Goal: Information Seeking & Learning: Learn about a topic

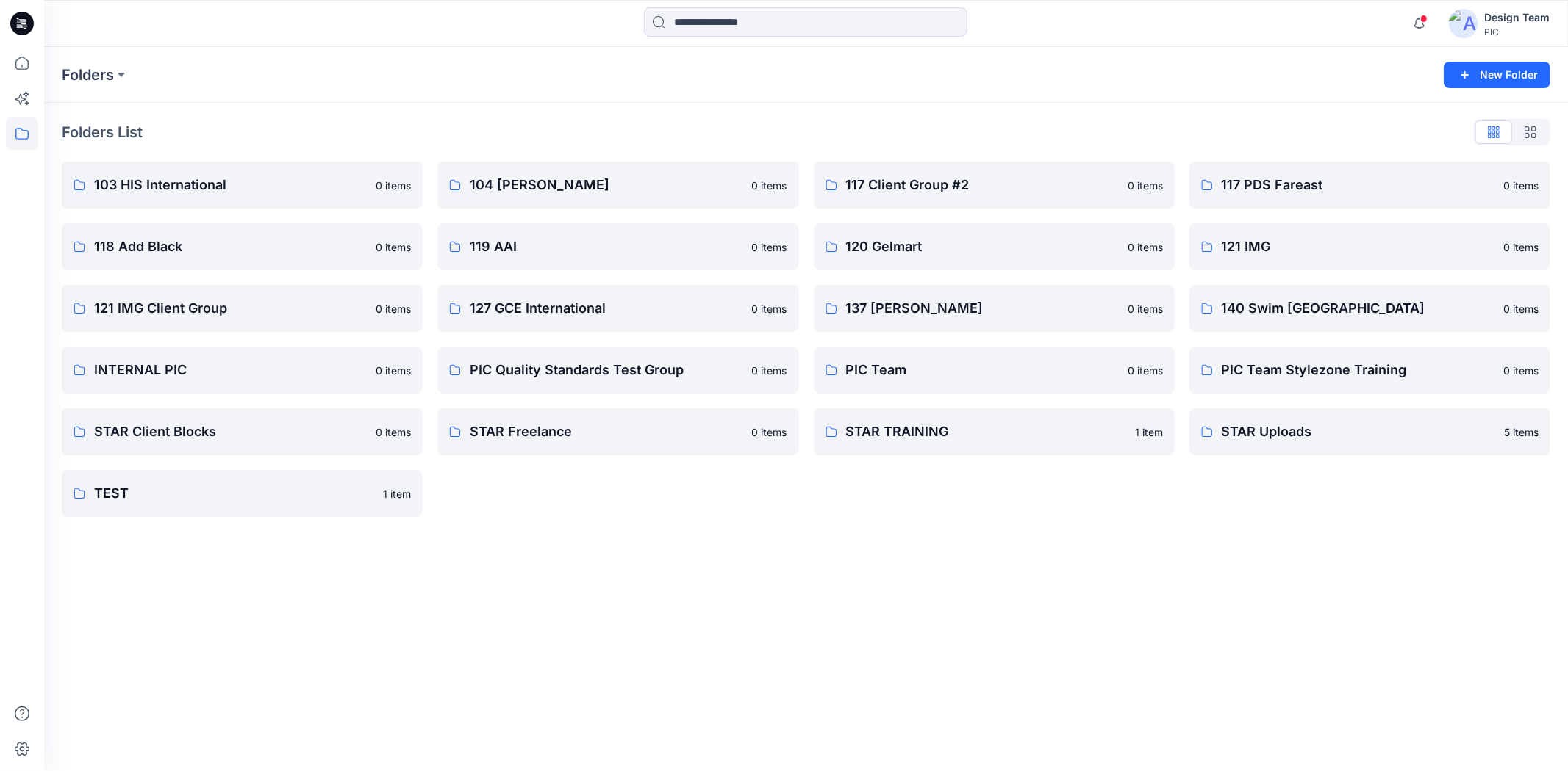
drag, startPoint x: 399, startPoint y: 683, endPoint x: 240, endPoint y: 466, distance: 269.0
click at [395, 678] on div "Folders New Folder Folders List 103 HIS International 0 items 118 Add Black 0 i…" at bounding box center [805, 408] width 1523 height 724
click at [24, 29] on icon at bounding box center [22, 23] width 23 height 23
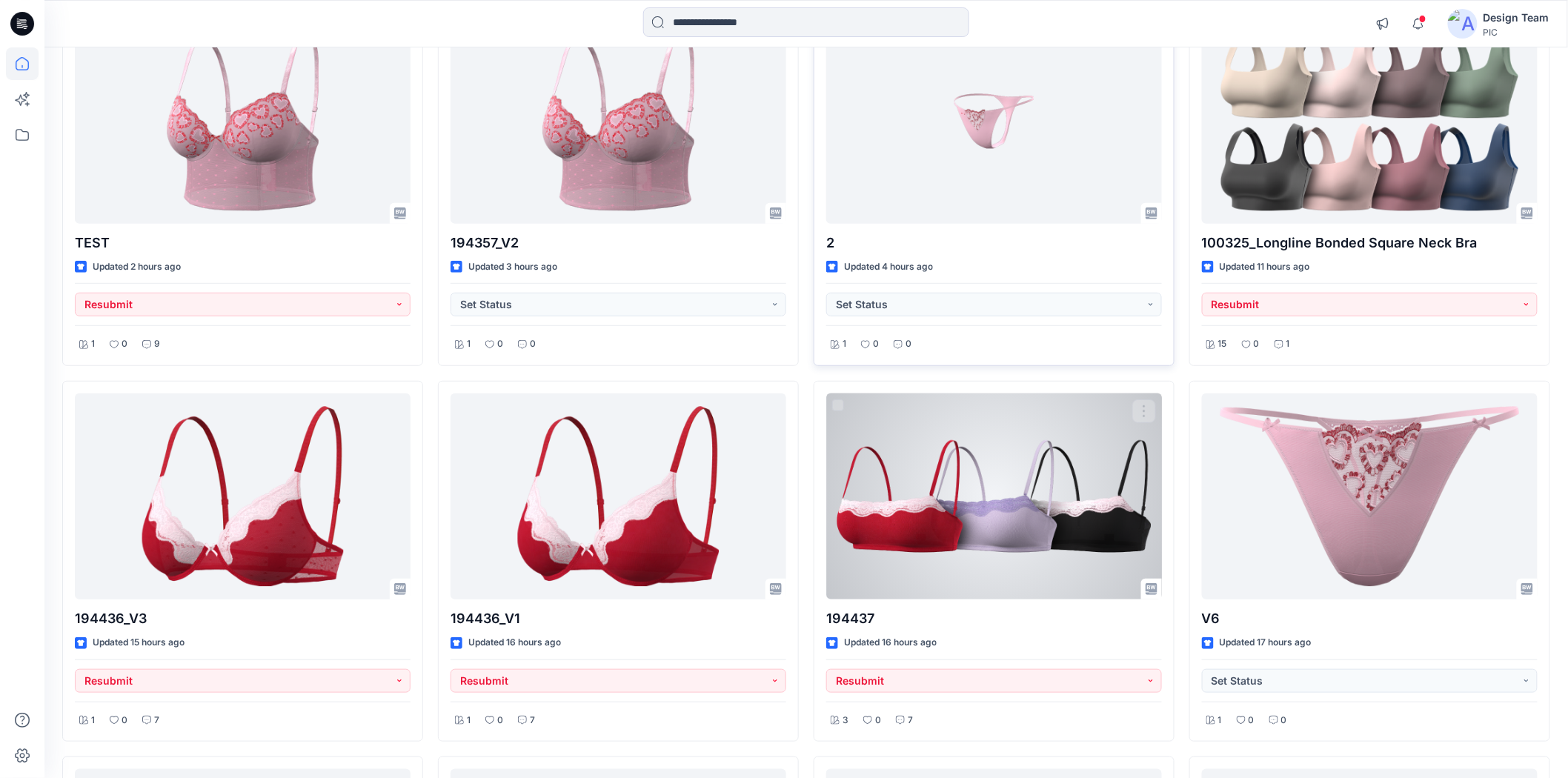
scroll to position [329, 0]
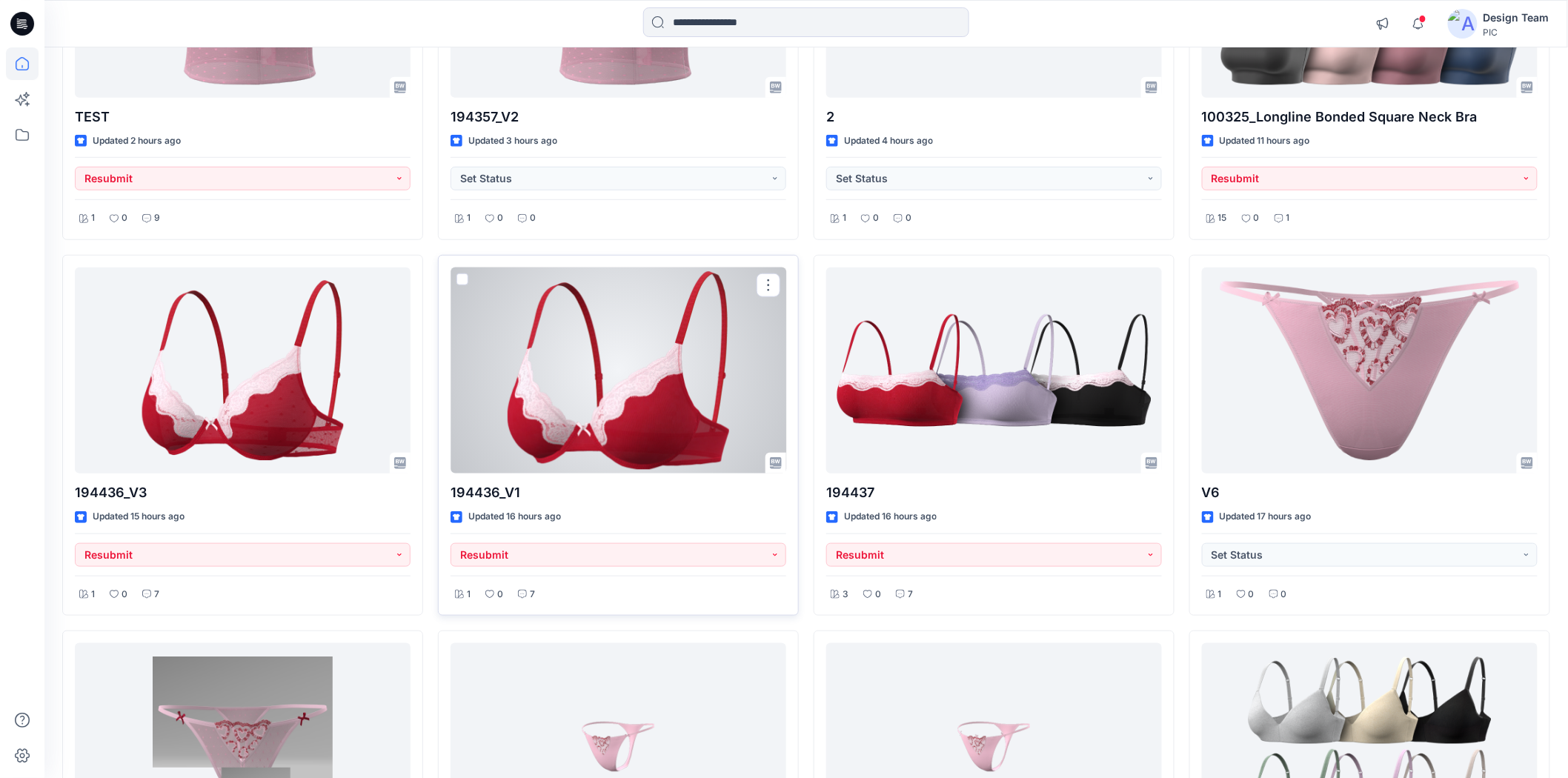
click at [603, 458] on div at bounding box center [617, 371] width 335 height 207
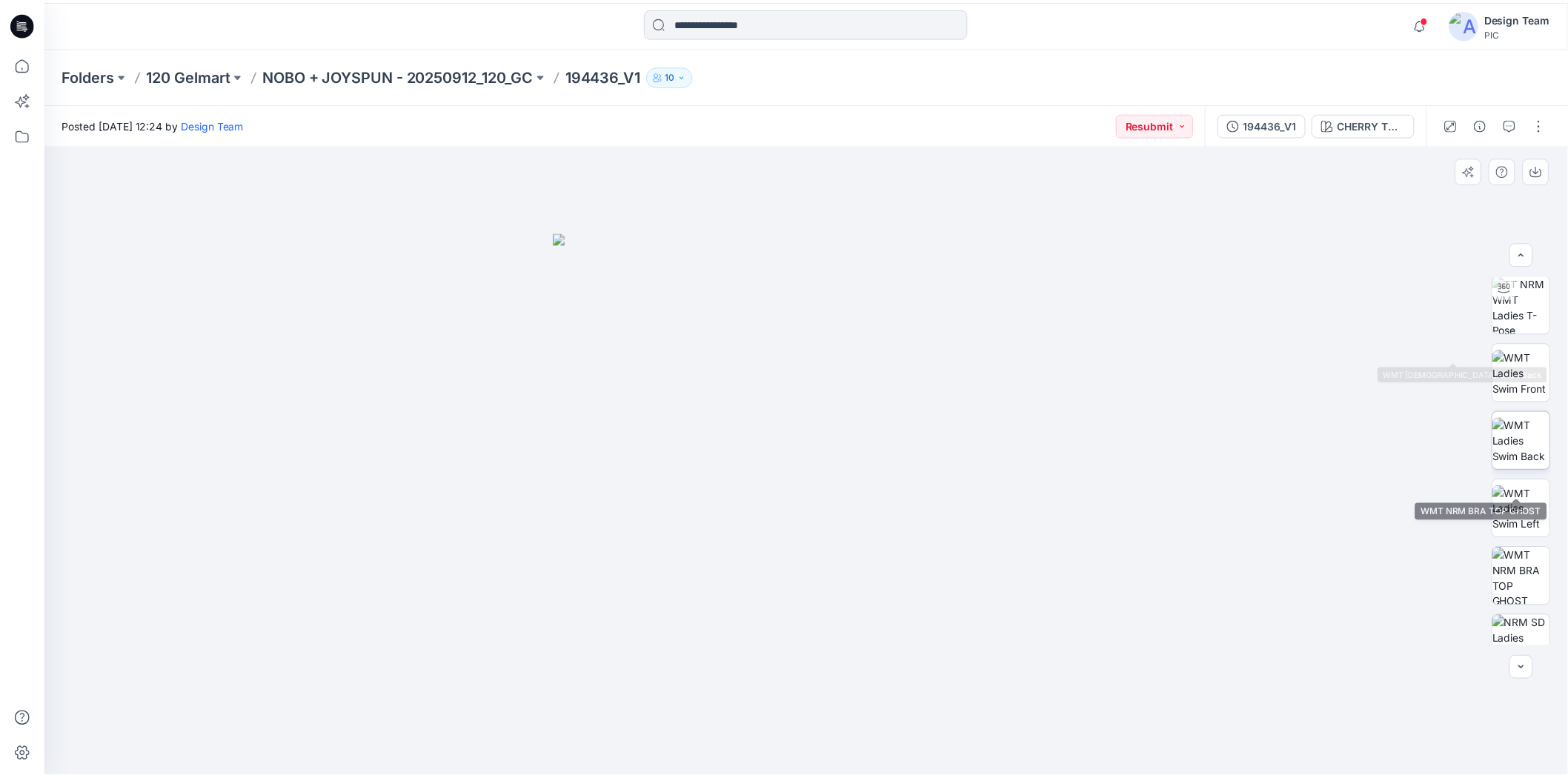
scroll to position [247, 0]
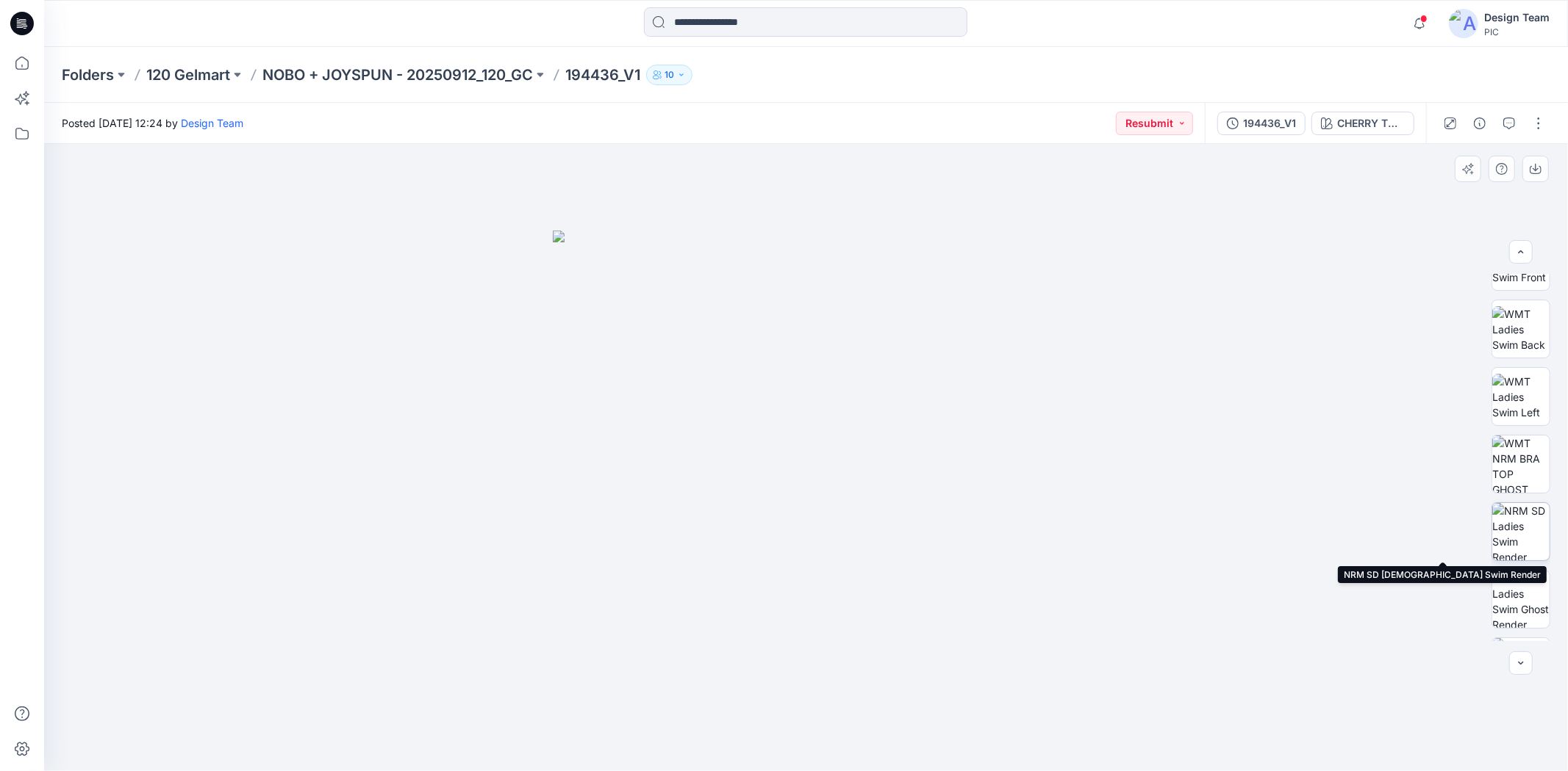
drag, startPoint x: 1517, startPoint y: 531, endPoint x: 1504, endPoint y: 521, distance: 16.4
click at [1516, 527] on img at bounding box center [1520, 531] width 58 height 58
click at [22, 27] on icon at bounding box center [22, 23] width 23 height 23
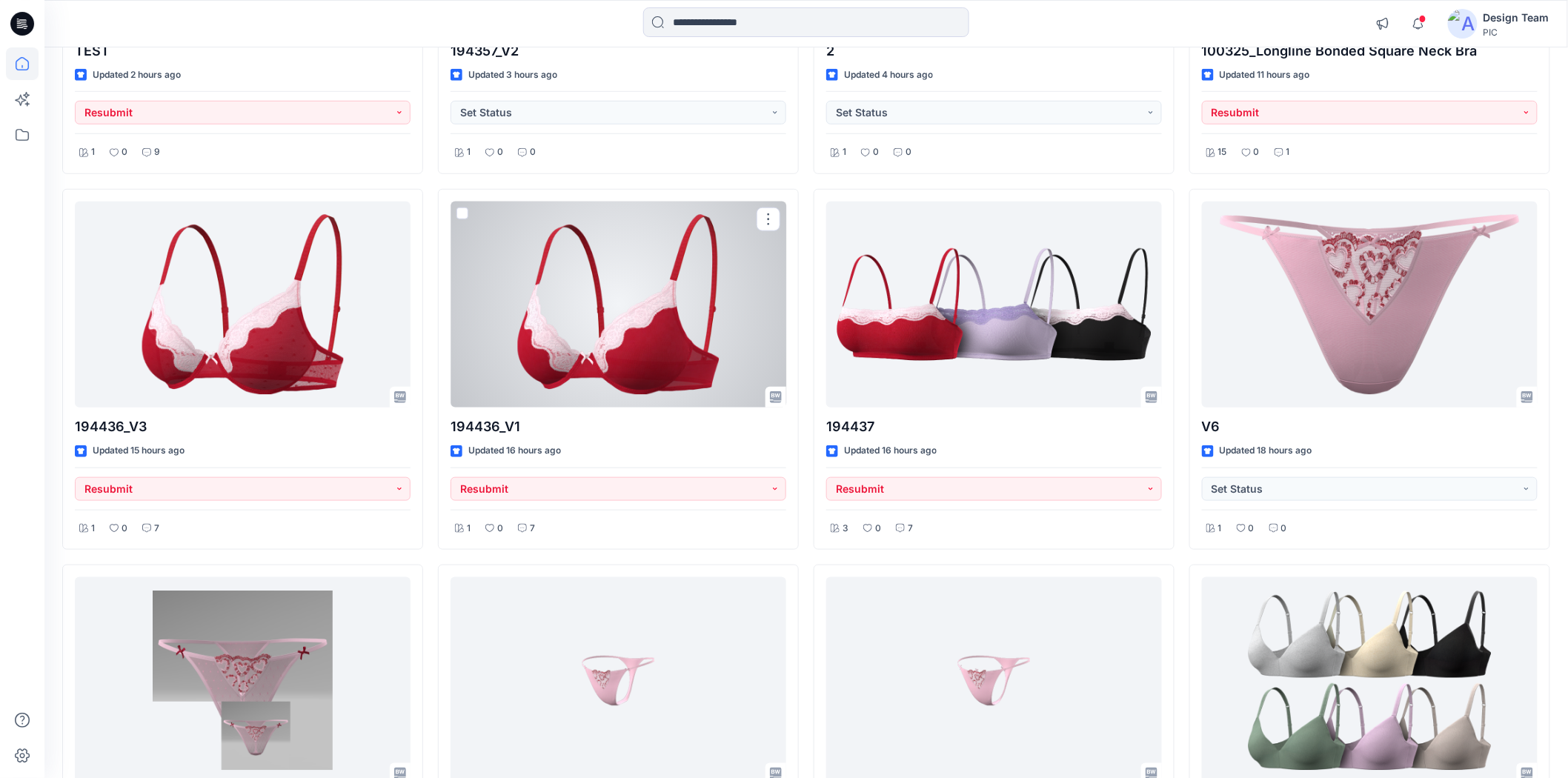
scroll to position [494, 0]
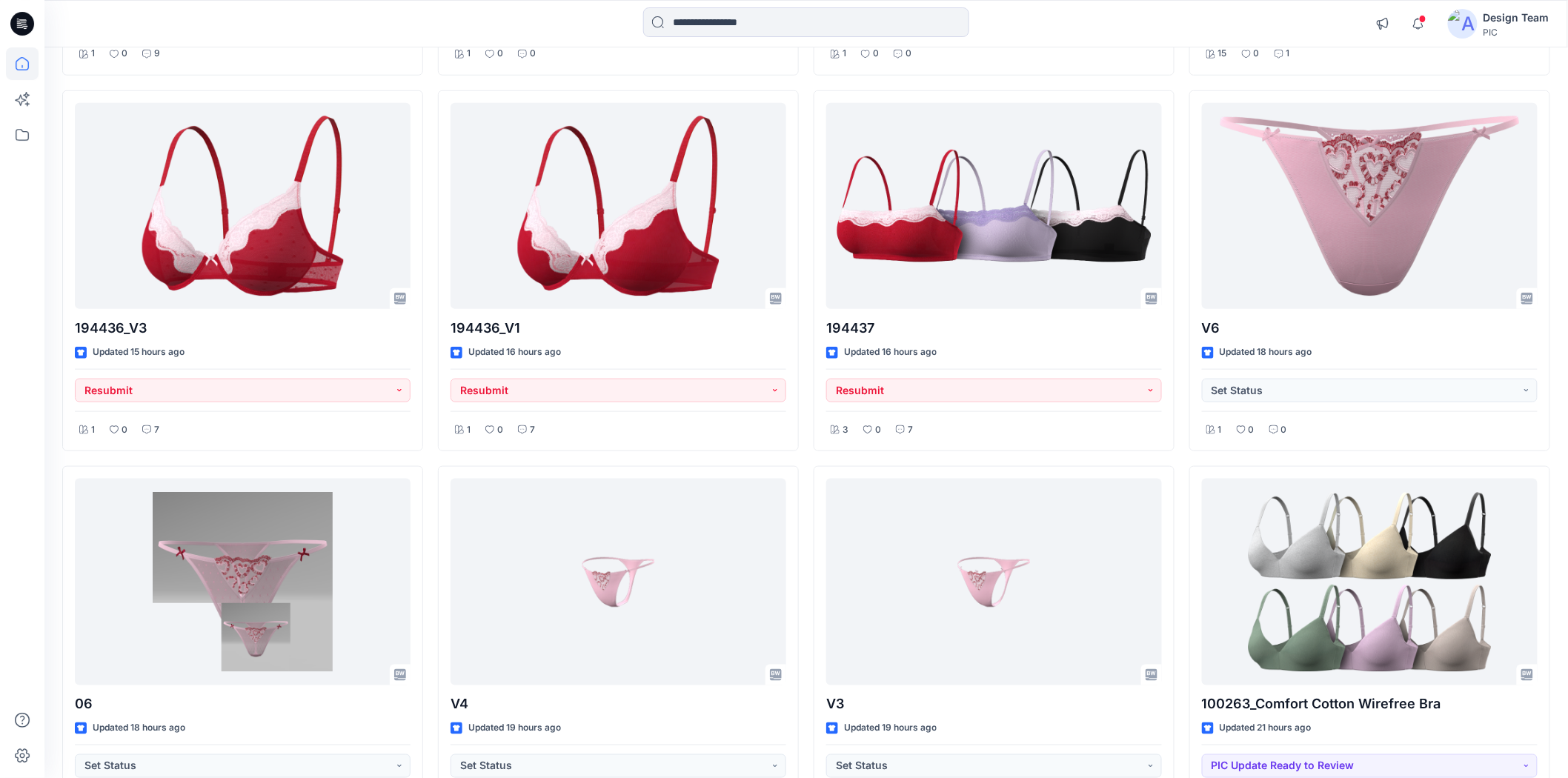
click at [433, 396] on div "TEST Updated 2 hours ago Resubmit 1 0 9 194436_V3 Updated 15 hours ago Resubmit…" at bounding box center [805, 271] width 1487 height 1113
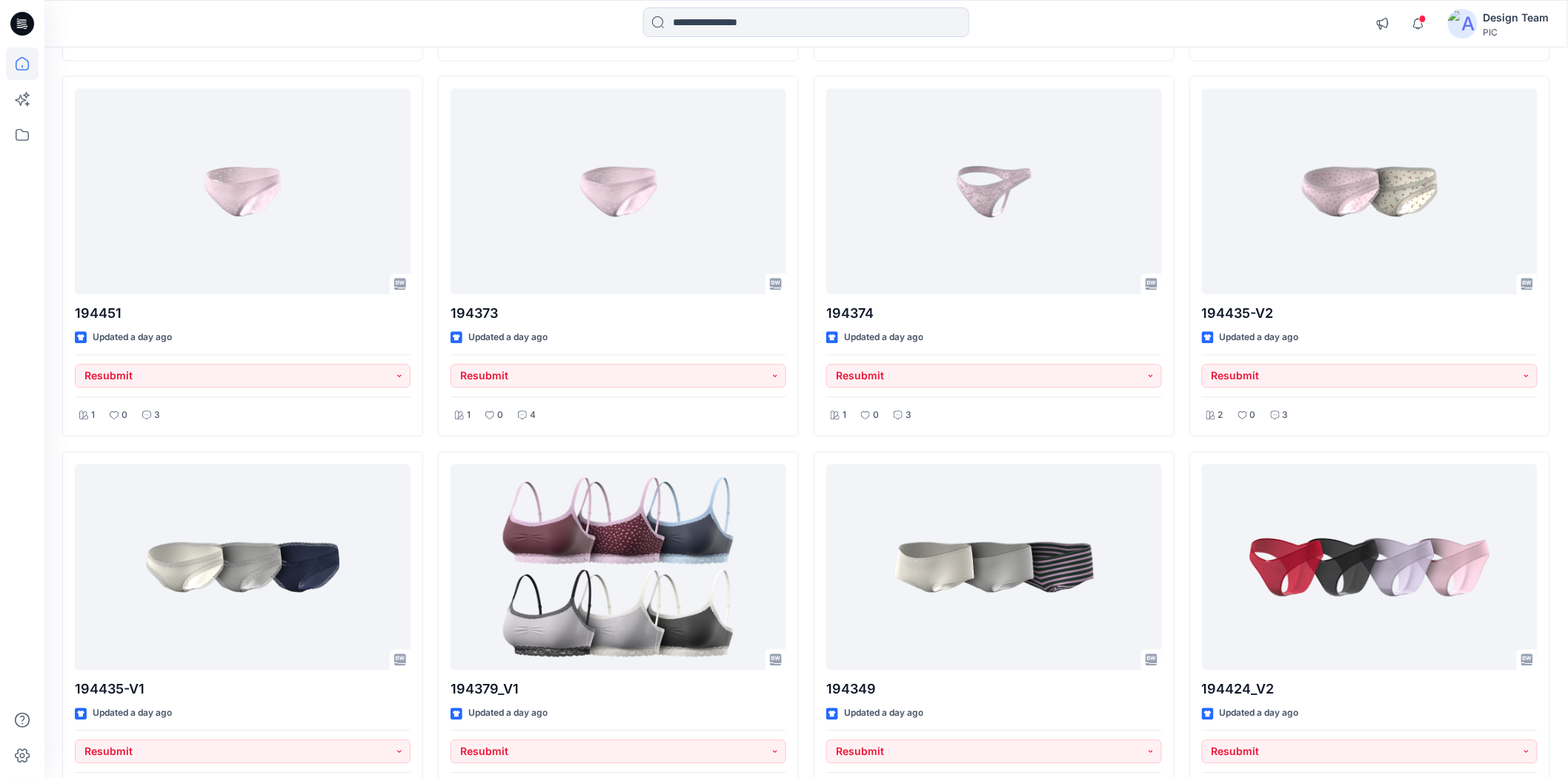
scroll to position [1274, 0]
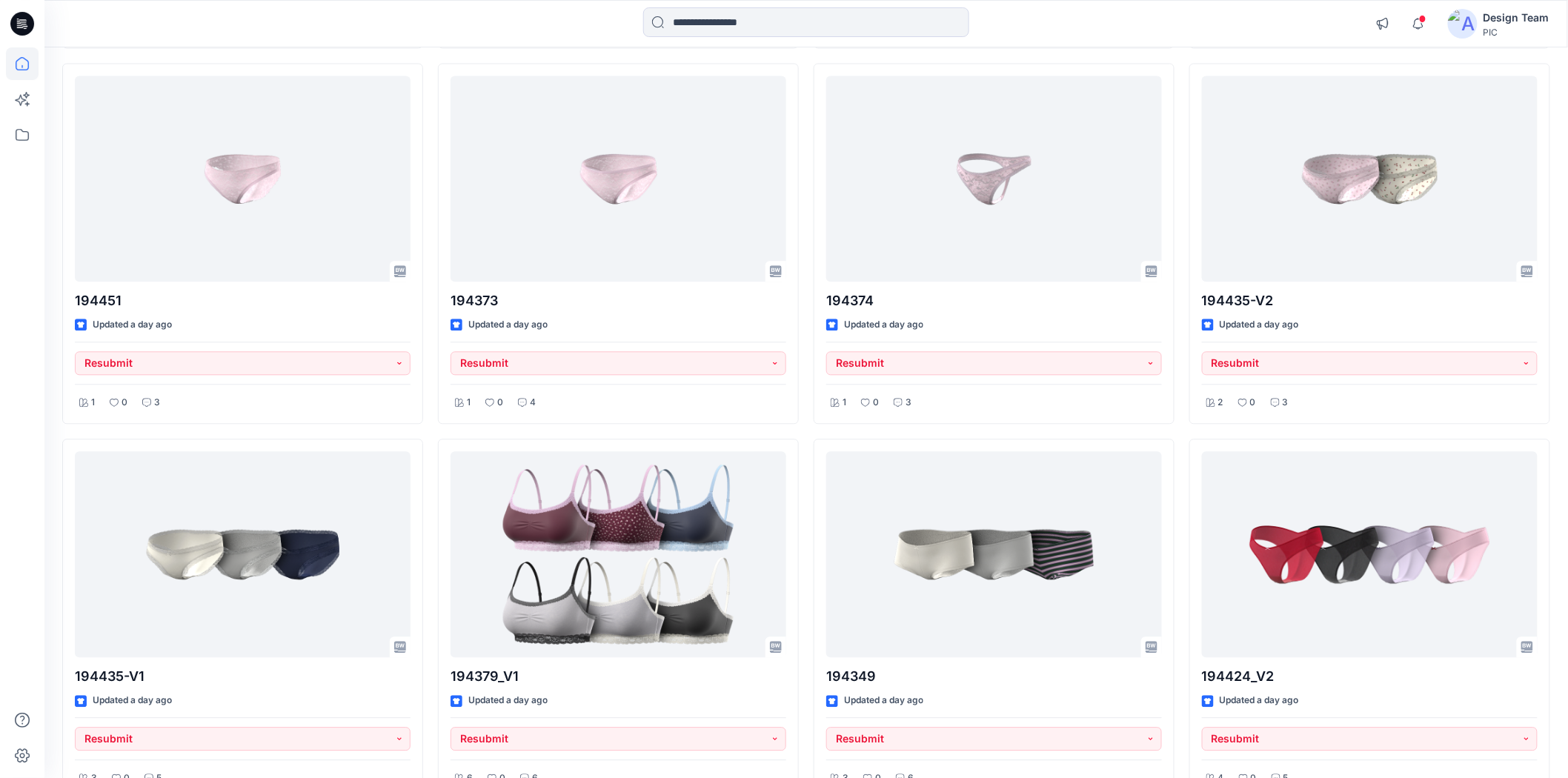
click at [432, 477] on div "TEST Updated 2 hours ago Resubmit 1 0 9 194436_V3 Updated 15 hours ago Resubmit…" at bounding box center [805, 55] width 1487 height 2242
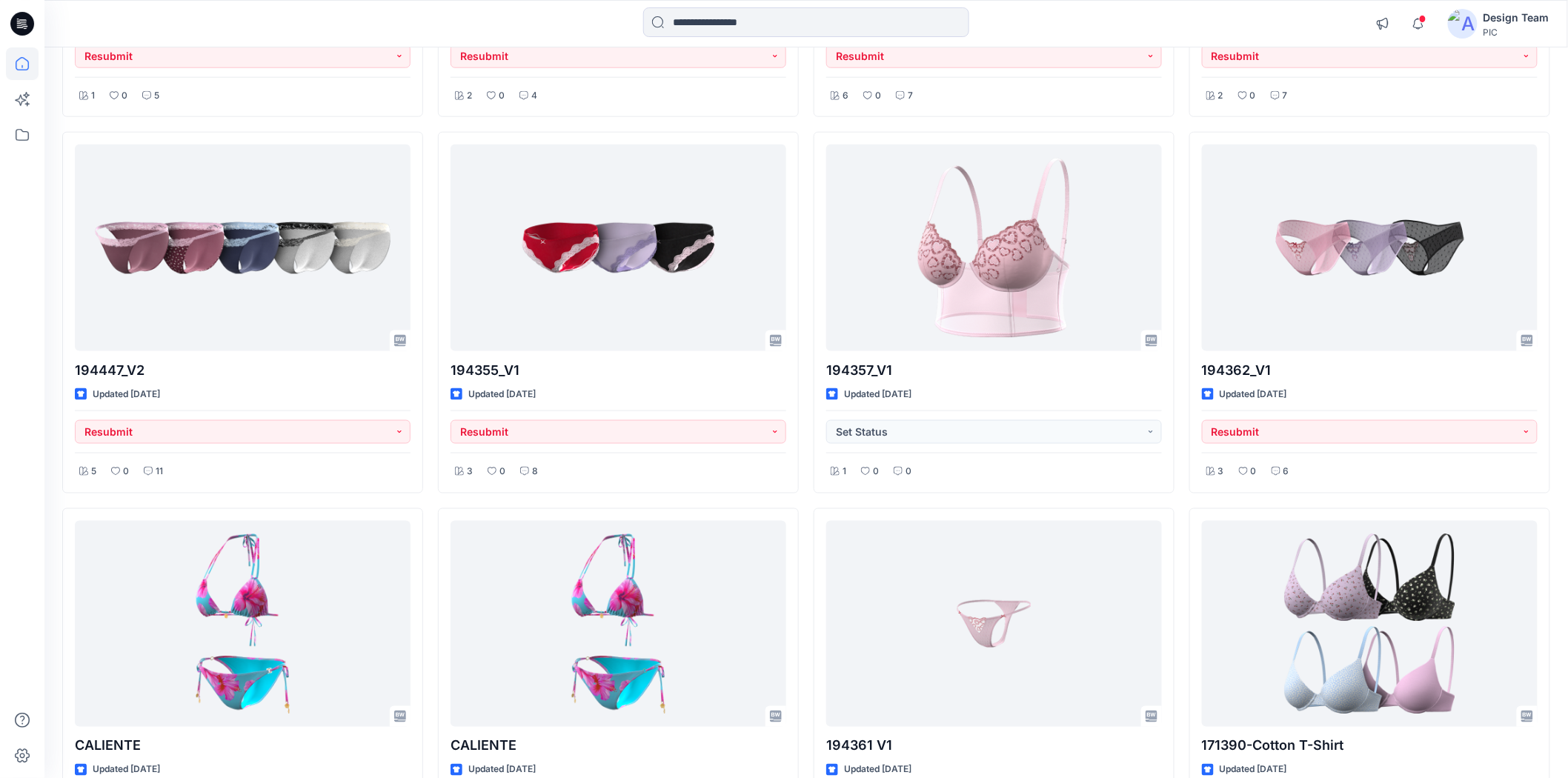
scroll to position [5461, 0]
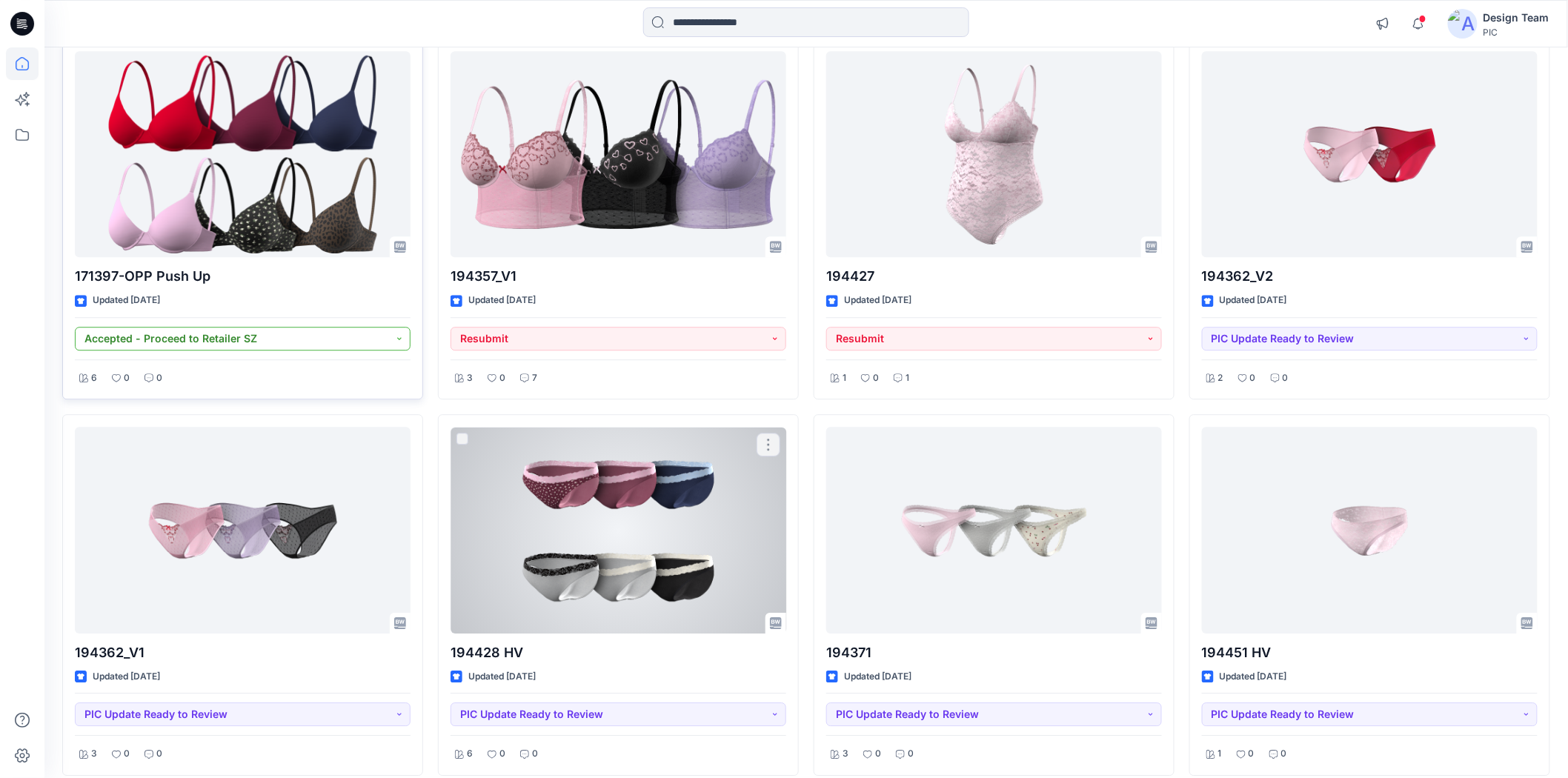
scroll to position [6095, 0]
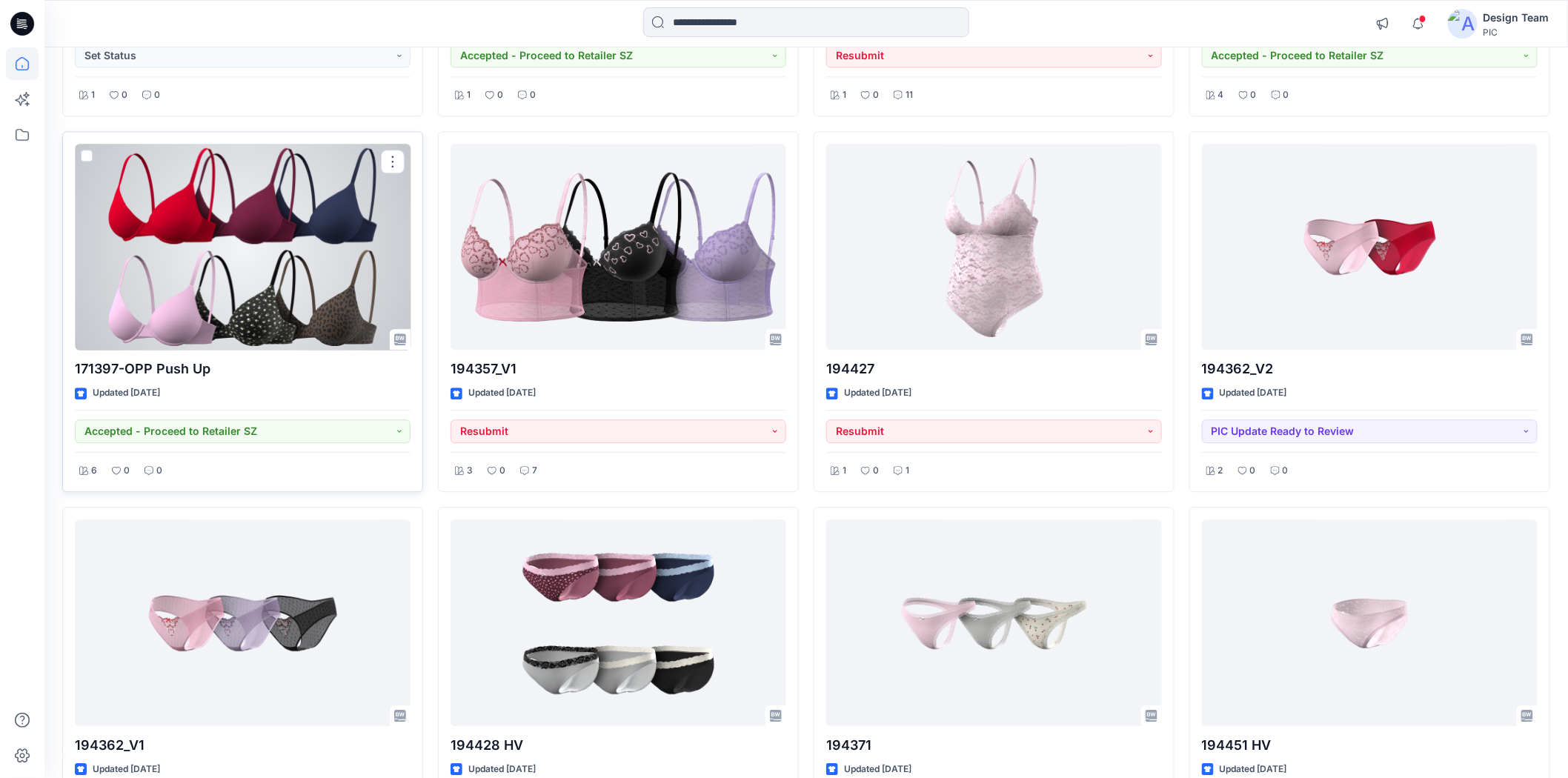
click at [230, 303] on div at bounding box center [242, 247] width 335 height 207
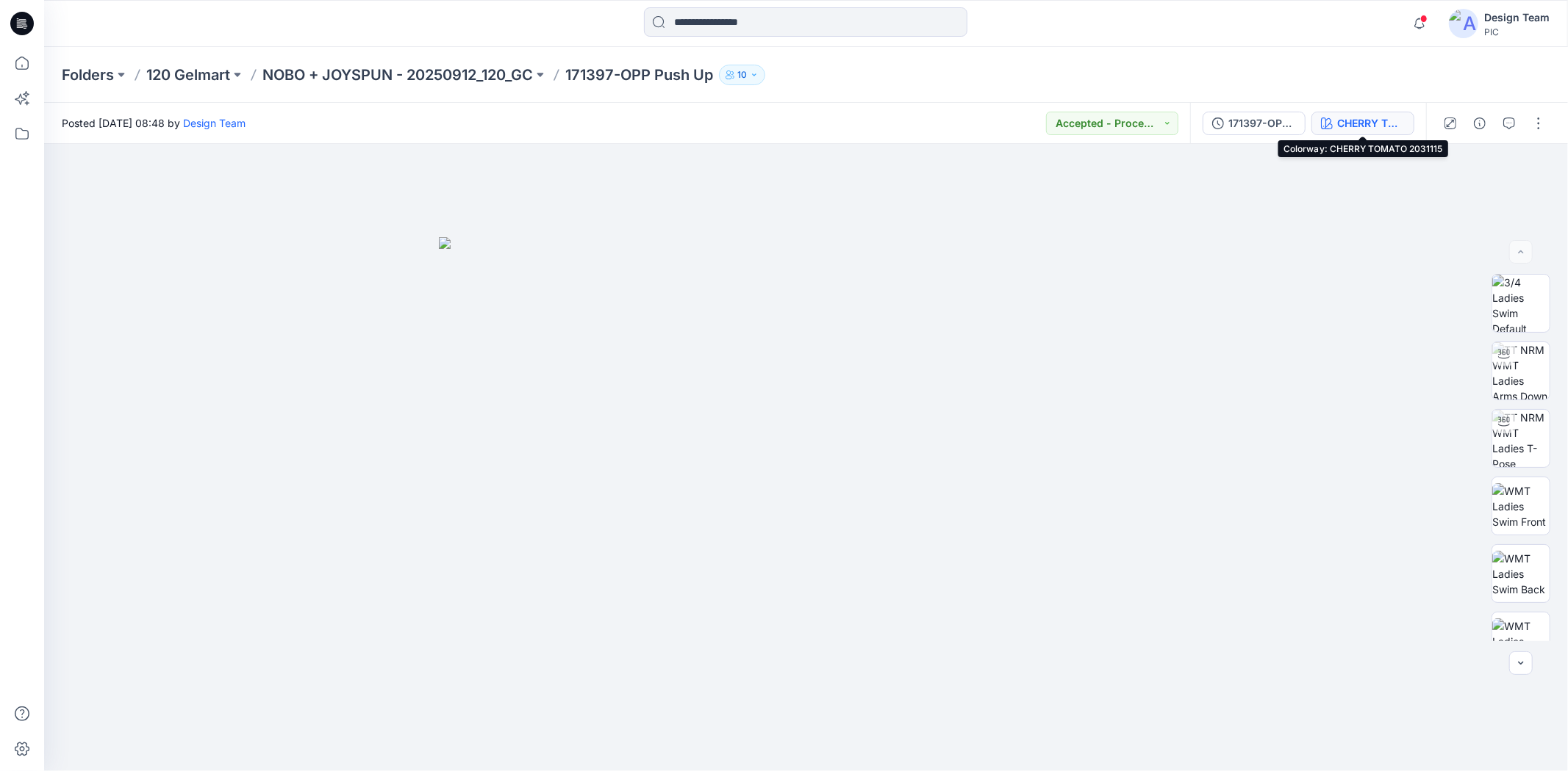
click at [1368, 122] on div "CHERRY TOMATO 2031115" at bounding box center [1370, 123] width 67 height 17
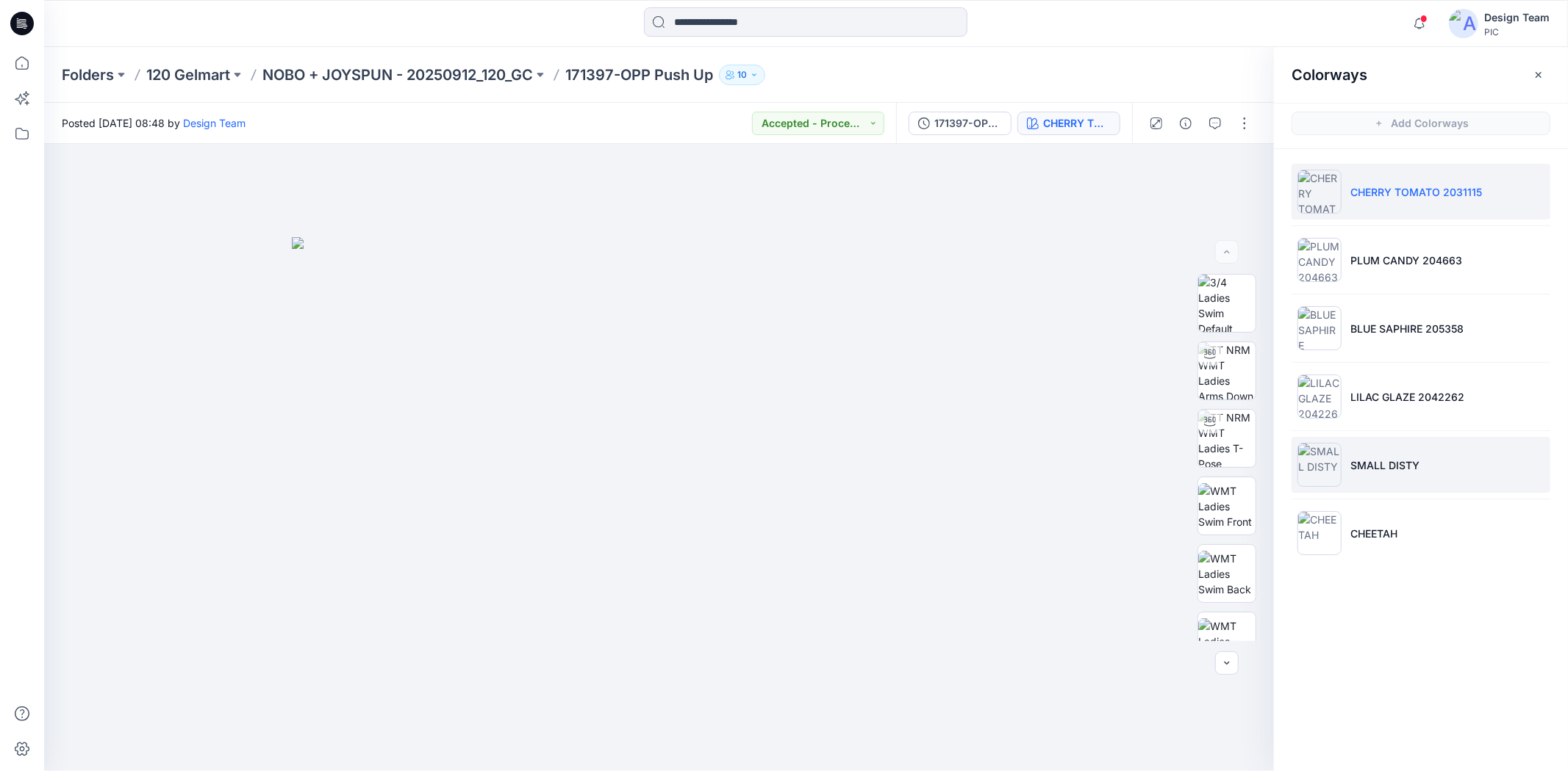
drag, startPoint x: 1371, startPoint y: 472, endPoint x: 1348, endPoint y: 465, distance: 24.0
click at [1372, 469] on p "SMALL DISTY" at bounding box center [1385, 466] width 69 height 16
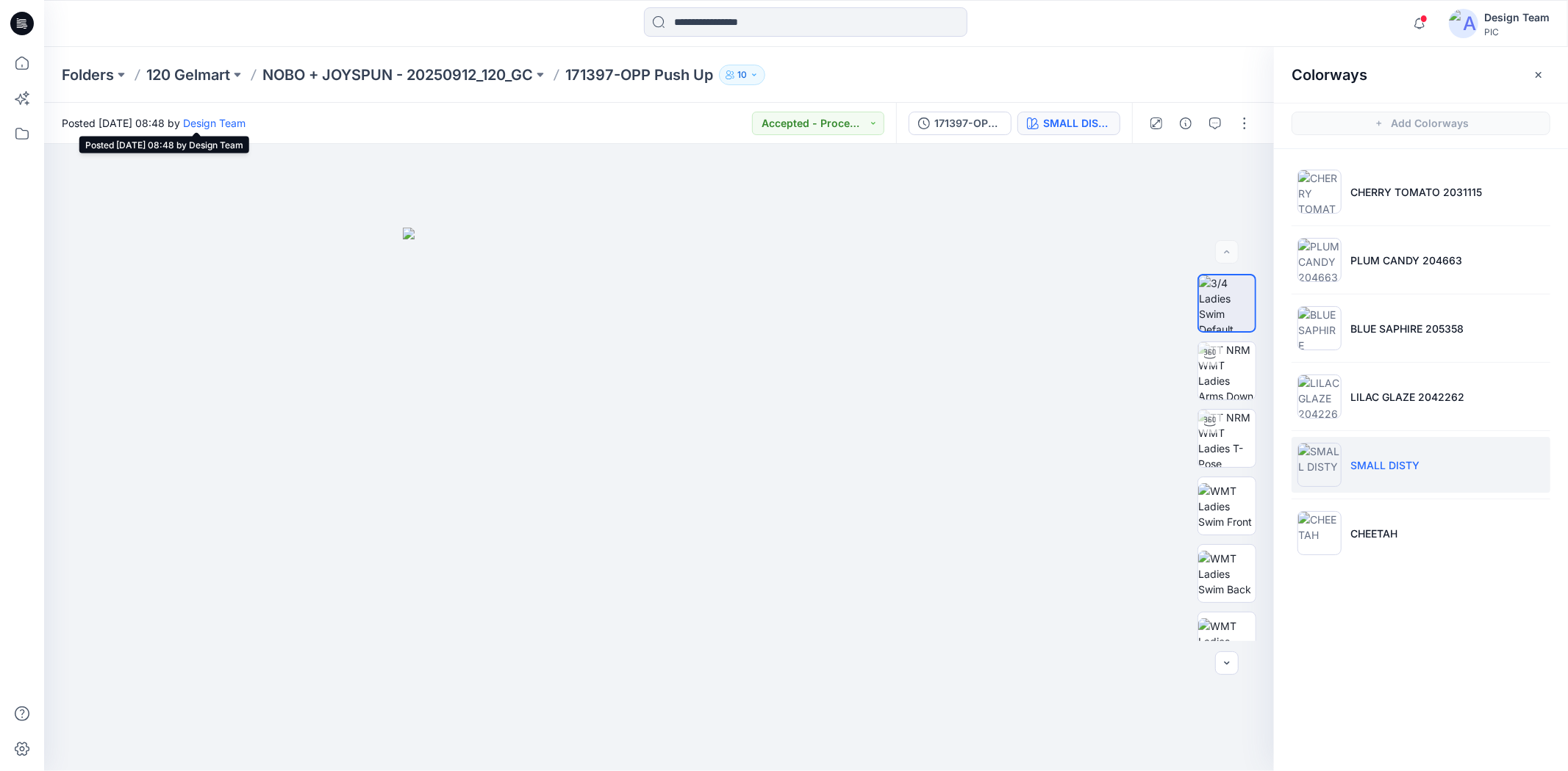
drag, startPoint x: 135, startPoint y: 122, endPoint x: 248, endPoint y: 125, distance: 113.0
click at [246, 125] on span "Posted Friday, October 03, 2025 08:48 by Design Team" at bounding box center [153, 123] width 183 height 16
click at [359, 125] on div "Posted Friday, October 03, 2025 08:48 by Design Team Accepted - Proceed to Reta…" at bounding box center [470, 123] width 852 height 40
click at [20, 27] on icon at bounding box center [22, 23] width 23 height 23
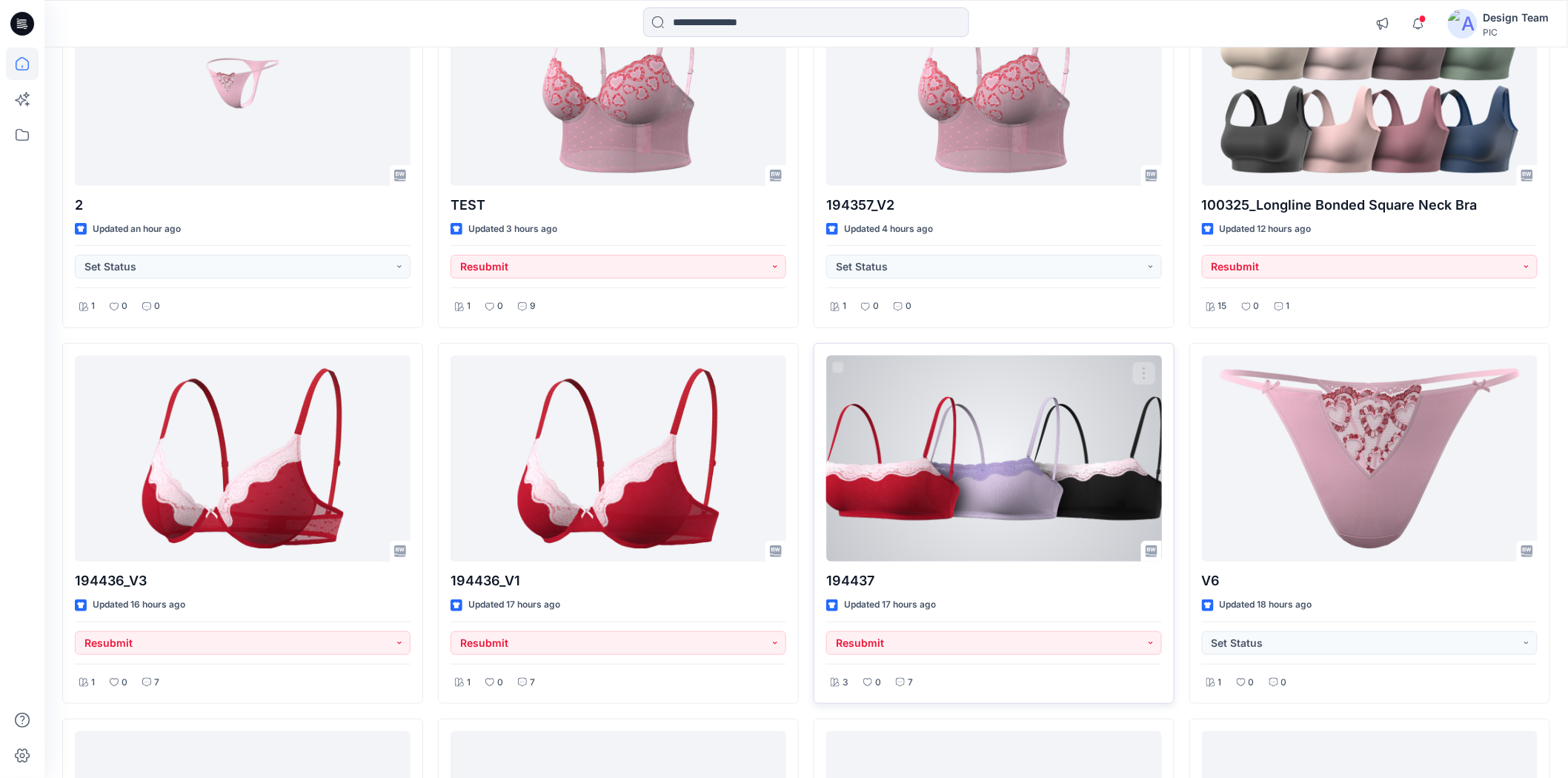
scroll to position [329, 0]
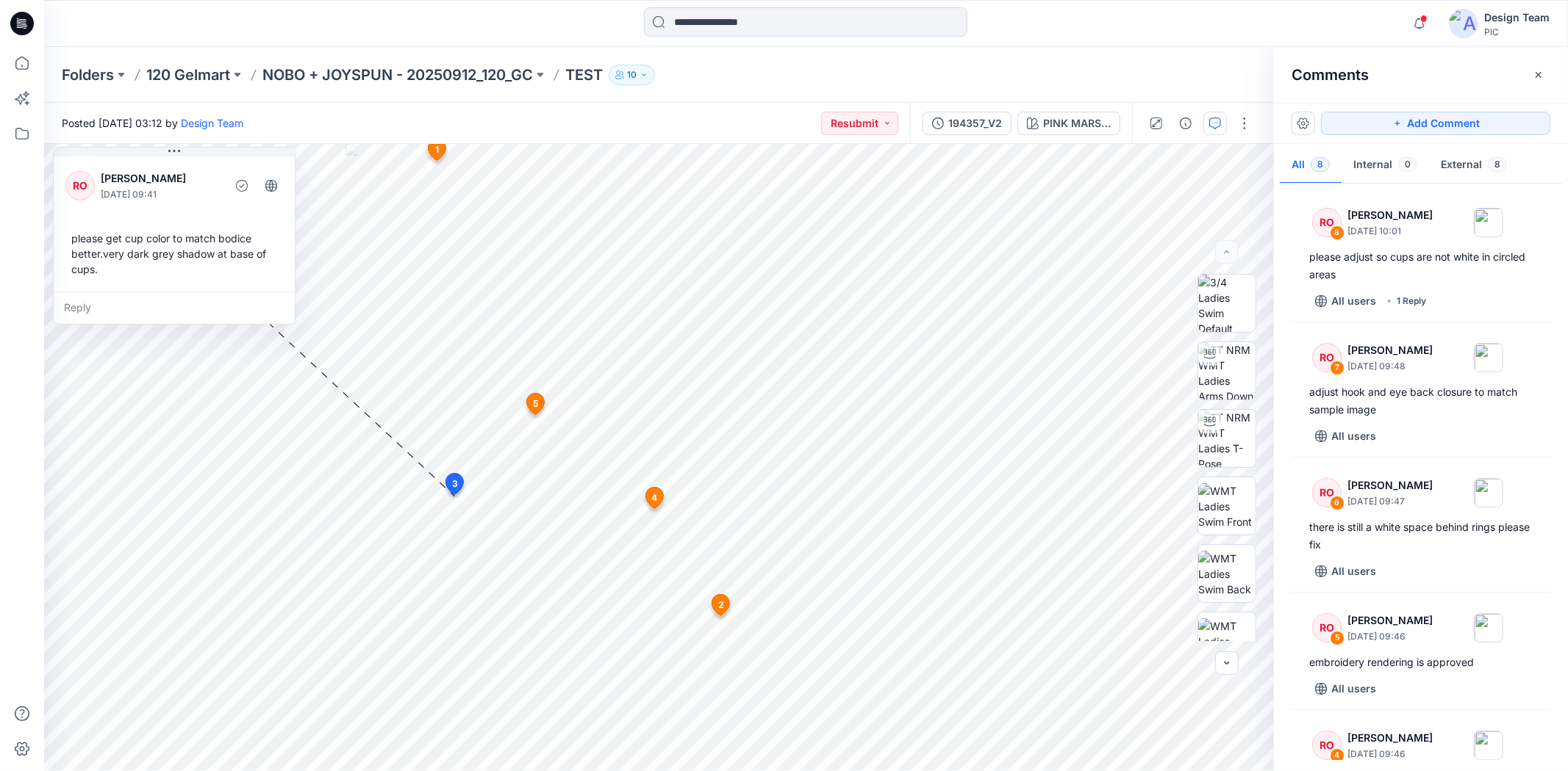
scroll to position [297, 0]
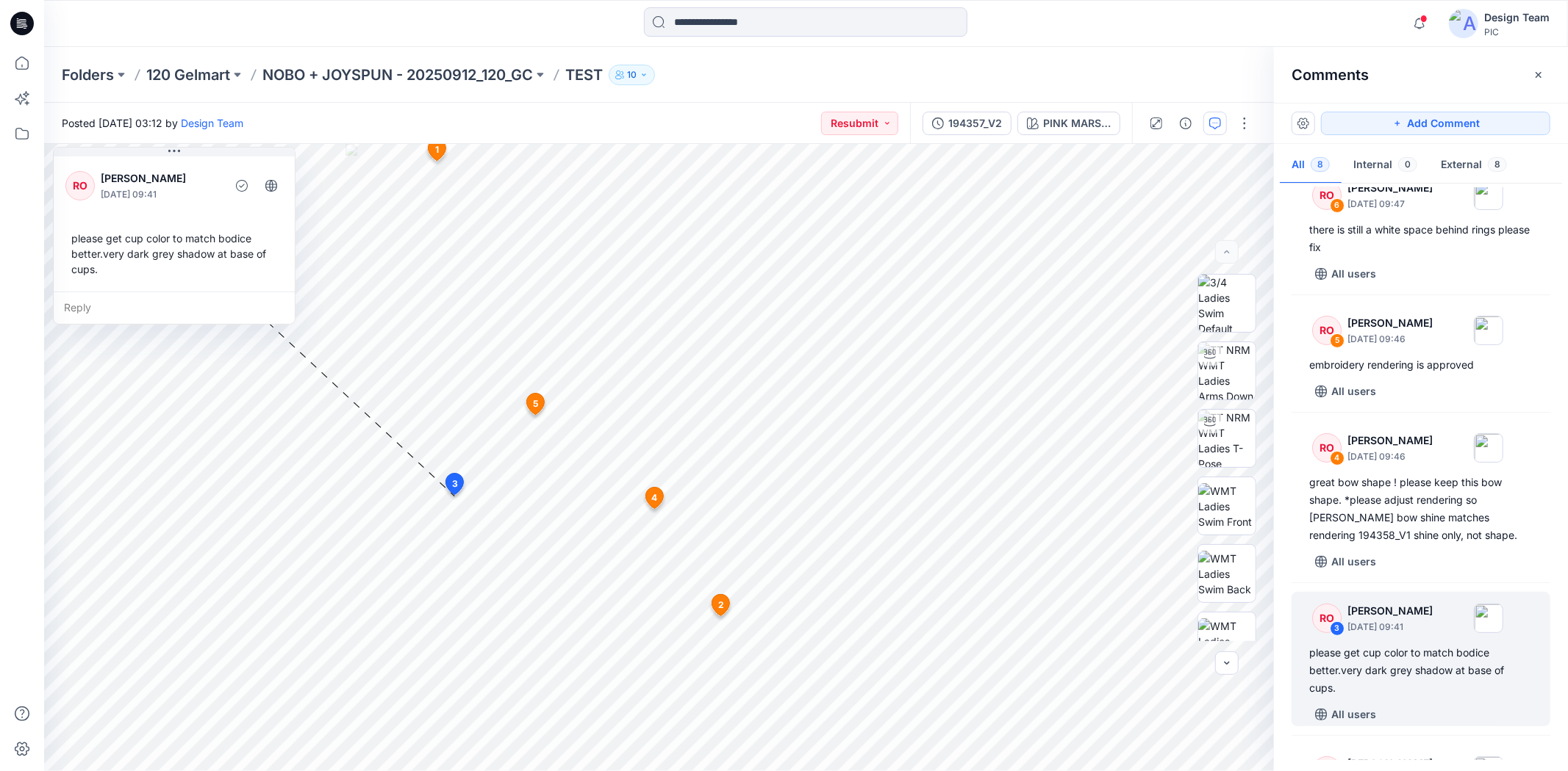
click at [518, 25] on div at bounding box center [805, 23] width 762 height 32
click at [712, 24] on input at bounding box center [805, 22] width 324 height 29
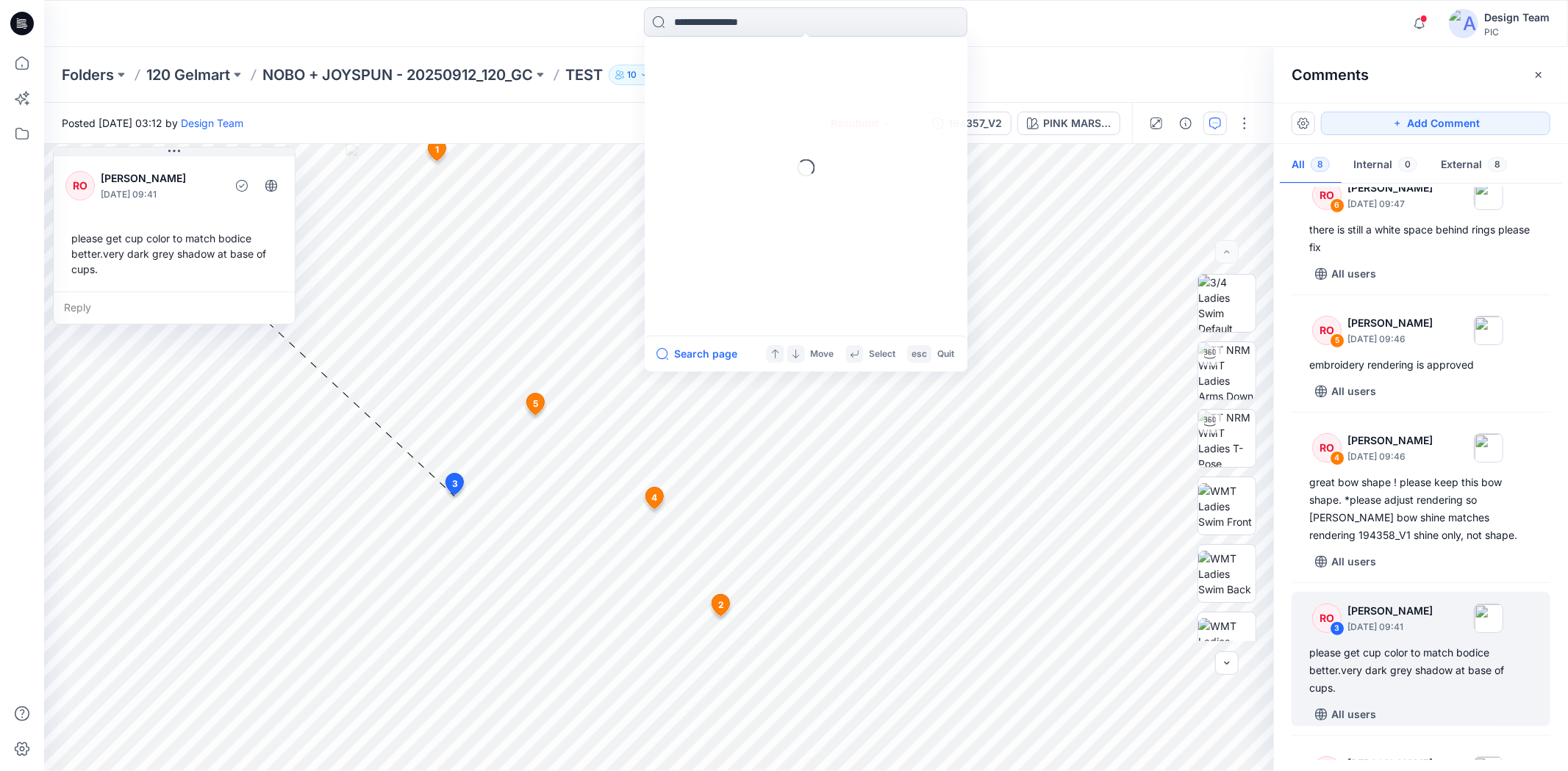
click at [575, 28] on div "Loading... Search page Move Select esc Quit" at bounding box center [805, 23] width 762 height 32
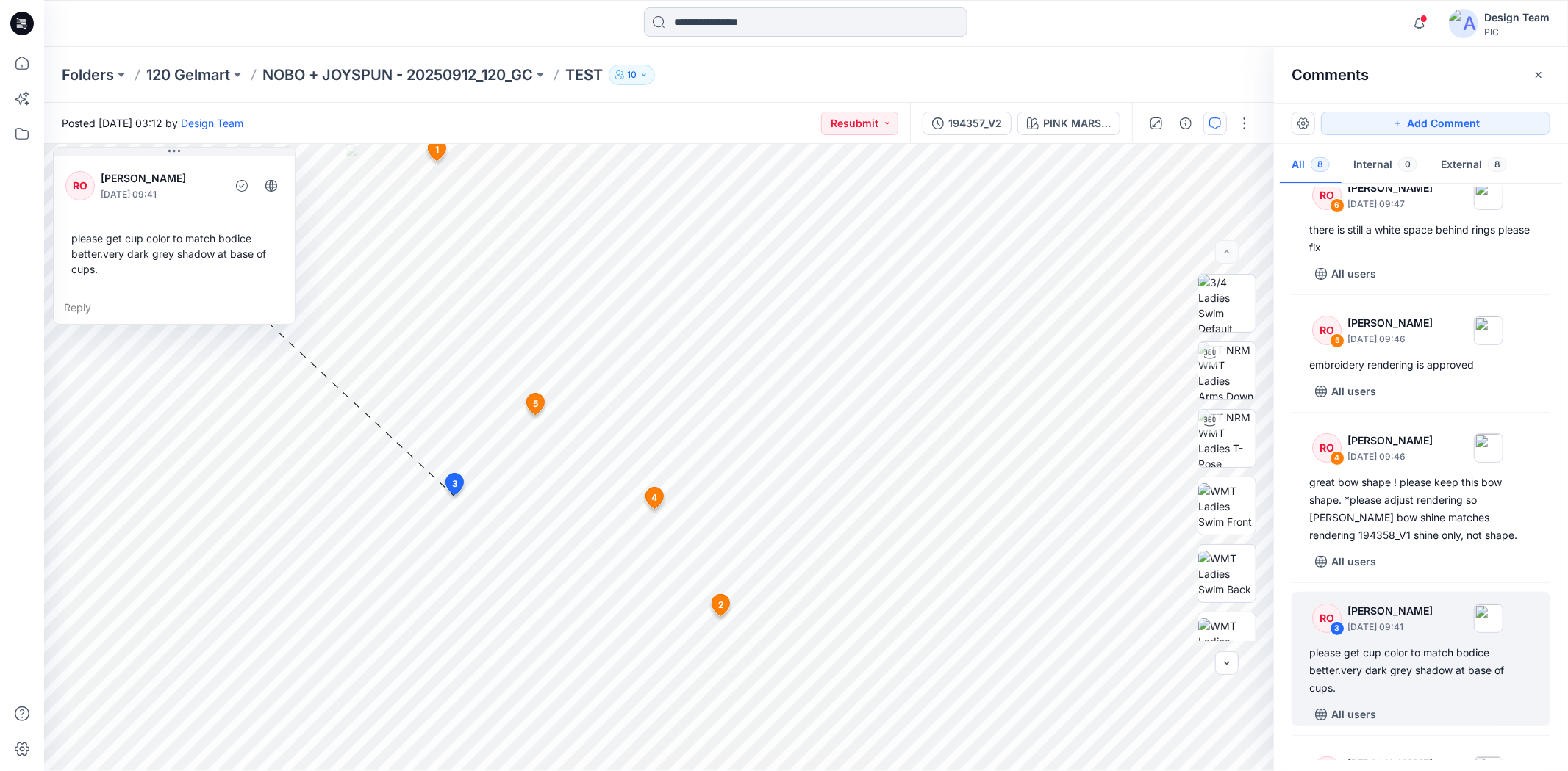
click at [704, 27] on input at bounding box center [805, 22] width 324 height 29
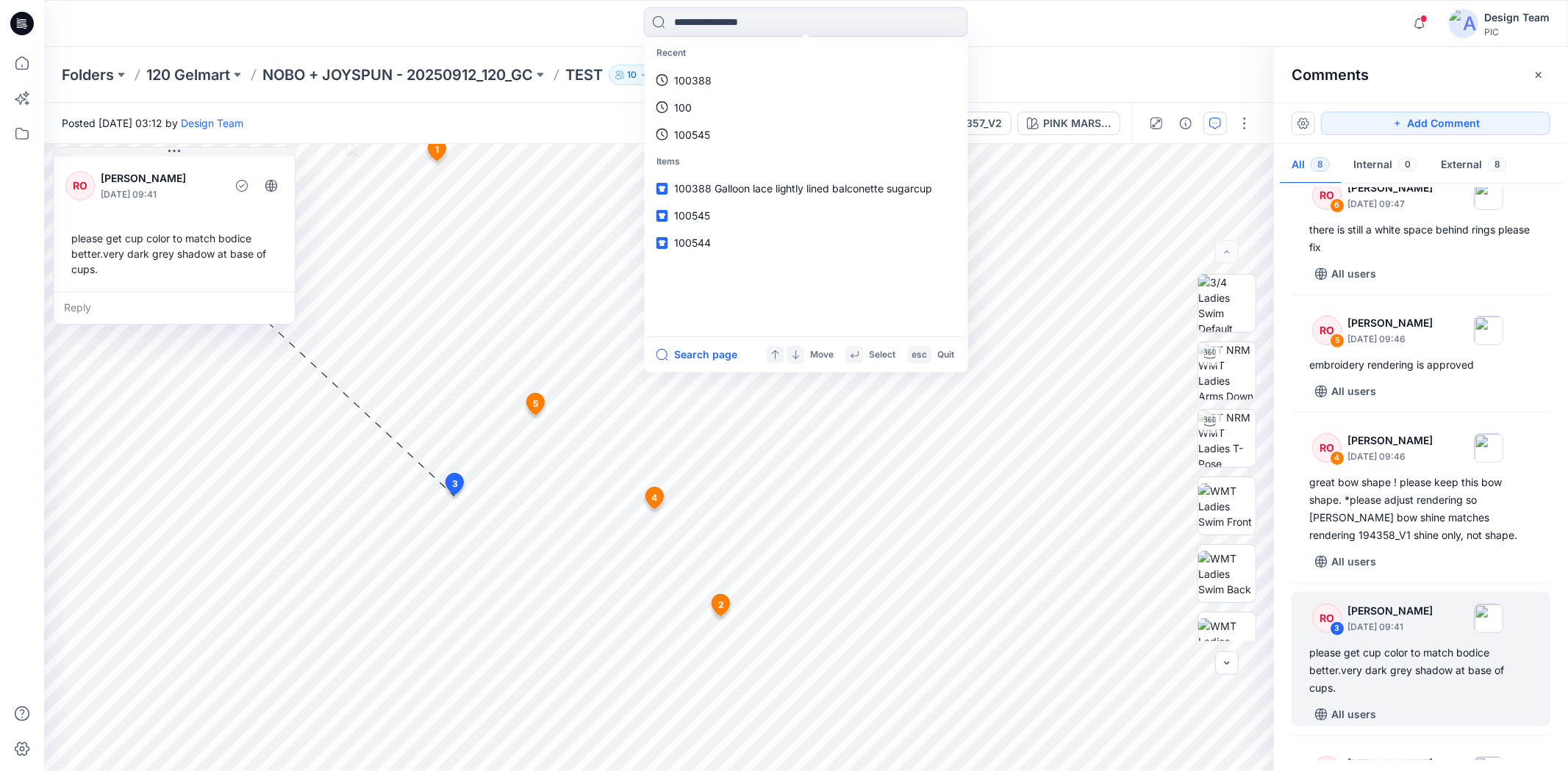
click at [620, 34] on div "Recent 100388 100 100545 Items 100388 Galloon lace lightly lined balconette sug…" at bounding box center [805, 23] width 762 height 32
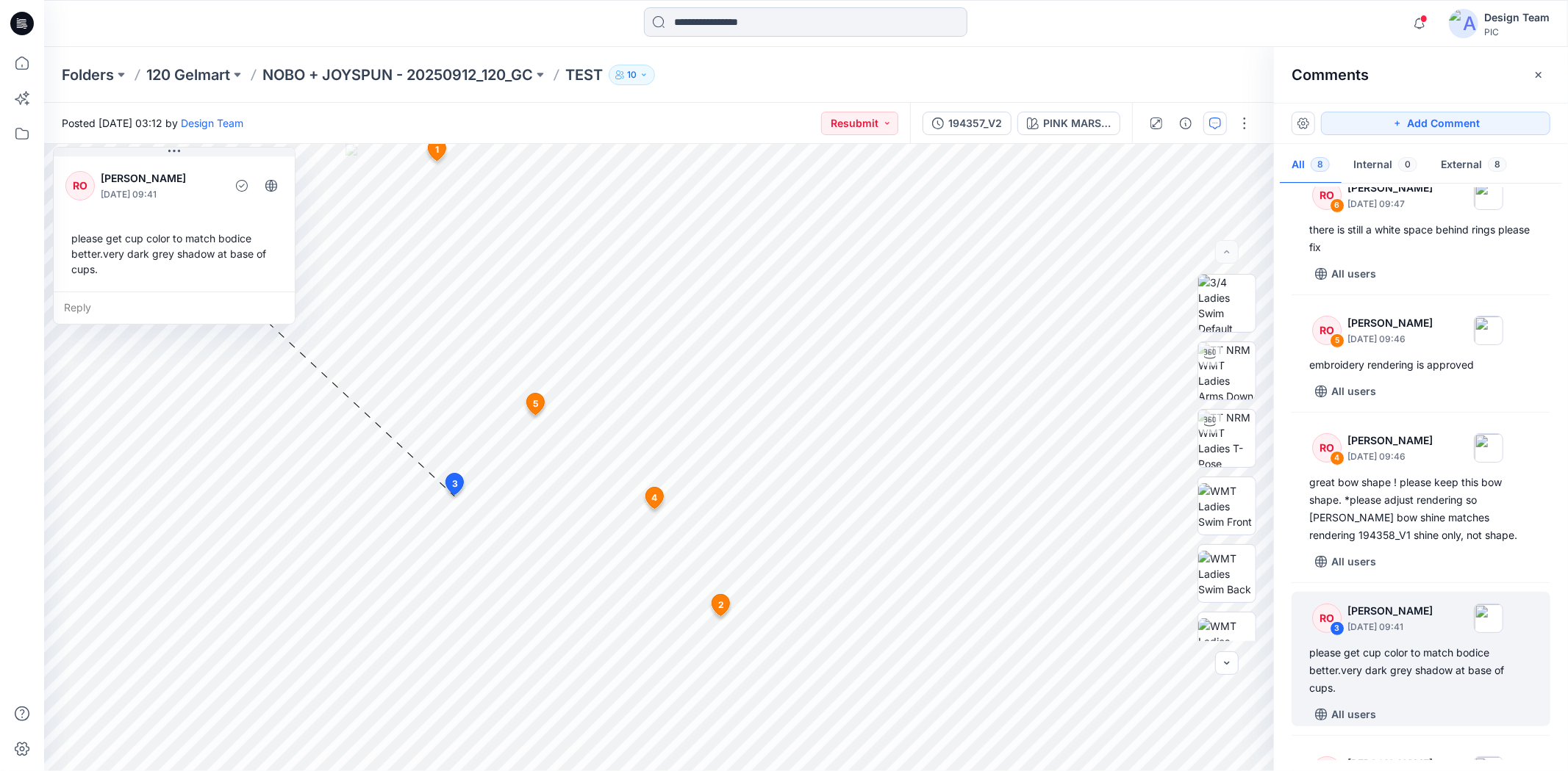
click at [686, 26] on input at bounding box center [805, 22] width 324 height 29
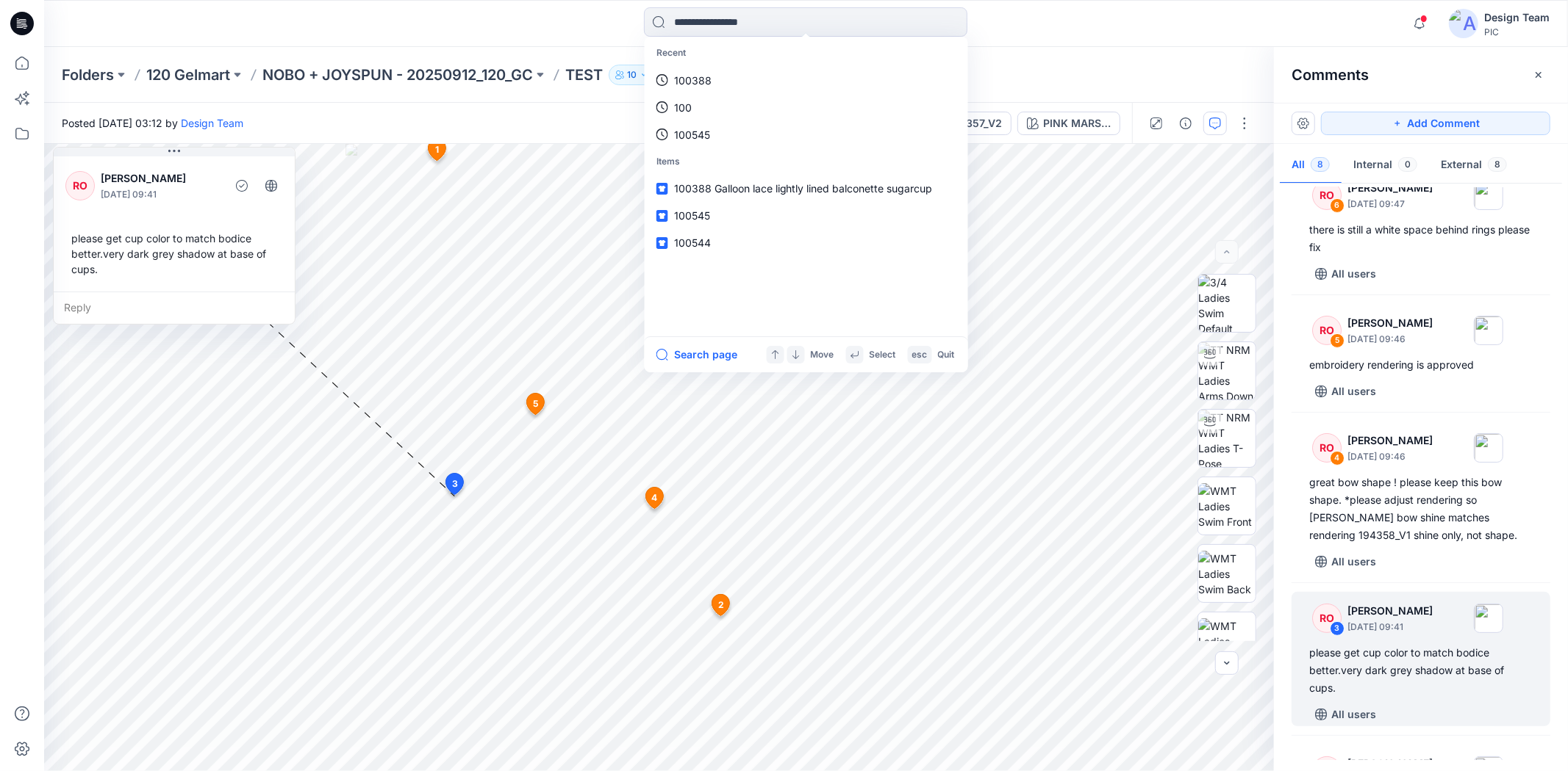
click at [562, 23] on div "Recent 100388 100 100545 Items 100388 Galloon lace lightly lined balconette sug…" at bounding box center [805, 23] width 762 height 32
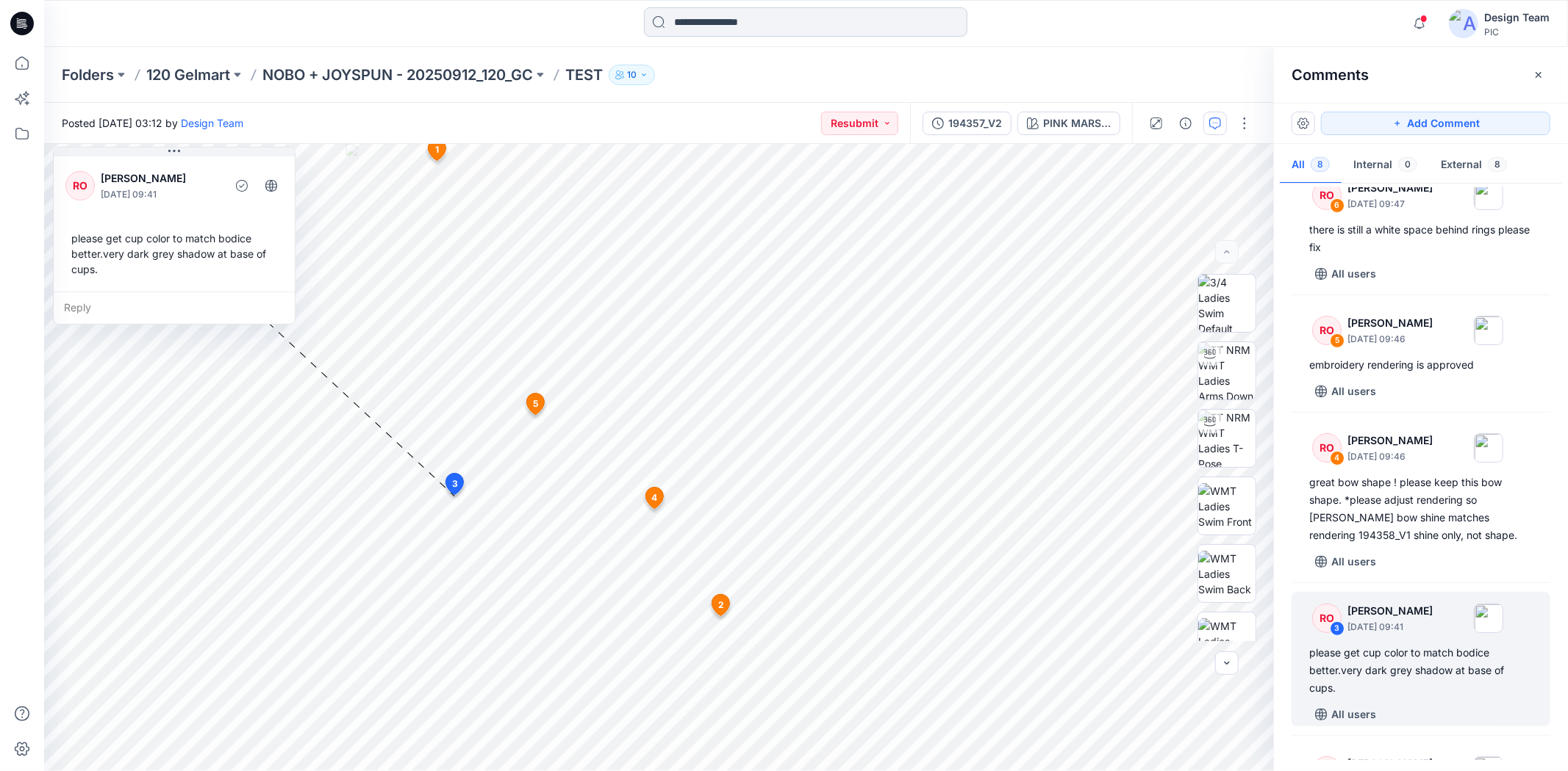
click at [669, 19] on input at bounding box center [805, 22] width 324 height 29
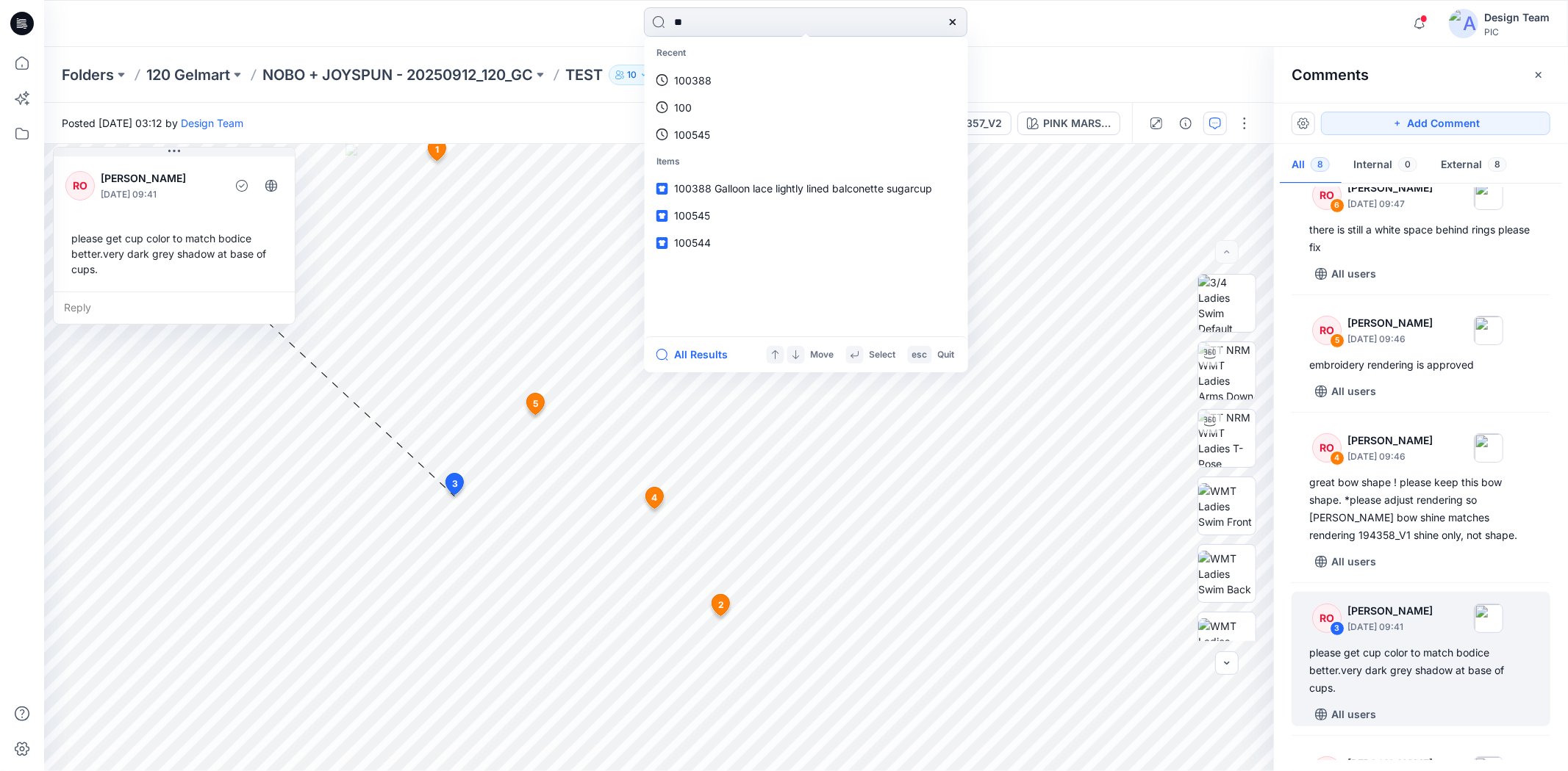
type input "***"
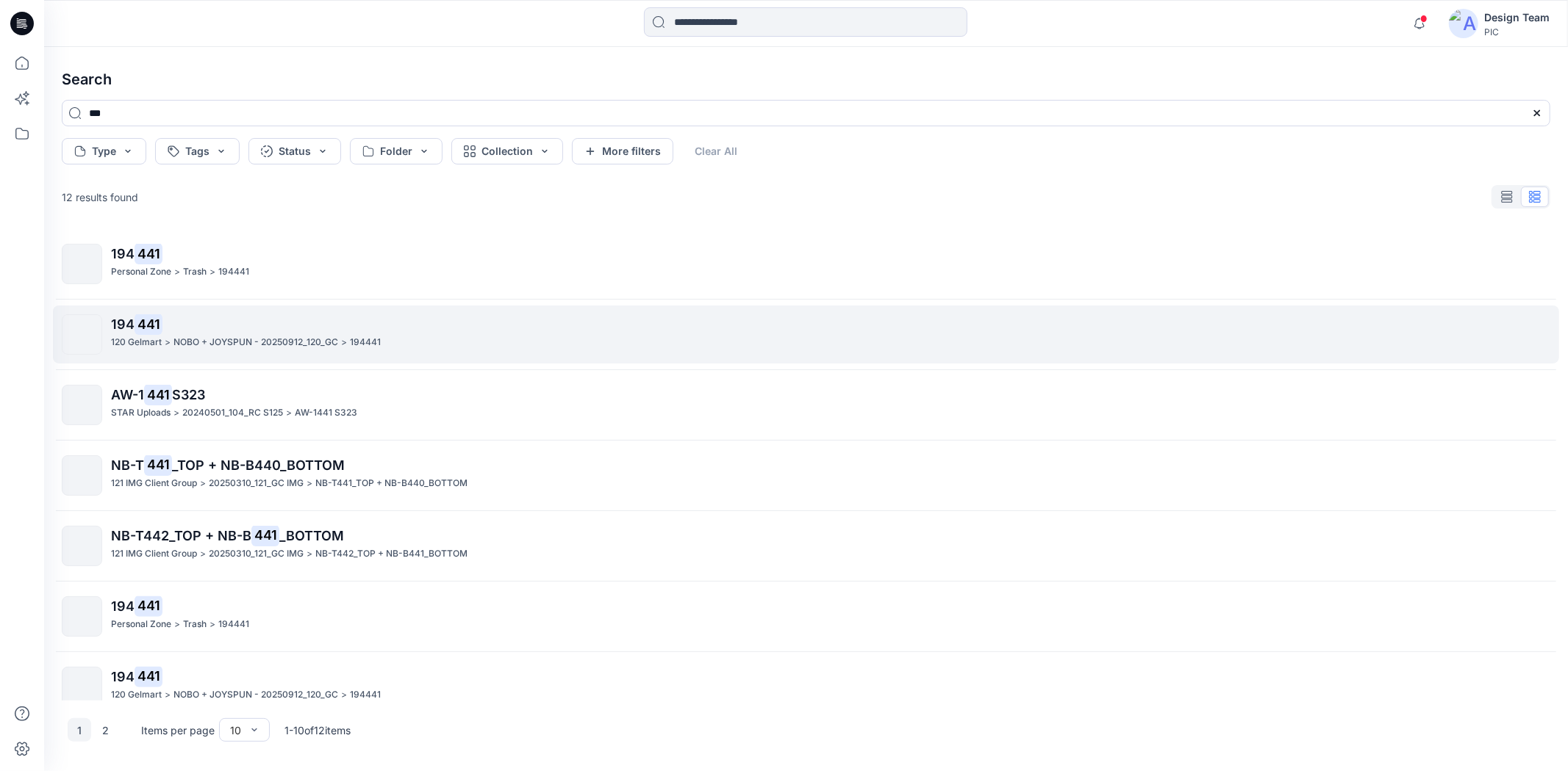
click at [294, 347] on p "NOBO + JOYSPUN - 20250912_120_GC" at bounding box center [255, 343] width 165 height 16
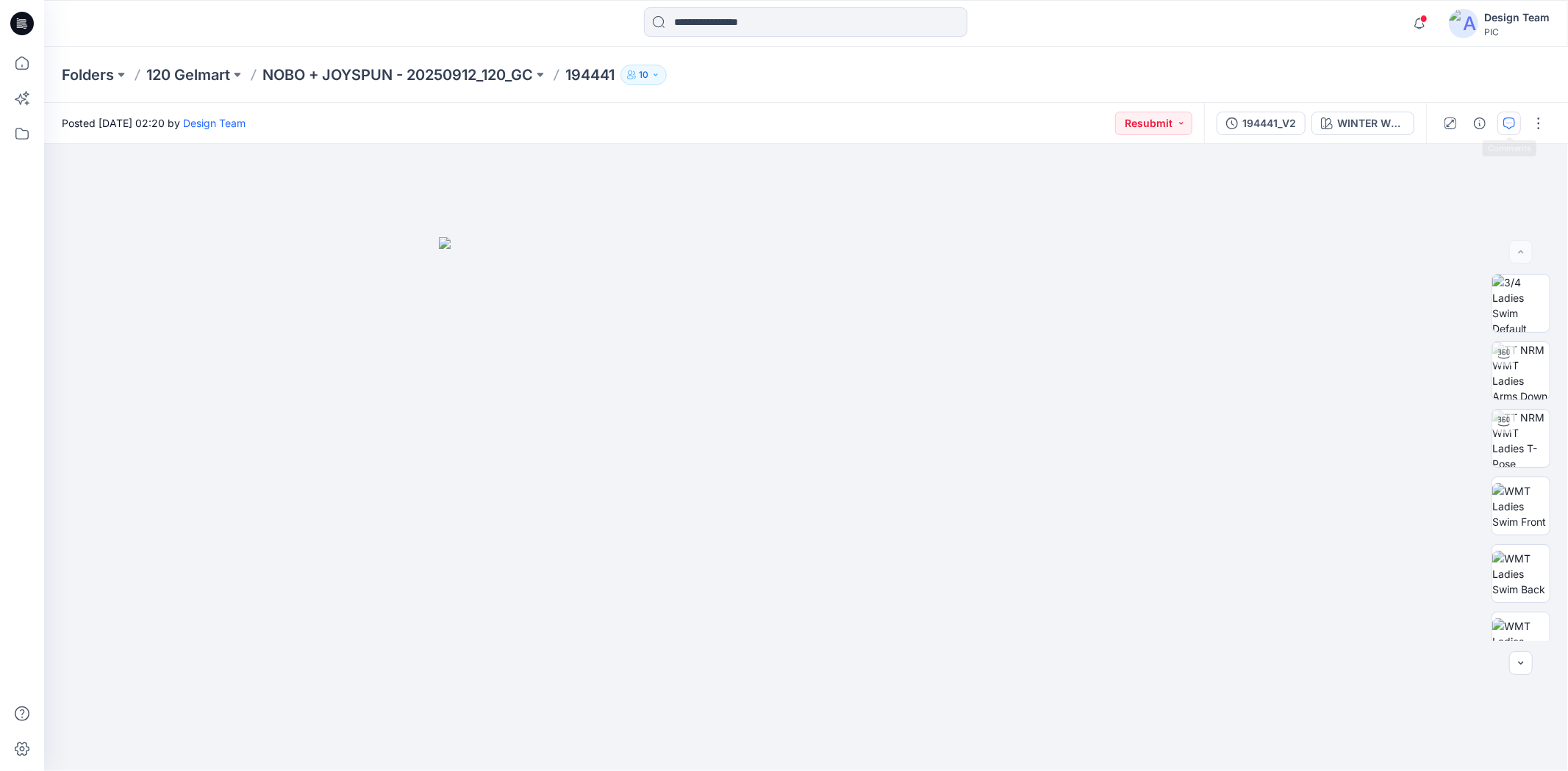
click at [1511, 130] on button "button" at bounding box center [1509, 124] width 23 height 23
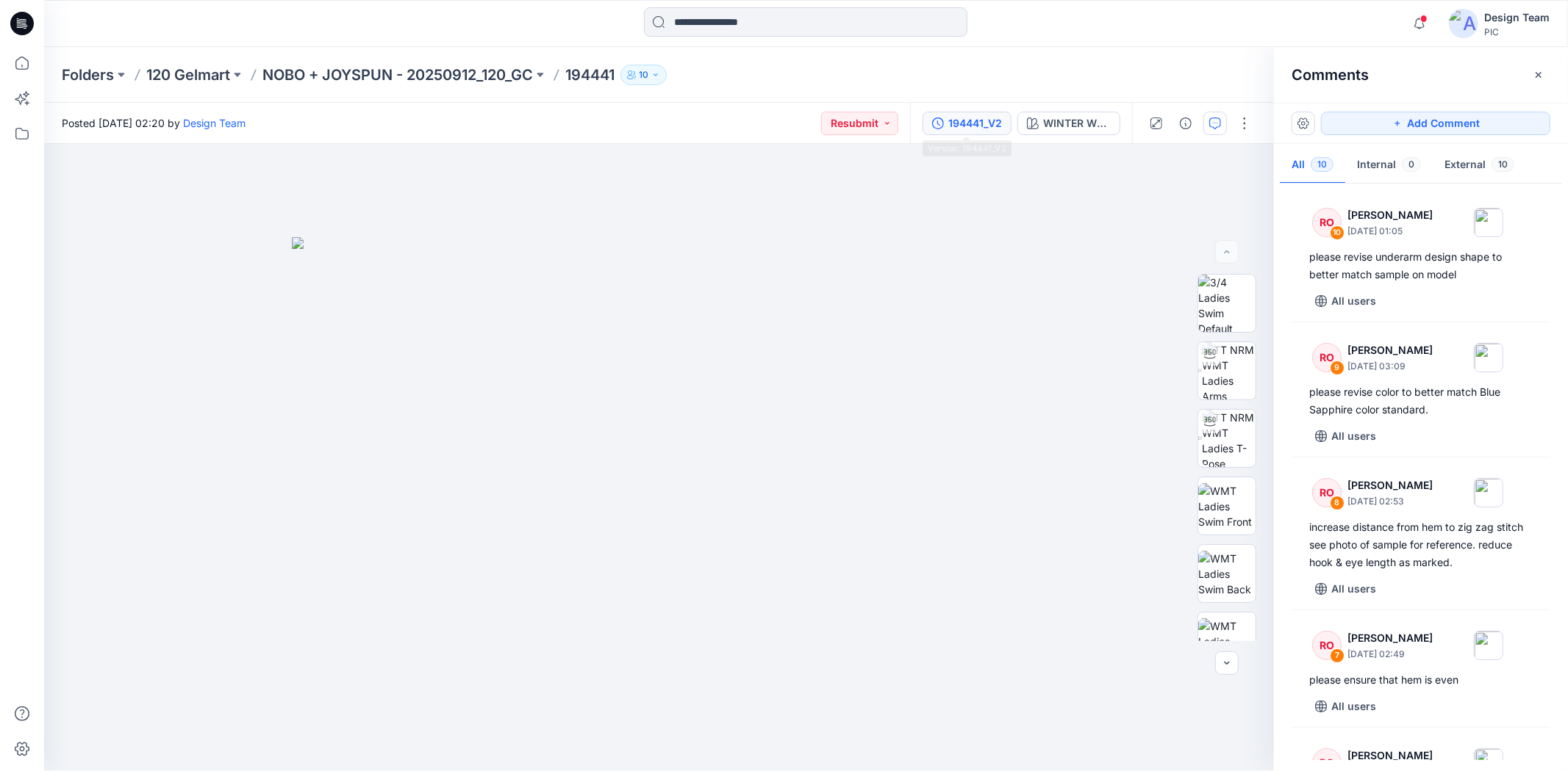
click at [951, 123] on div "194441_V2" at bounding box center [974, 123] width 54 height 17
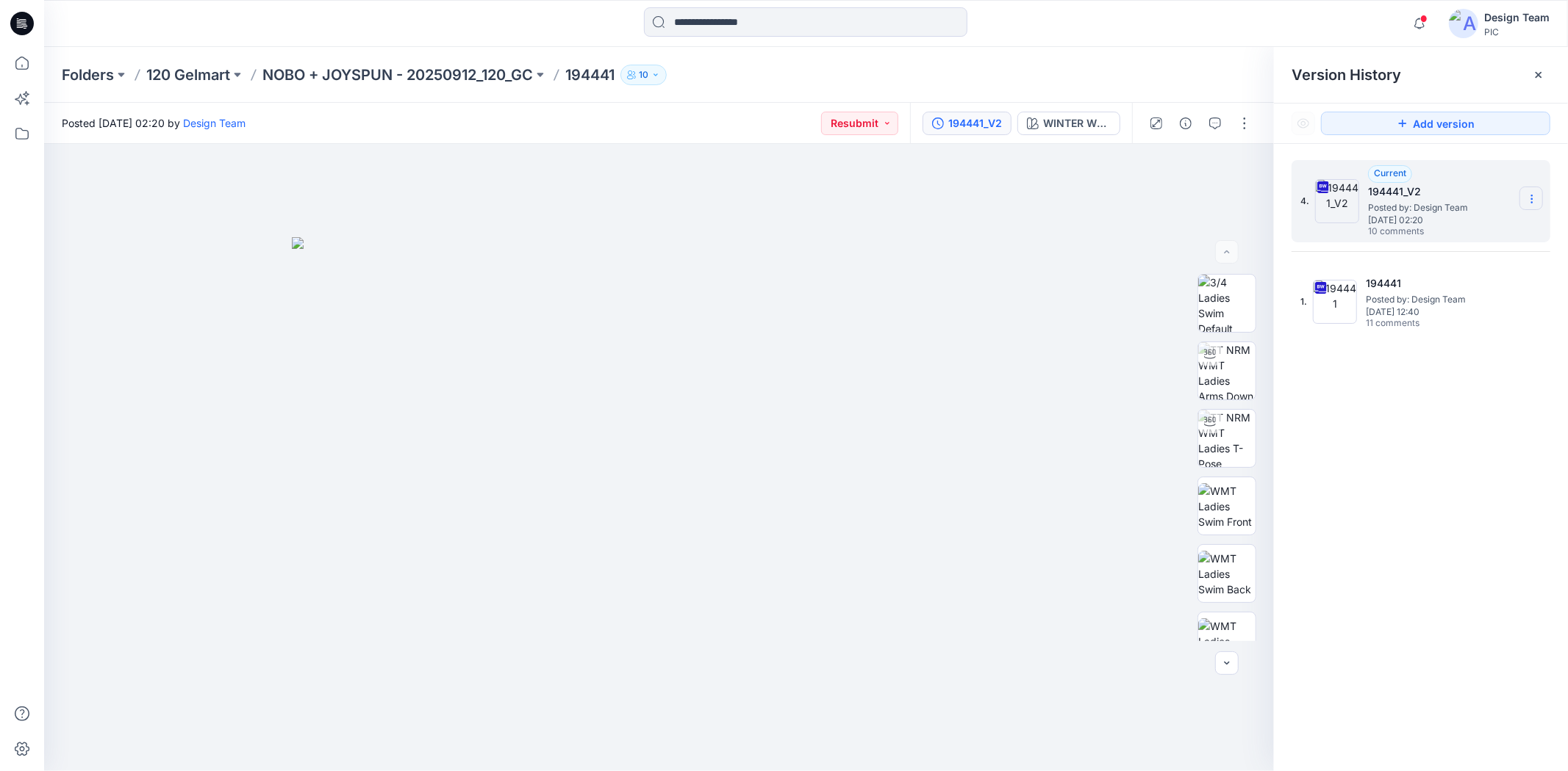
click at [1530, 194] on icon at bounding box center [1532, 199] width 12 height 12
click at [1471, 223] on span "Download Source BW File" at bounding box center [1457, 228] width 124 height 18
click at [1216, 125] on icon "button" at bounding box center [1215, 124] width 12 height 12
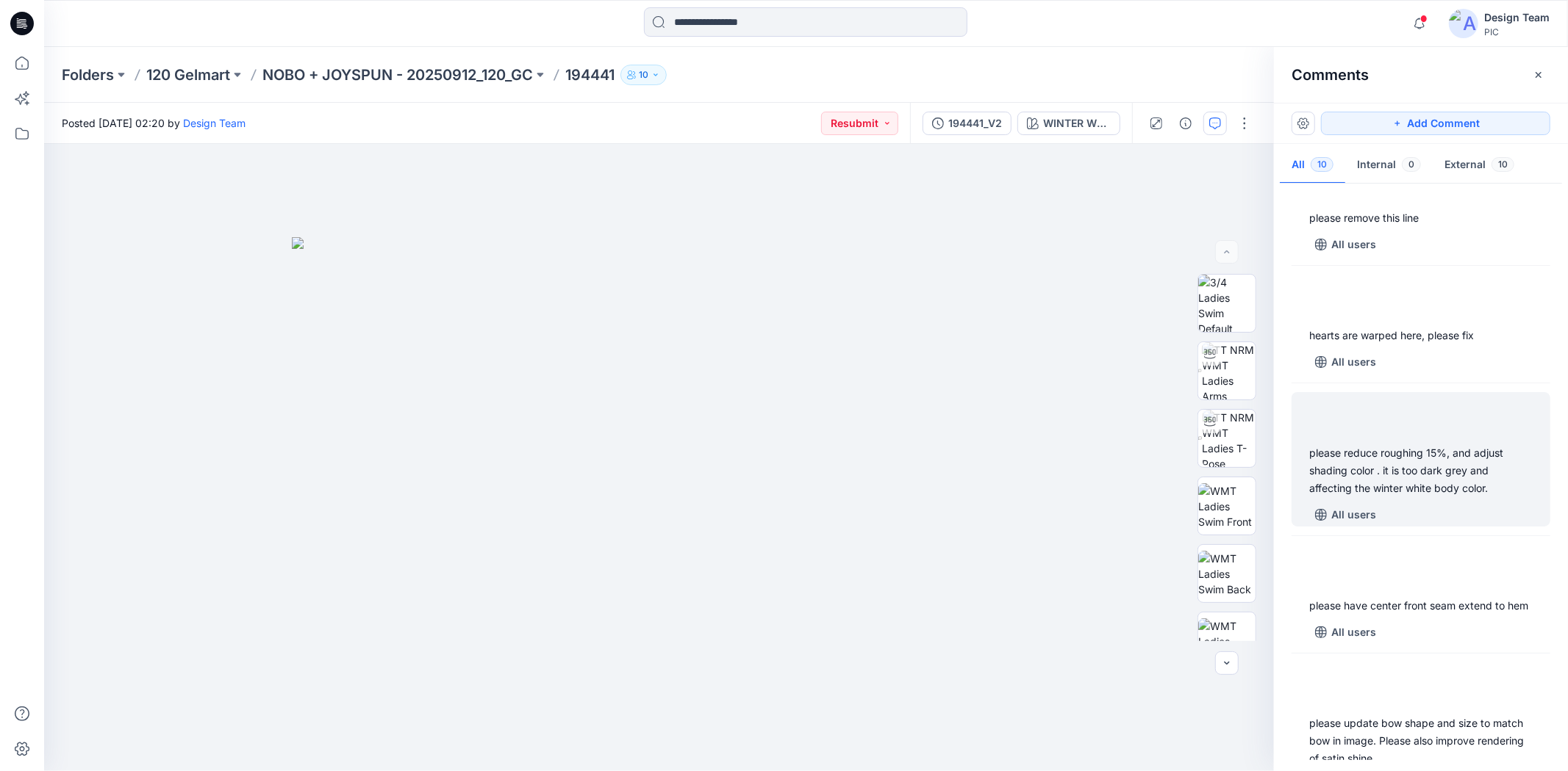
scroll to position [777, 0]
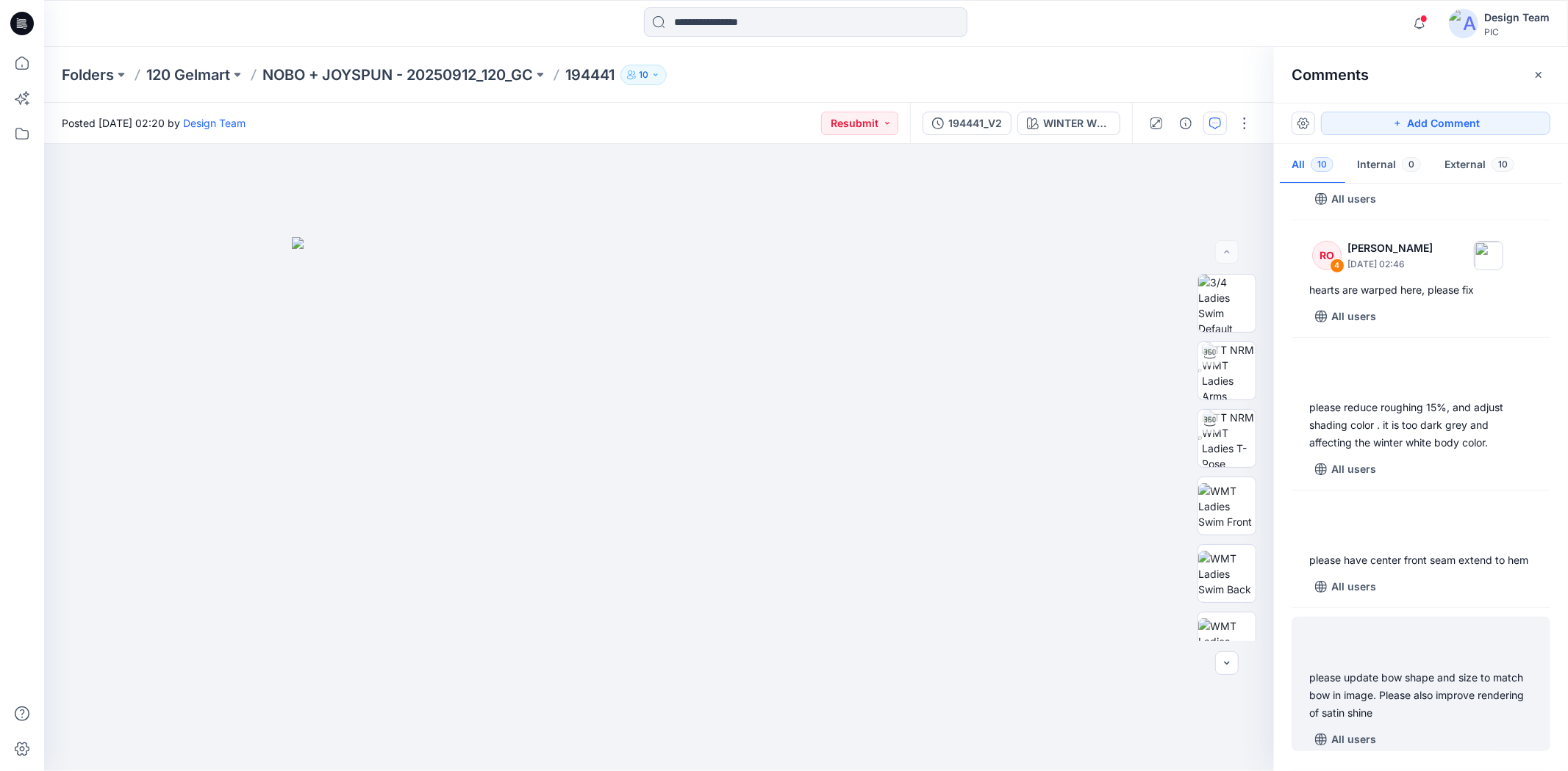
click at [1386, 696] on div "please update bow shape and size to match bow in image. Please also improve ren…" at bounding box center [1420, 696] width 223 height 53
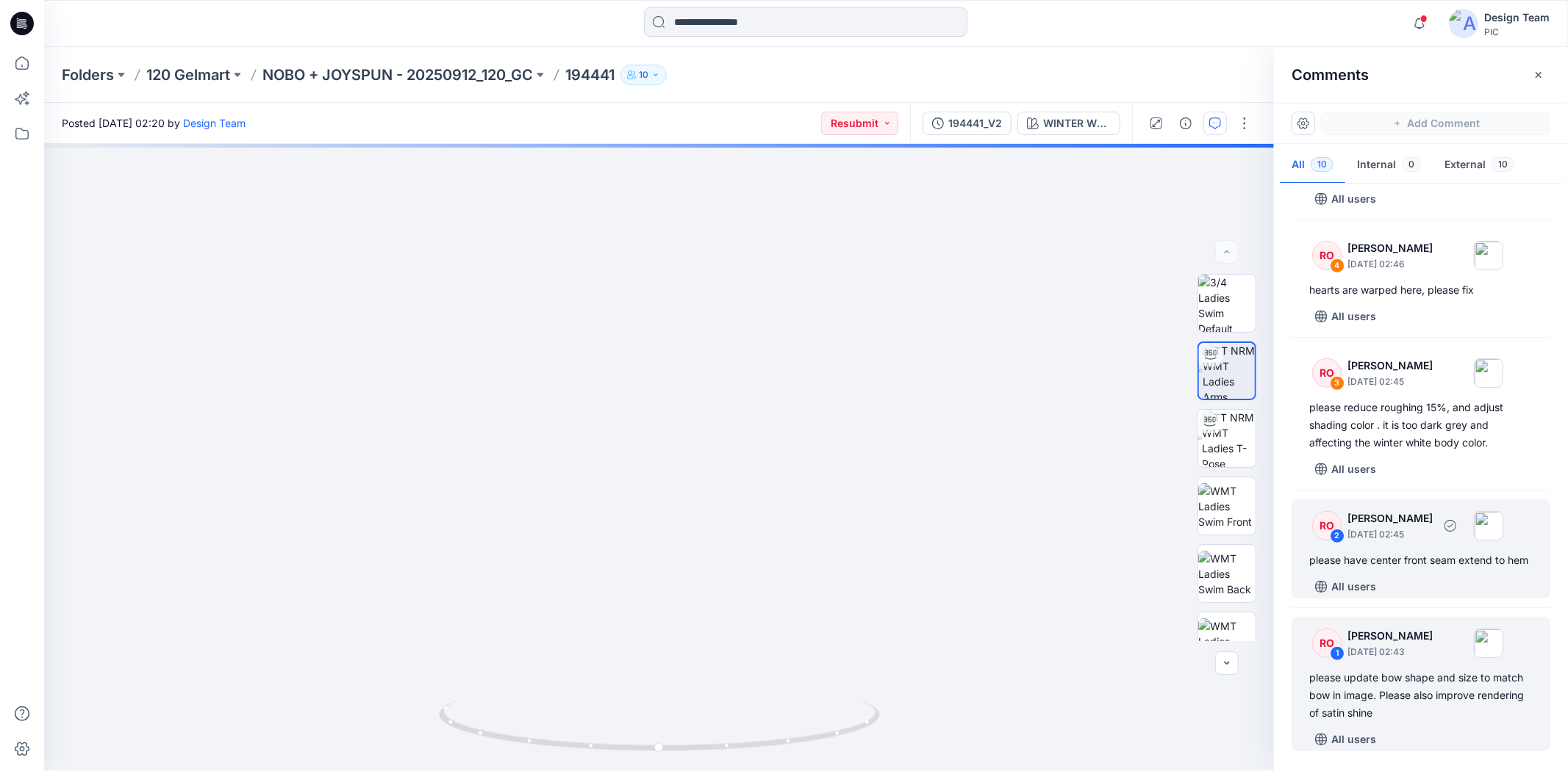
click at [1445, 567] on div "please have center front seam extend to hem" at bounding box center [1420, 560] width 223 height 18
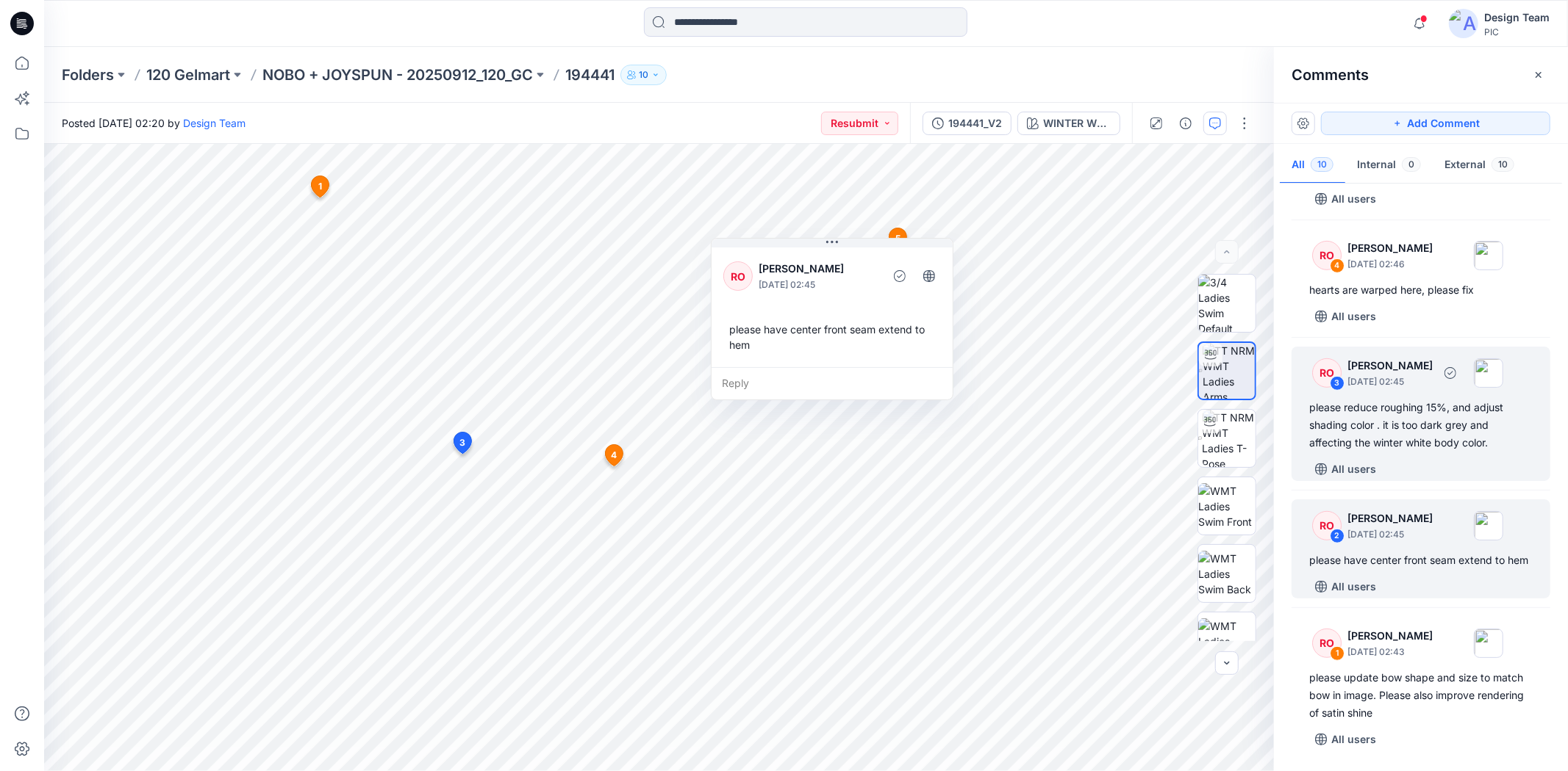
click at [1410, 458] on div "All users" at bounding box center [1429, 470] width 241 height 23
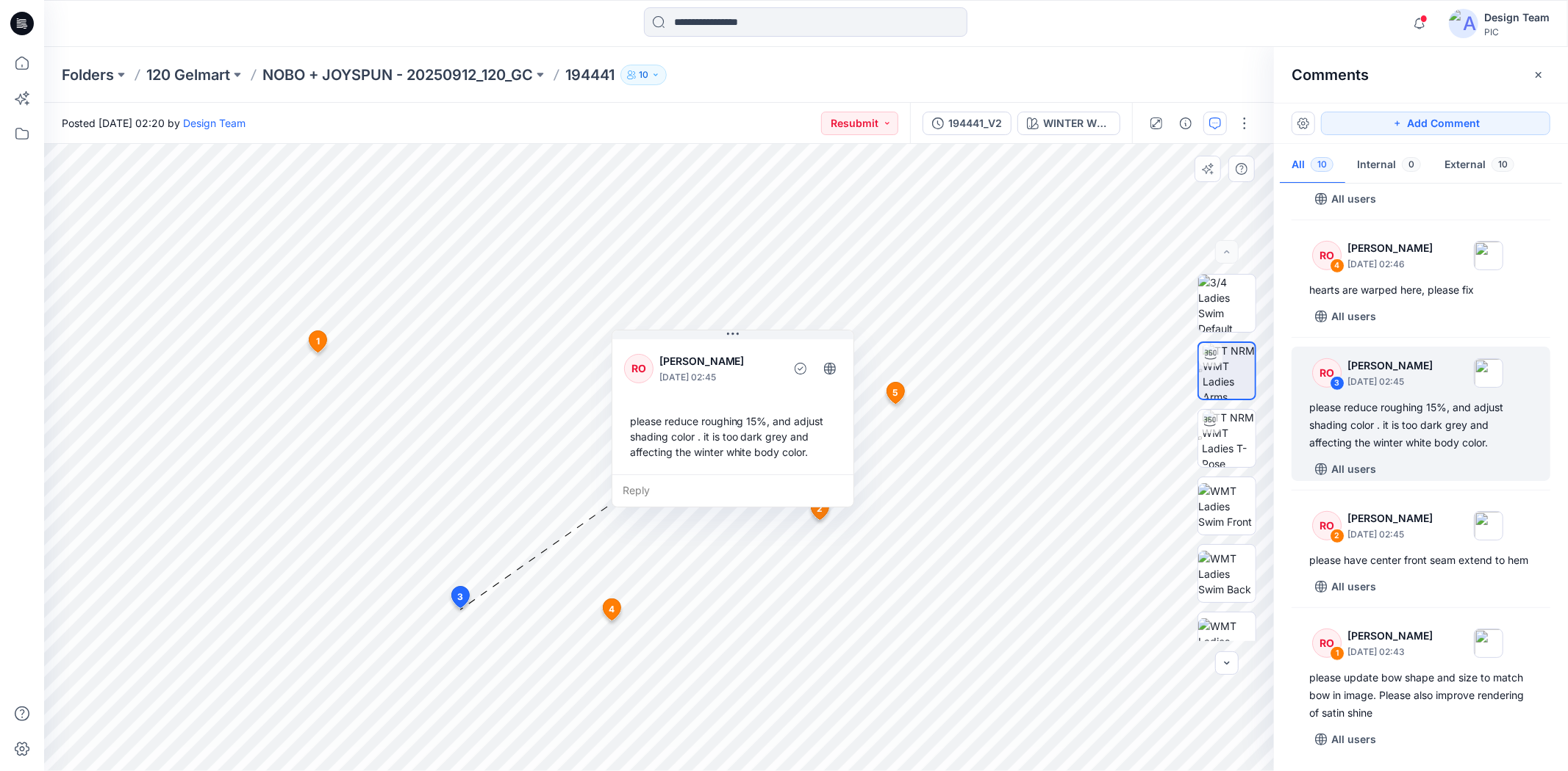
drag, startPoint x: 529, startPoint y: 617, endPoint x: 697, endPoint y: 366, distance: 302.0
click at [697, 366] on p "[PERSON_NAME]" at bounding box center [719, 362] width 120 height 18
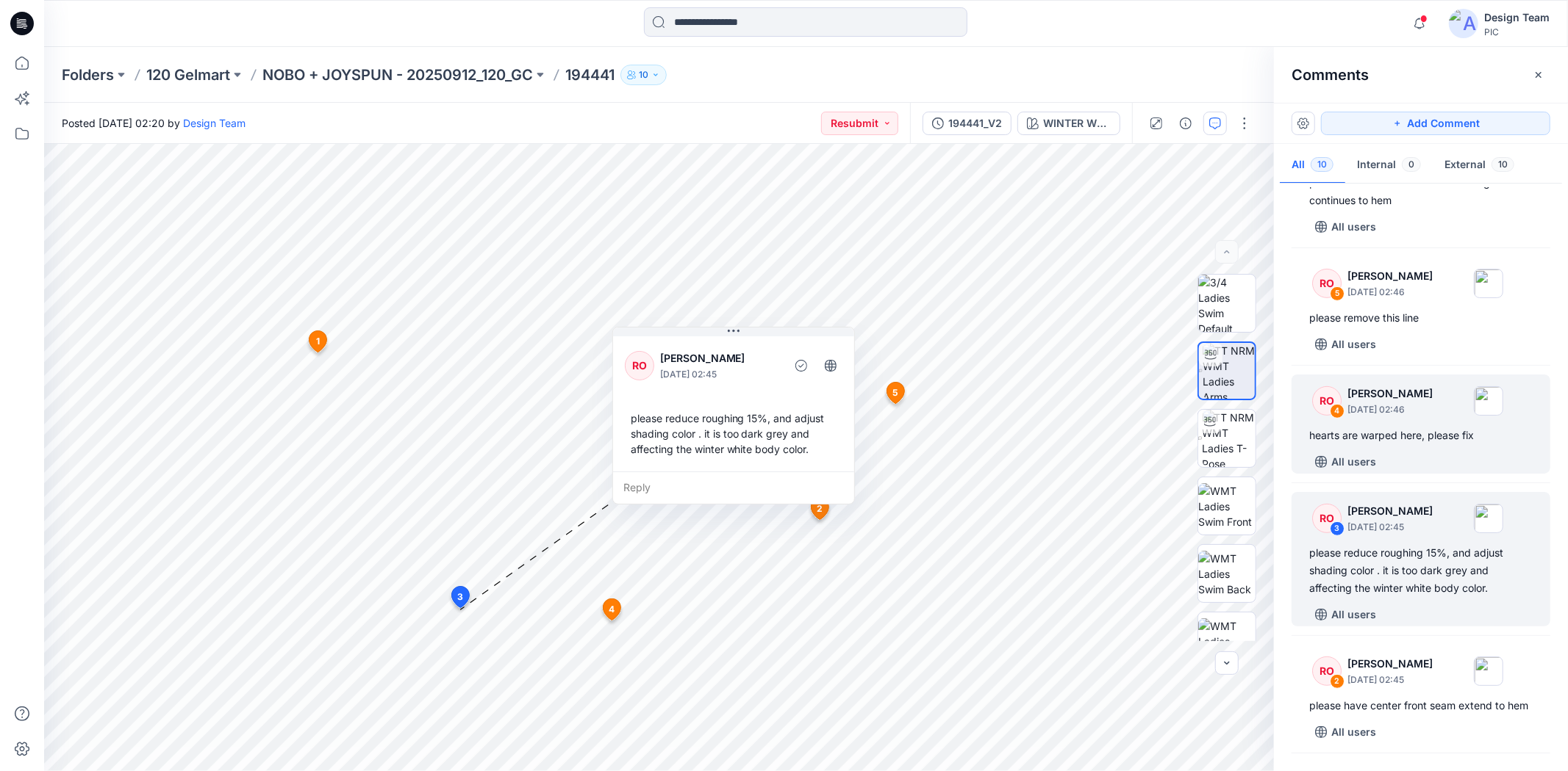
scroll to position [614, 0]
click at [1400, 454] on div "All users" at bounding box center [1429, 463] width 241 height 23
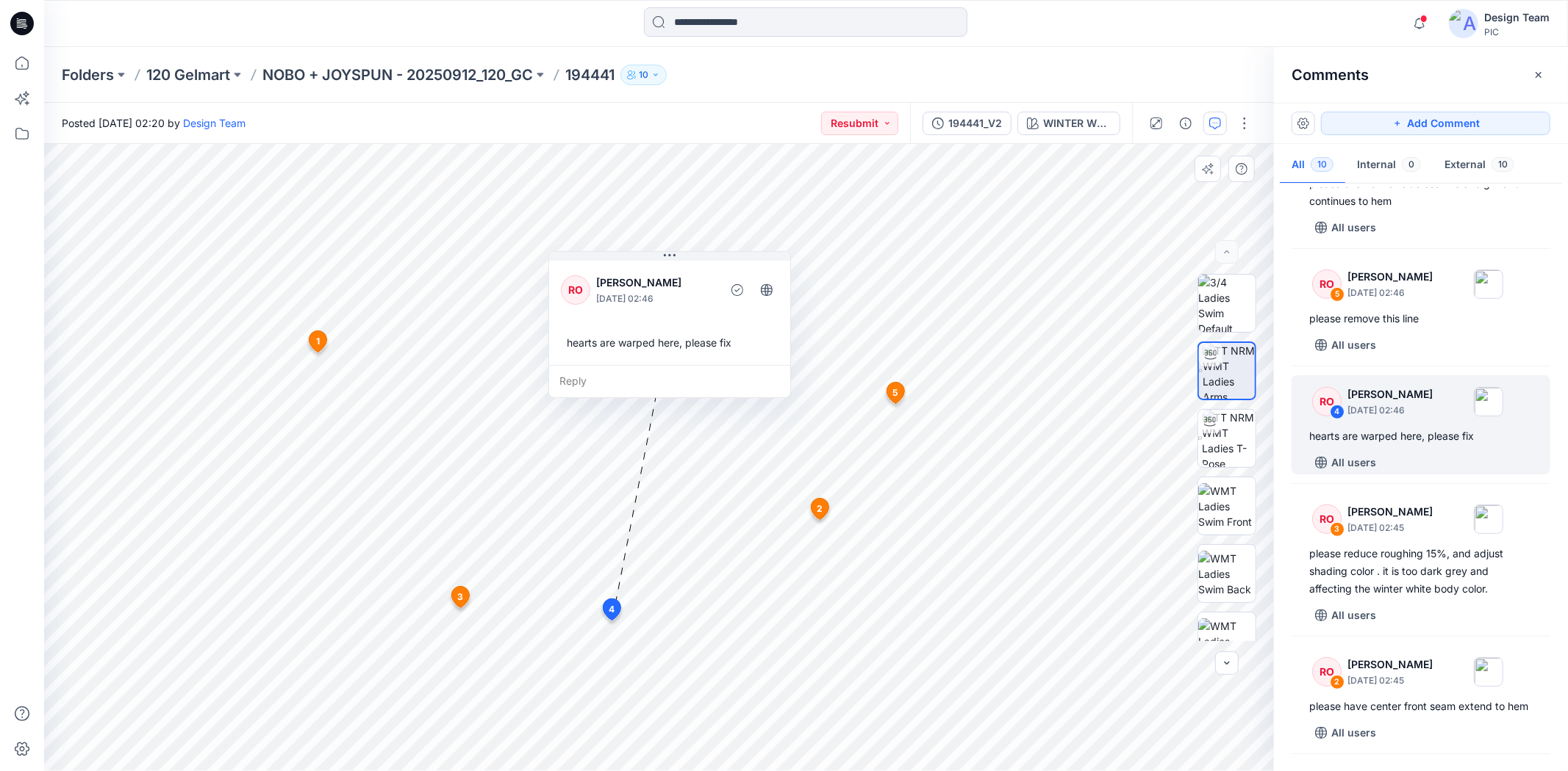
drag, startPoint x: 688, startPoint y: 419, endPoint x: 706, endPoint y: 344, distance: 77.1
click at [706, 344] on div "hearts are warped here, please fix" at bounding box center [669, 343] width 217 height 27
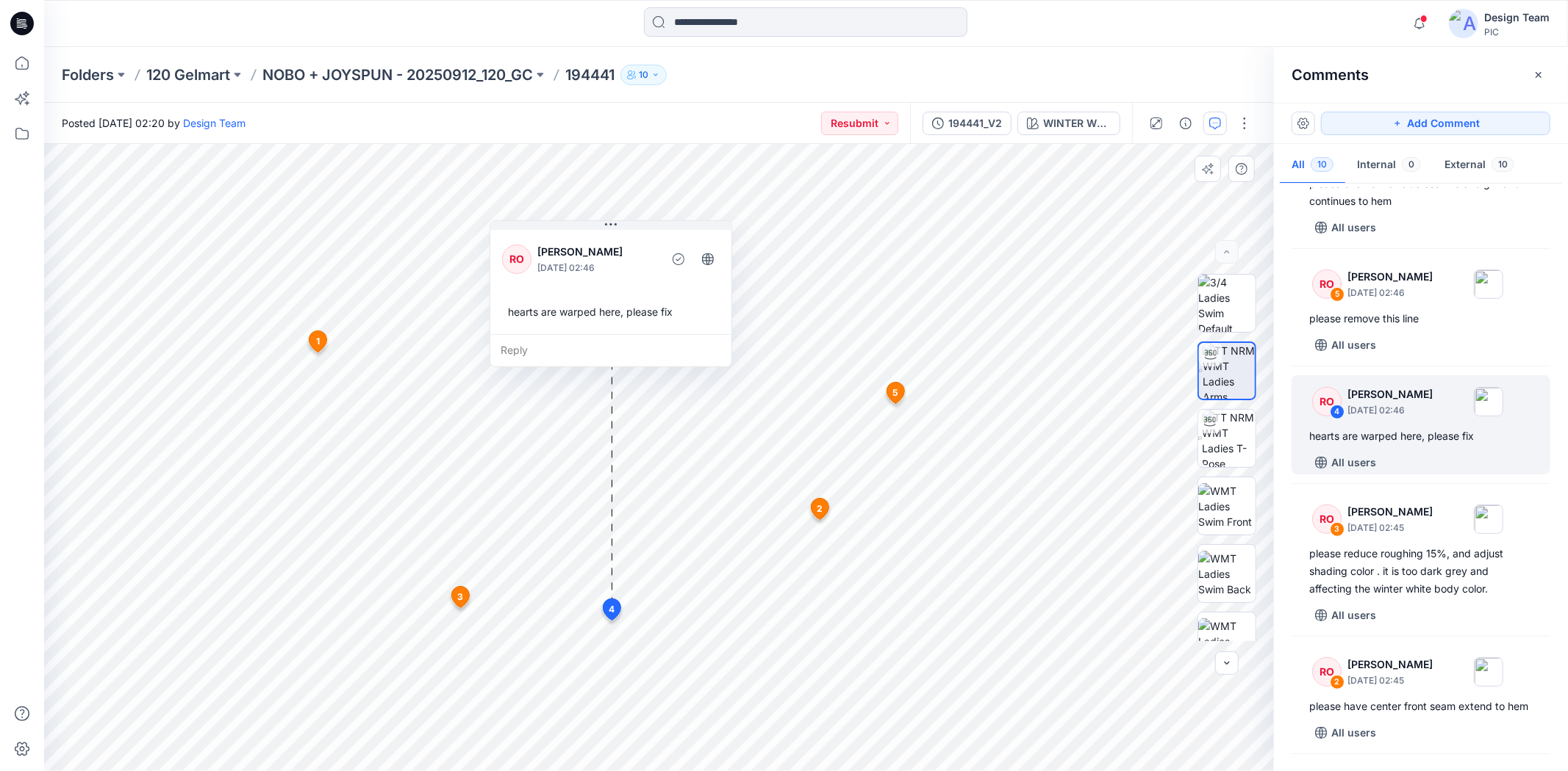
drag, startPoint x: 706, startPoint y: 344, endPoint x: 647, endPoint y: 313, distance: 66.6
click at [647, 313] on div "hearts are warped here, please fix" at bounding box center [610, 312] width 217 height 27
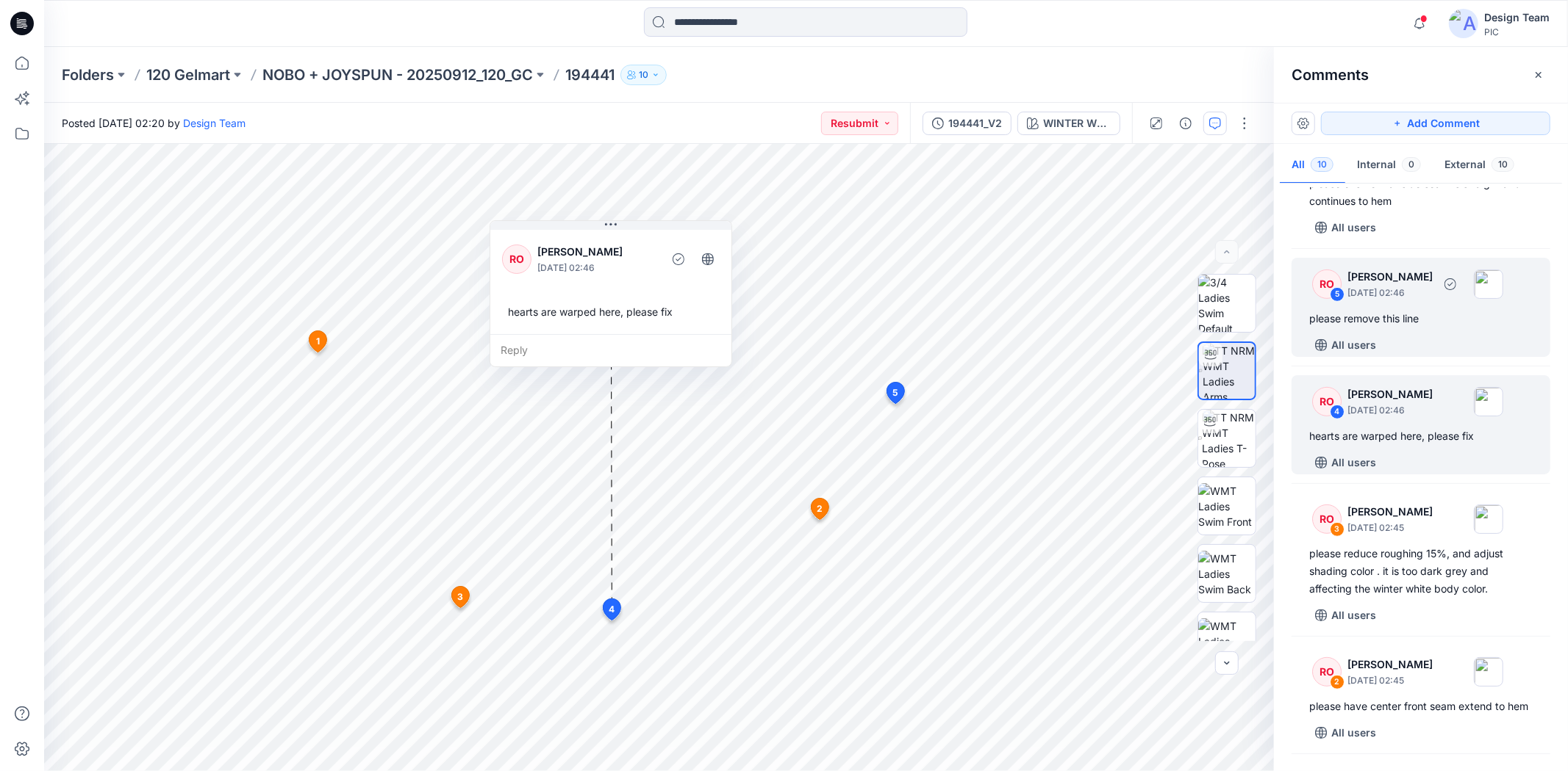
click at [1395, 347] on div "All users" at bounding box center [1429, 345] width 241 height 23
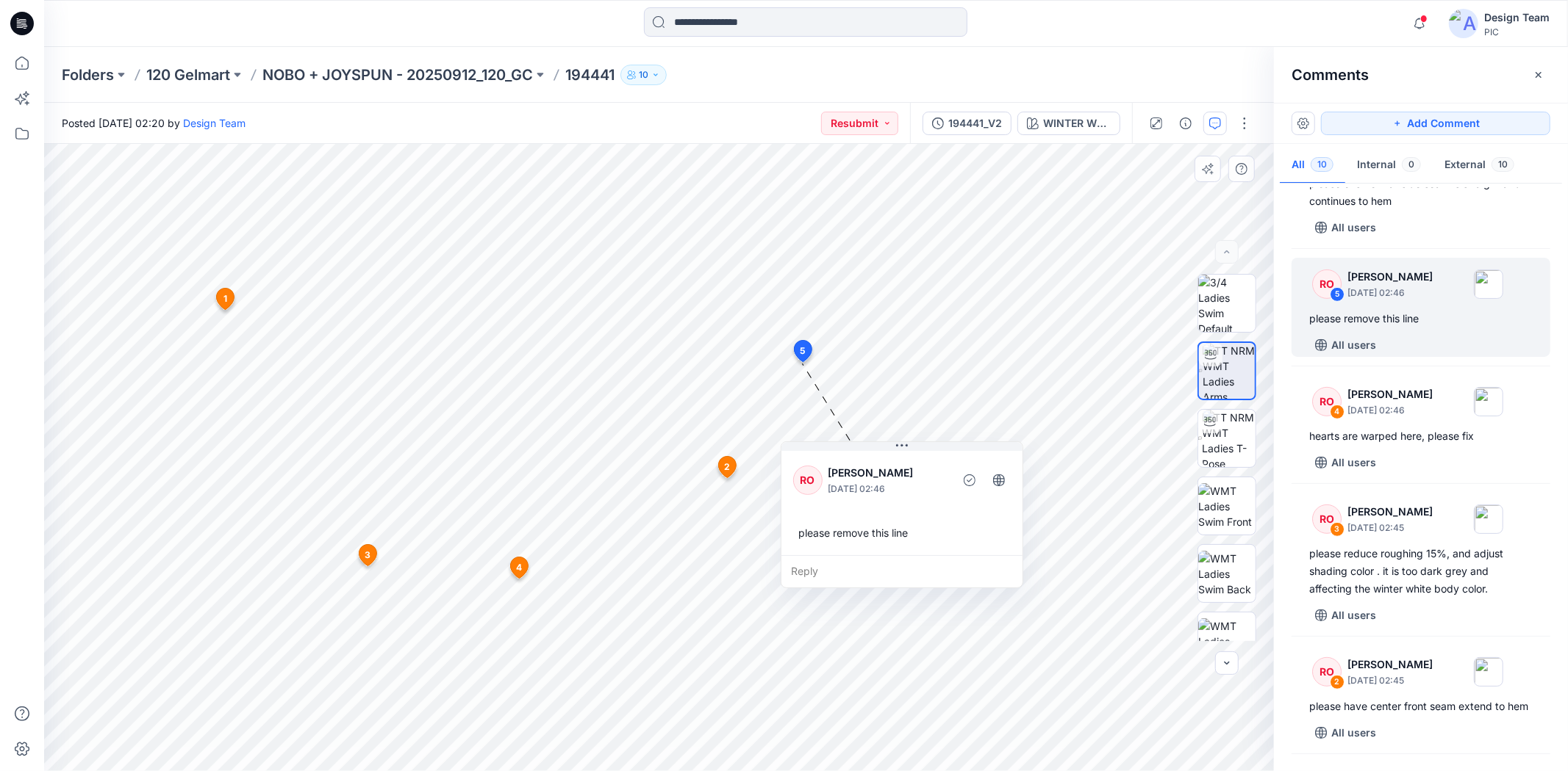
drag, startPoint x: 909, startPoint y: 562, endPoint x: 971, endPoint y: 539, distance: 66.1
click at [971, 556] on div "Reply" at bounding box center [901, 571] width 241 height 32
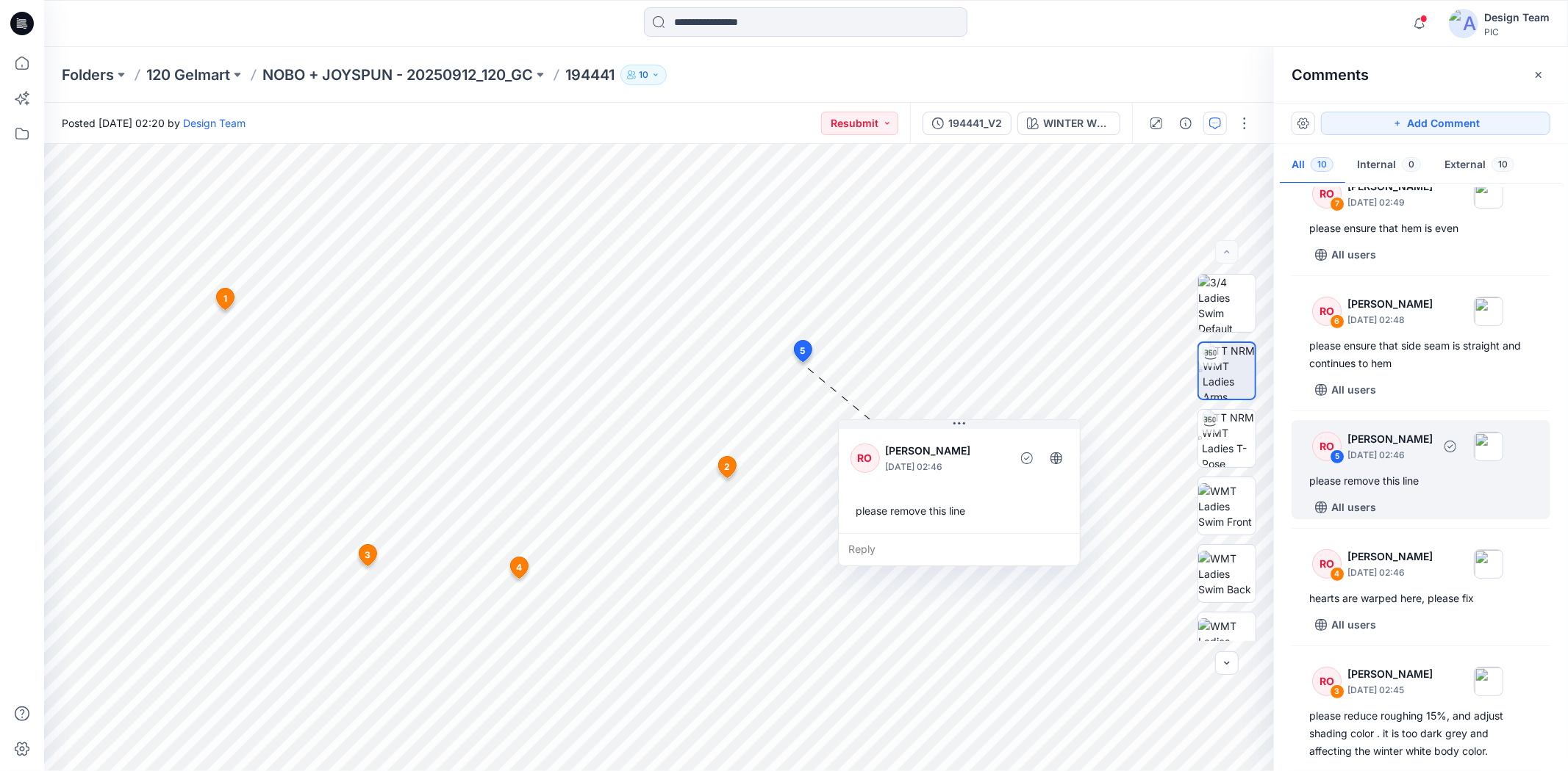
scroll to position [451, 0]
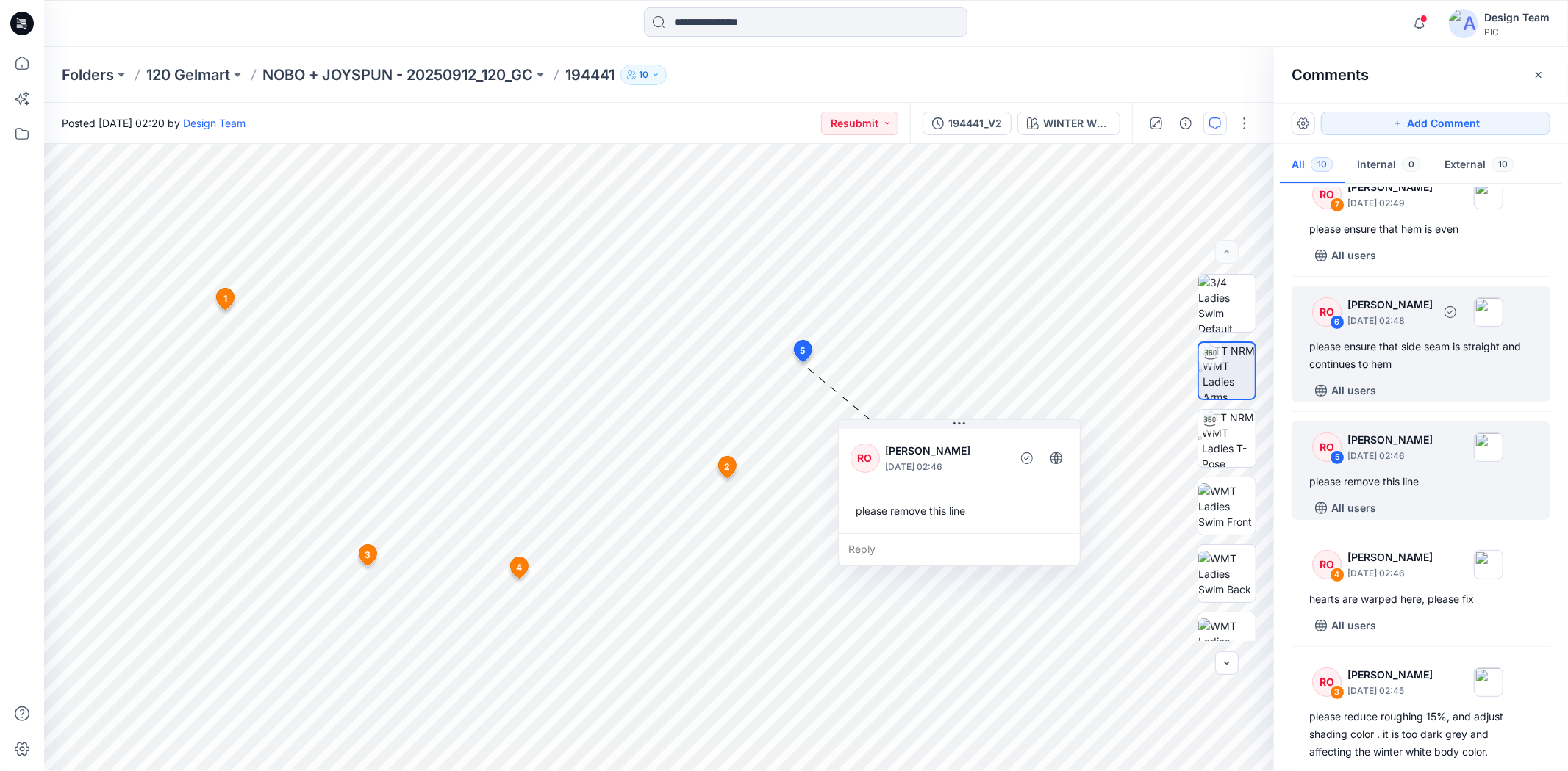
click at [1424, 372] on div "please ensure that side seam is straight and continues to hem" at bounding box center [1420, 356] width 223 height 35
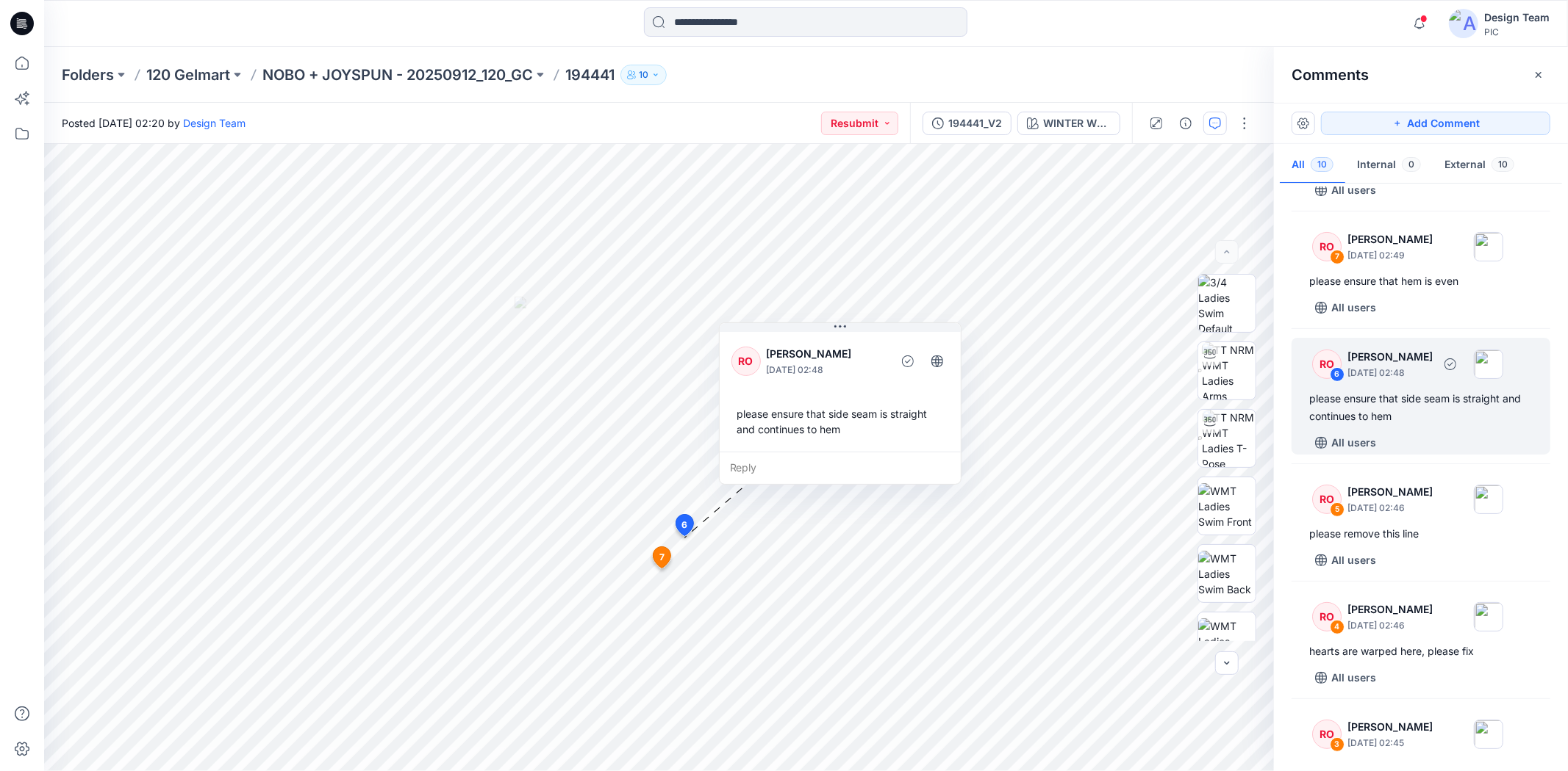
scroll to position [369, 0]
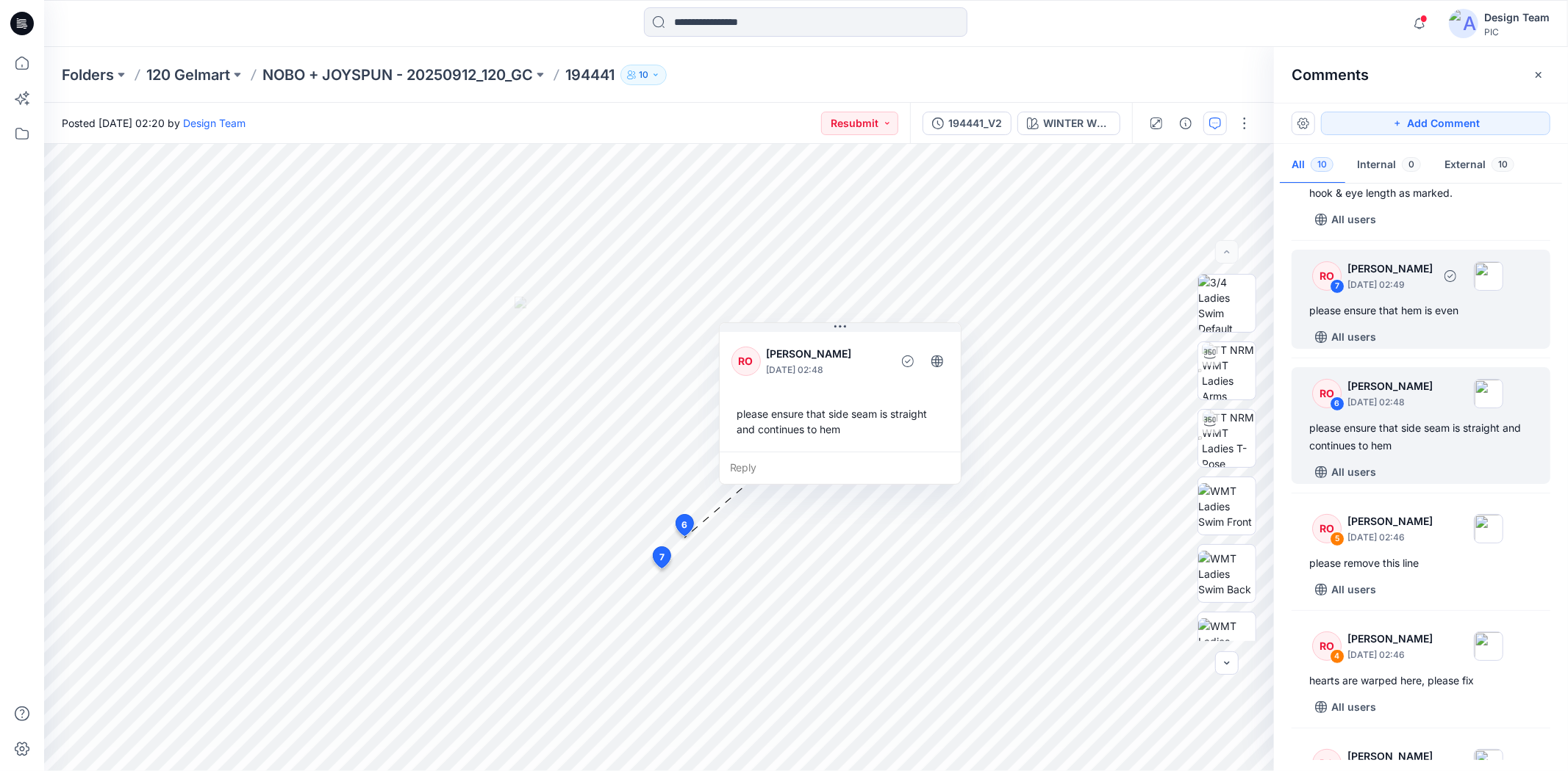
click at [1420, 334] on div "All users" at bounding box center [1429, 337] width 241 height 23
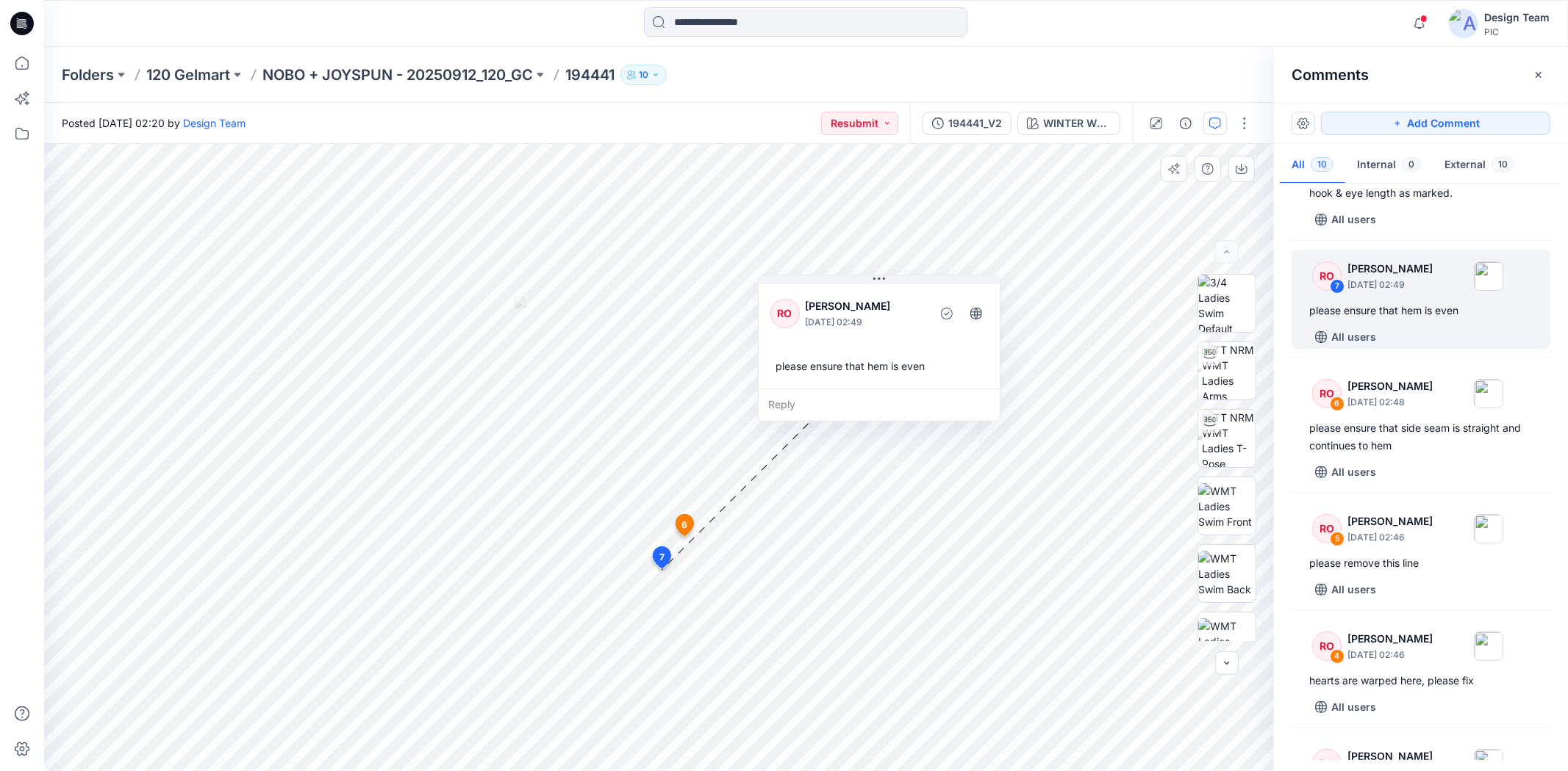
drag, startPoint x: 812, startPoint y: 416, endPoint x: 864, endPoint y: 371, distance: 68.8
click at [864, 371] on div "please ensure that hem is even" at bounding box center [879, 366] width 217 height 27
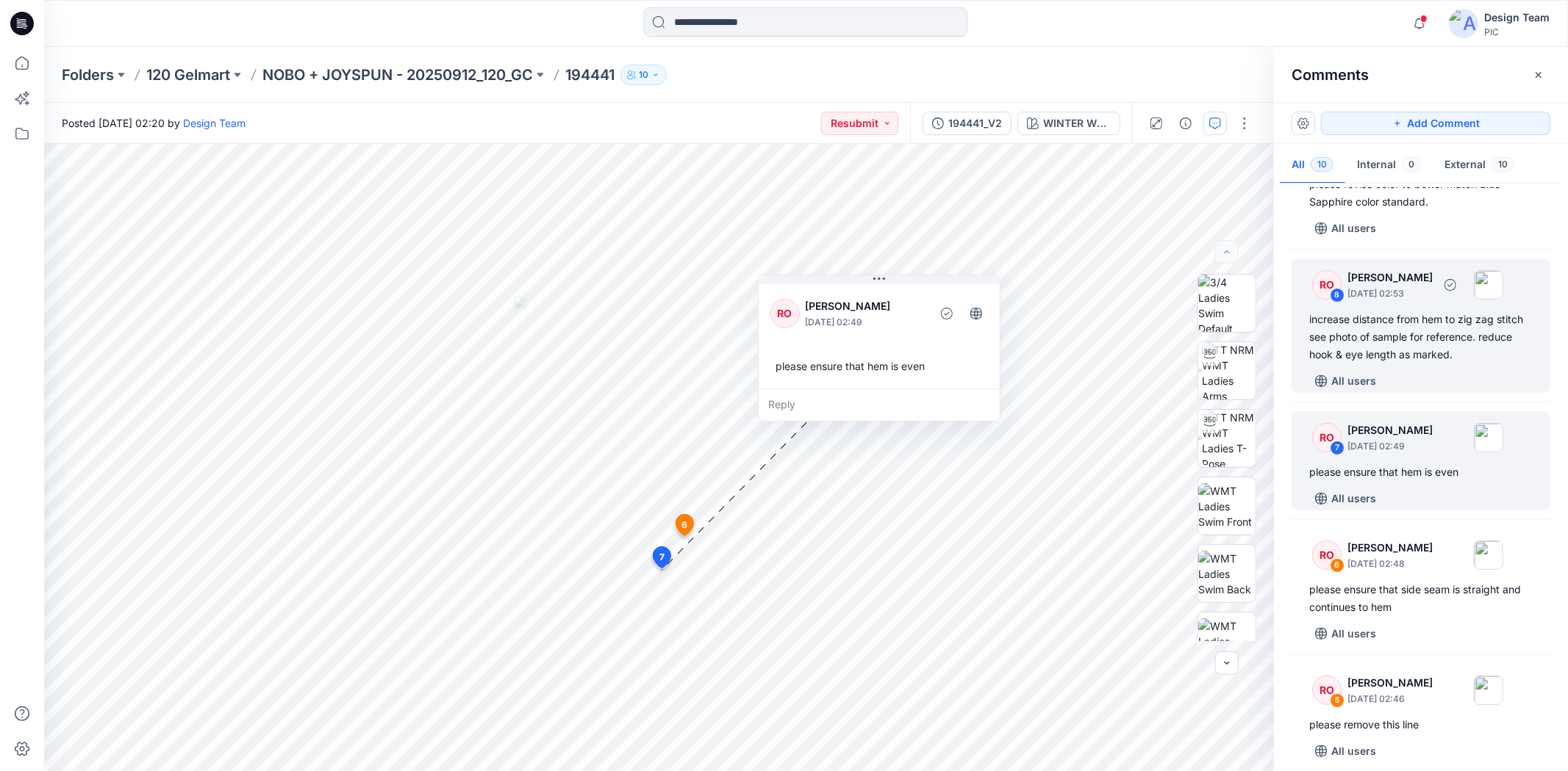
scroll to position [207, 0]
click at [1423, 362] on div "increase distance from hem to zig zag stitch see photo of sample for reference.…" at bounding box center [1420, 338] width 223 height 53
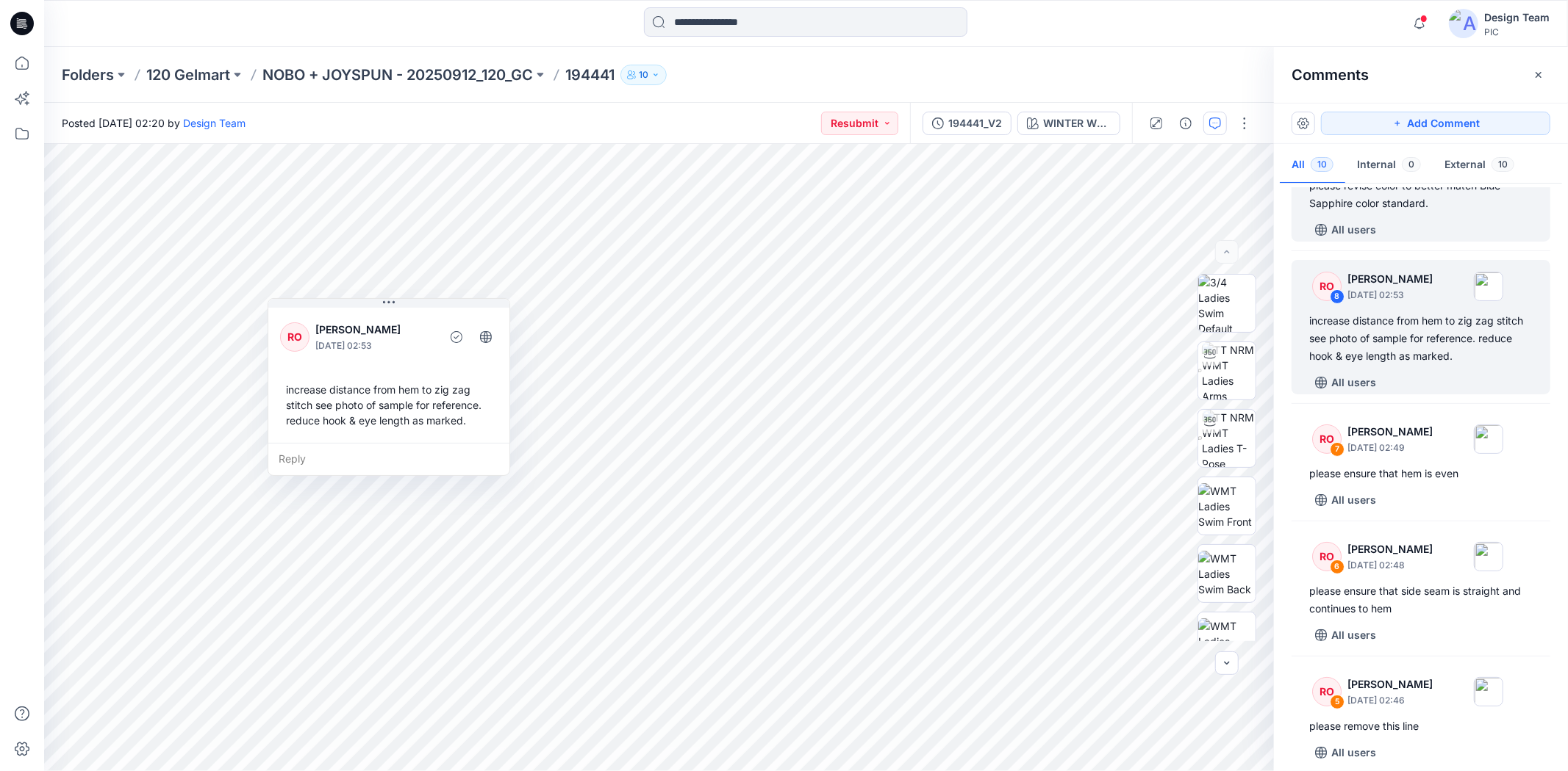
click at [1400, 240] on div "All users" at bounding box center [1429, 230] width 241 height 23
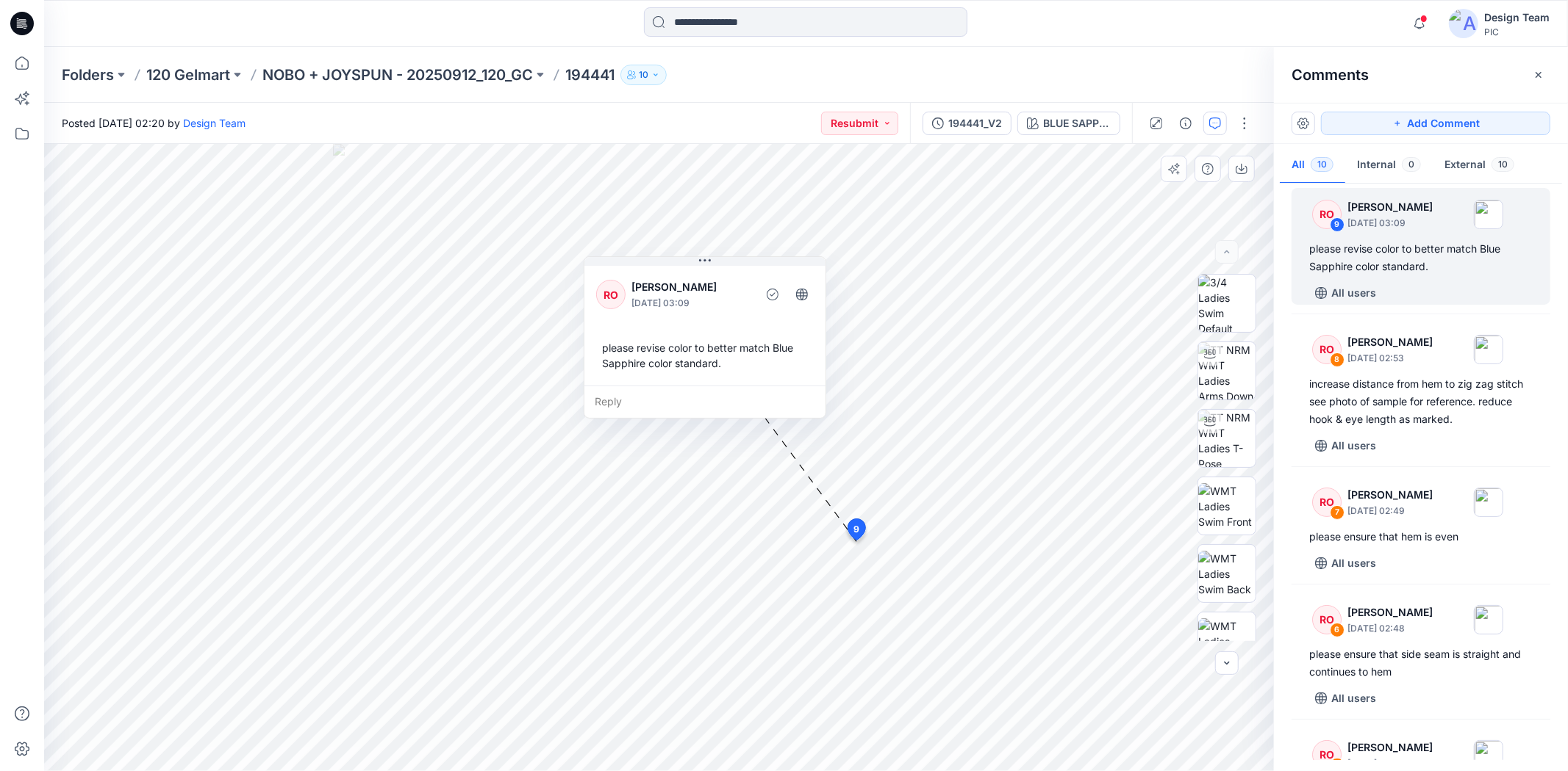
drag, startPoint x: 915, startPoint y: 667, endPoint x: 664, endPoint y: 375, distance: 385.1
click at [664, 375] on div "please revise color to better match Blue Sapphire color standard." at bounding box center [704, 356] width 217 height 43
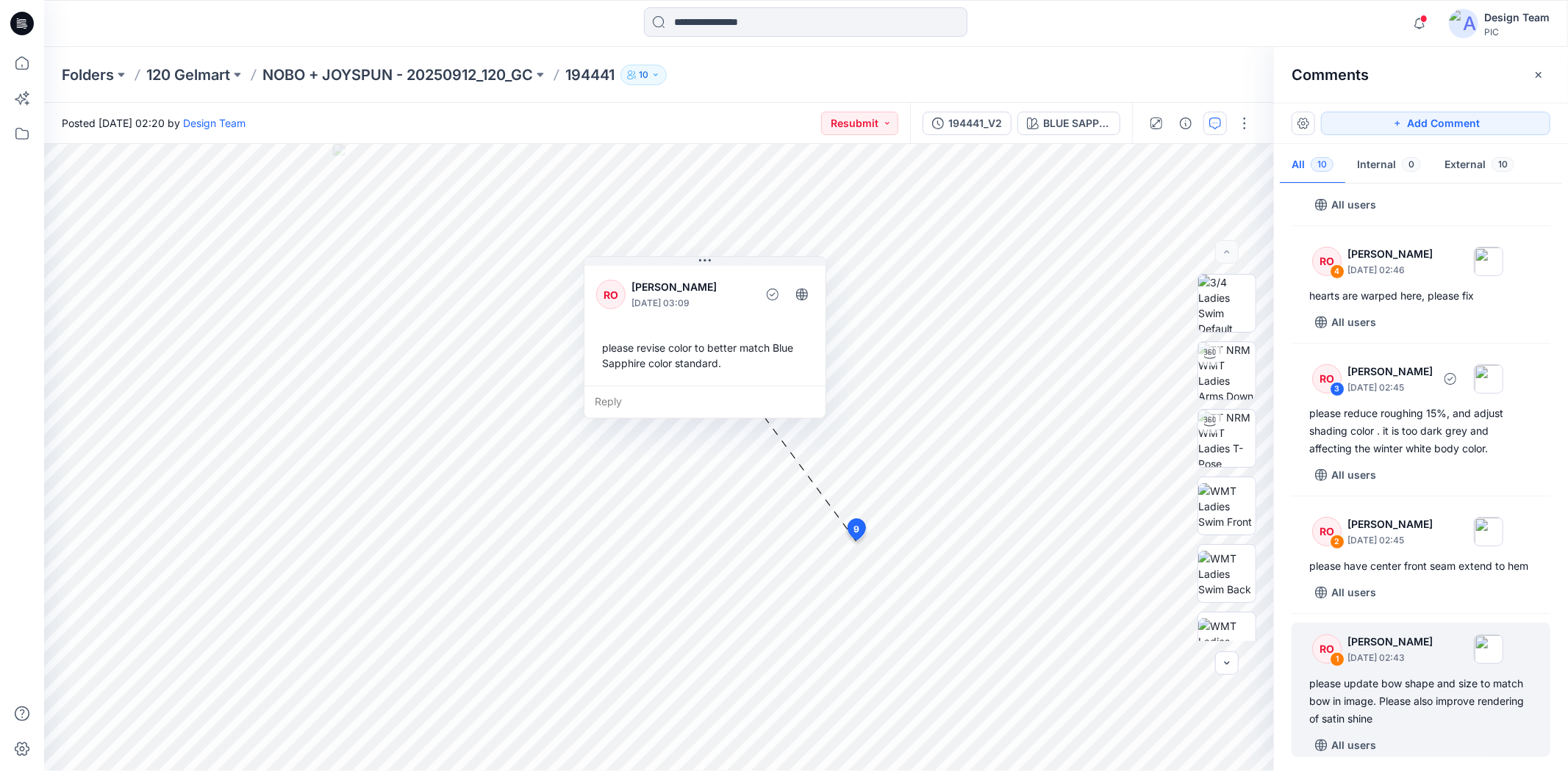
scroll to position [777, 0]
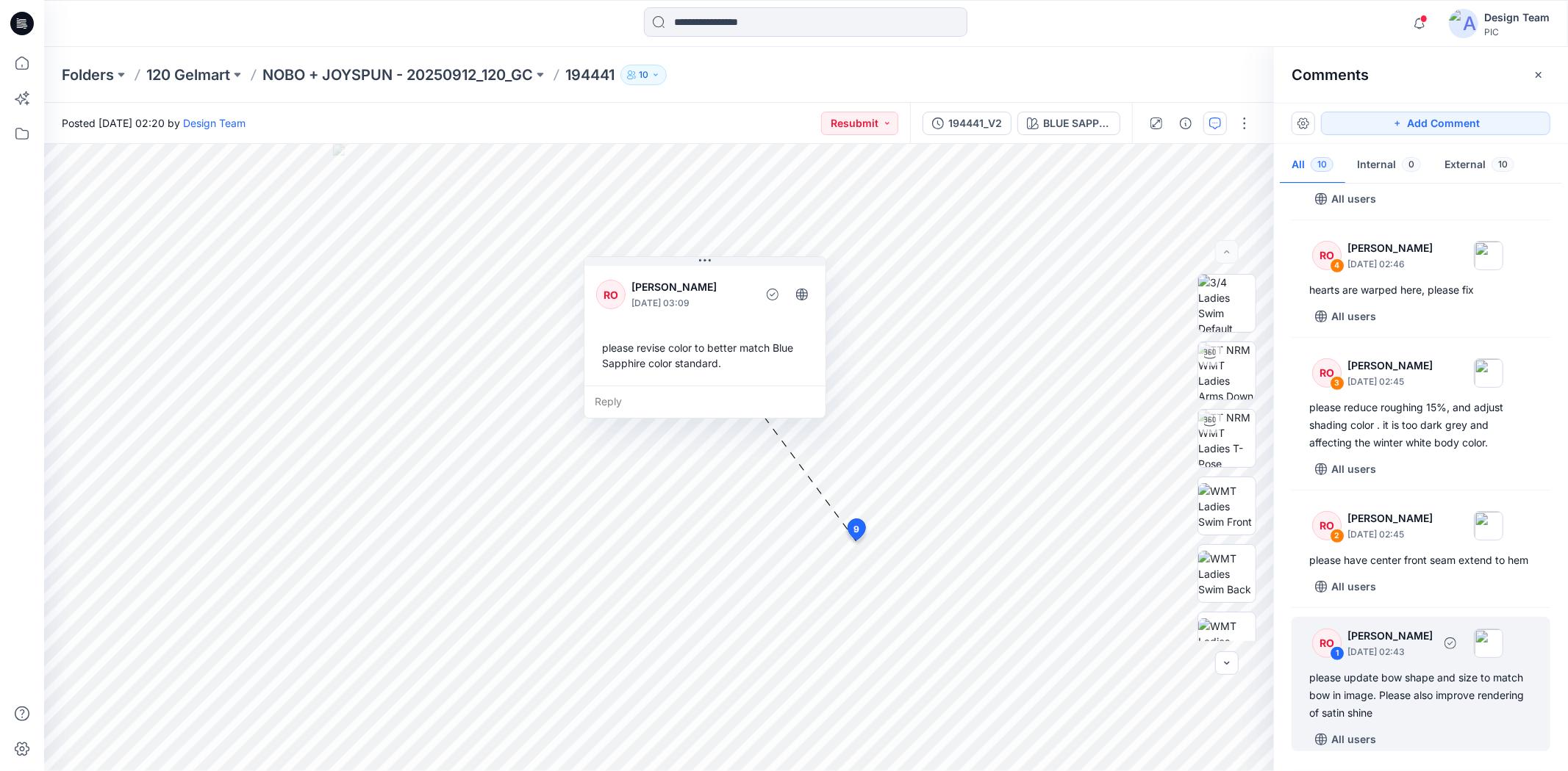
click at [1425, 689] on div "please update bow shape and size to match bow in image. Please also improve ren…" at bounding box center [1420, 696] width 223 height 53
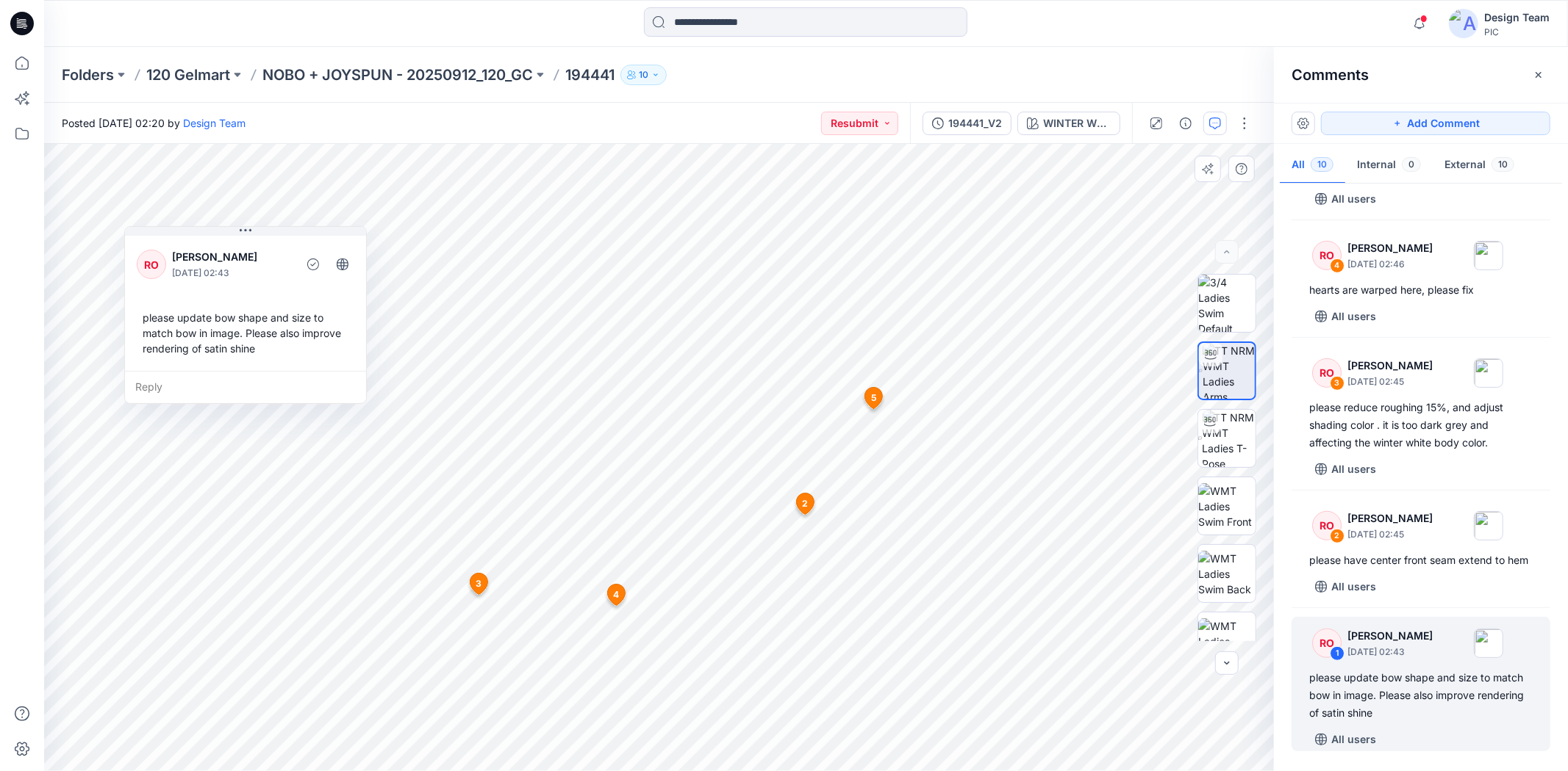
drag, startPoint x: 287, startPoint y: 522, endPoint x: 175, endPoint y: 306, distance: 243.3
click at [175, 306] on div "RO [PERSON_NAME] [DATE] 02:43 please update bow shape and size to match bow in …" at bounding box center [245, 302] width 241 height 138
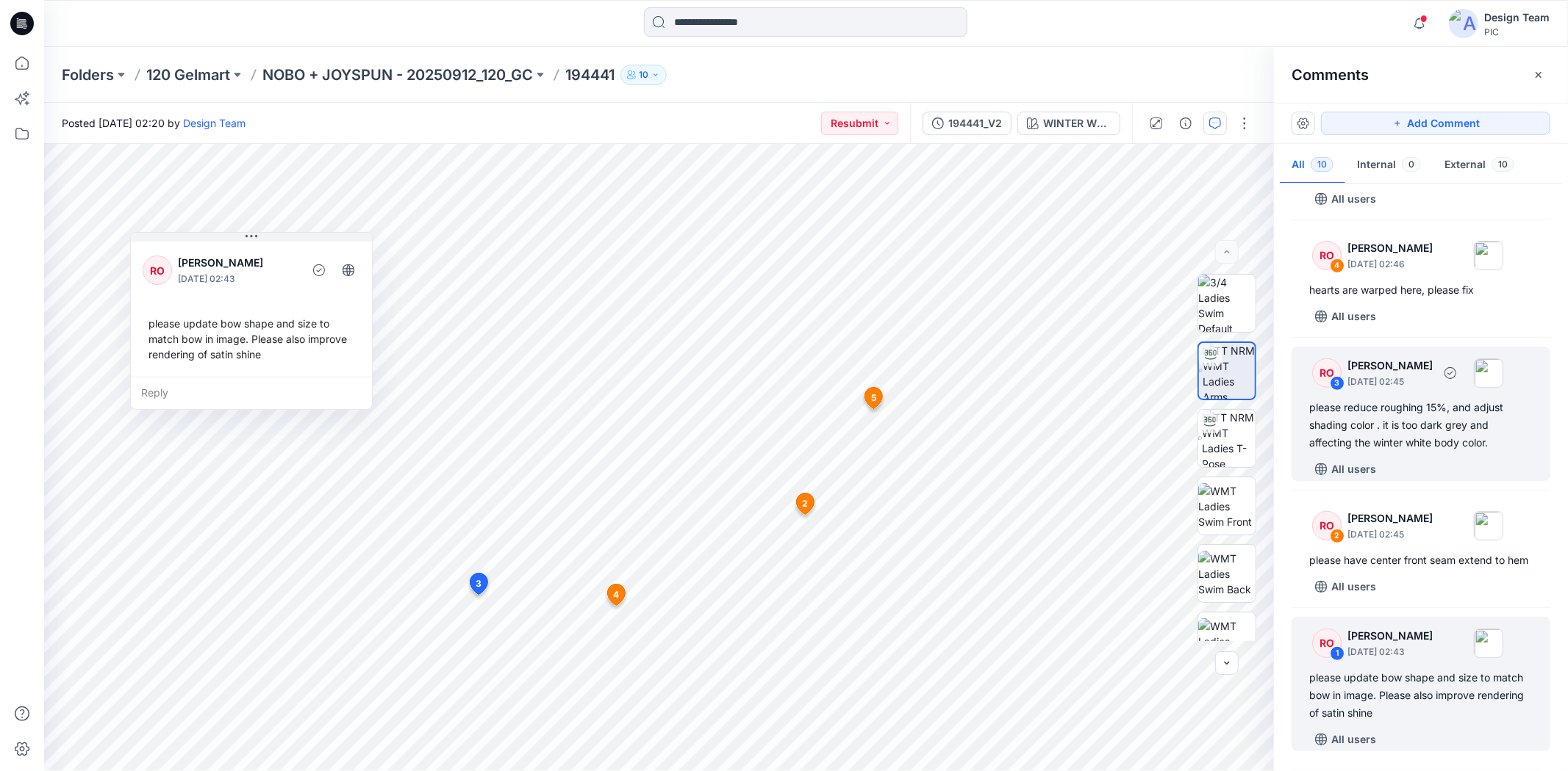
click at [1406, 412] on div "please reduce roughing 15%, and adjust shading color . it is too dark grey and …" at bounding box center [1420, 425] width 223 height 53
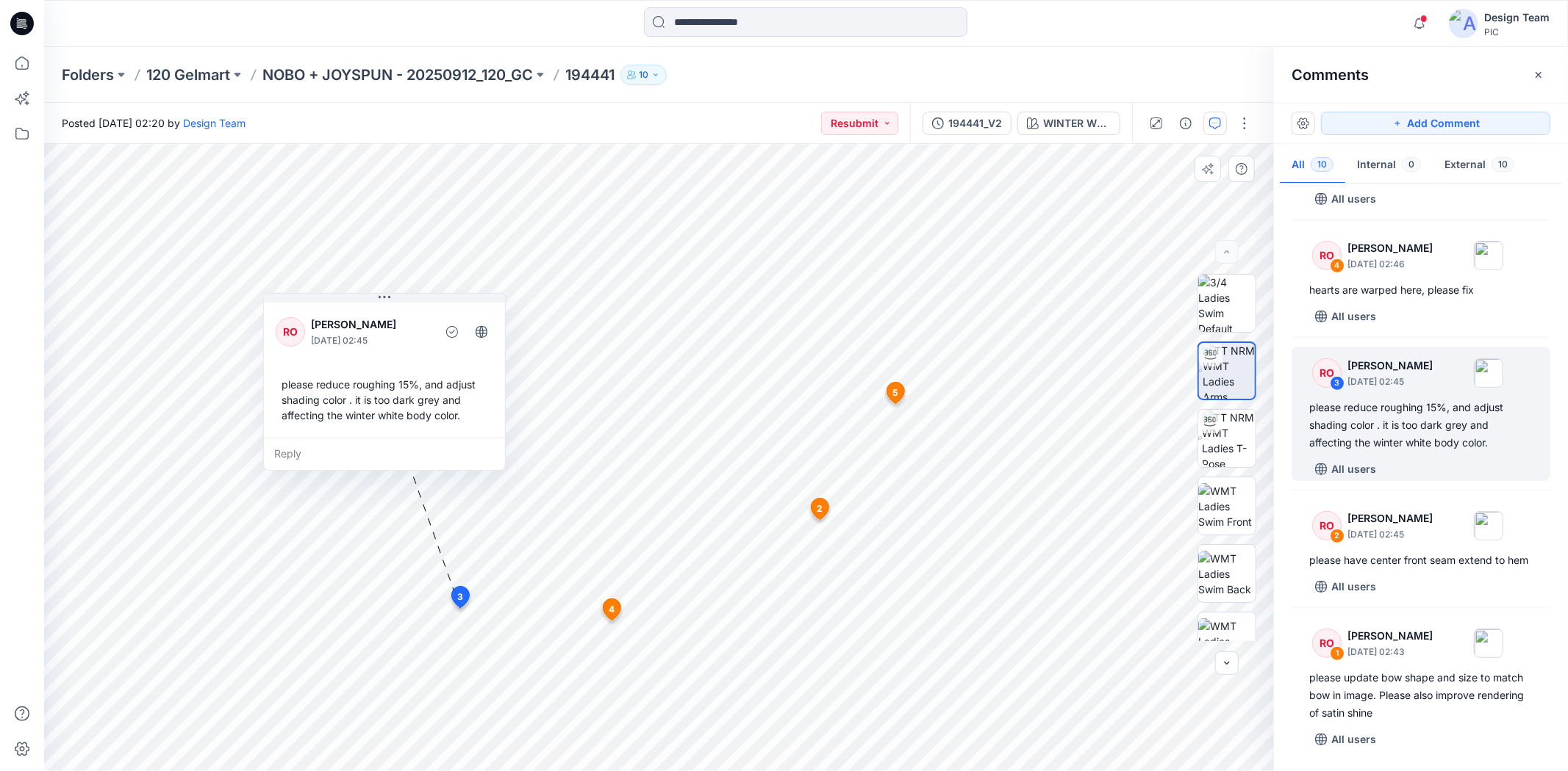
drag, startPoint x: 518, startPoint y: 690, endPoint x: 351, endPoint y: 372, distance: 359.2
click at [351, 372] on div "please reduce roughing 15%, and adjust shading color . it is too dark grey and …" at bounding box center [384, 401] width 217 height 58
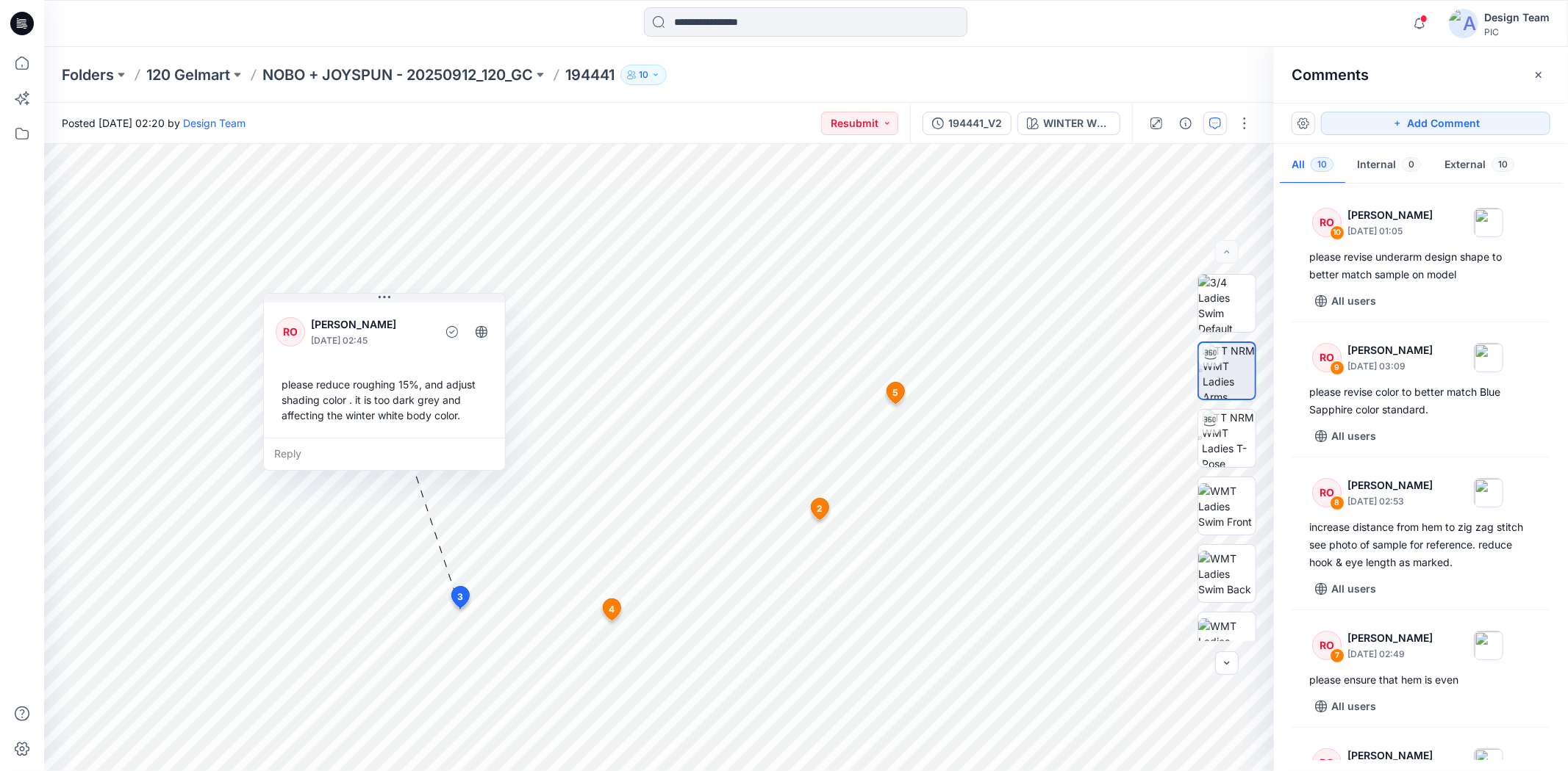
scroll to position [777, 0]
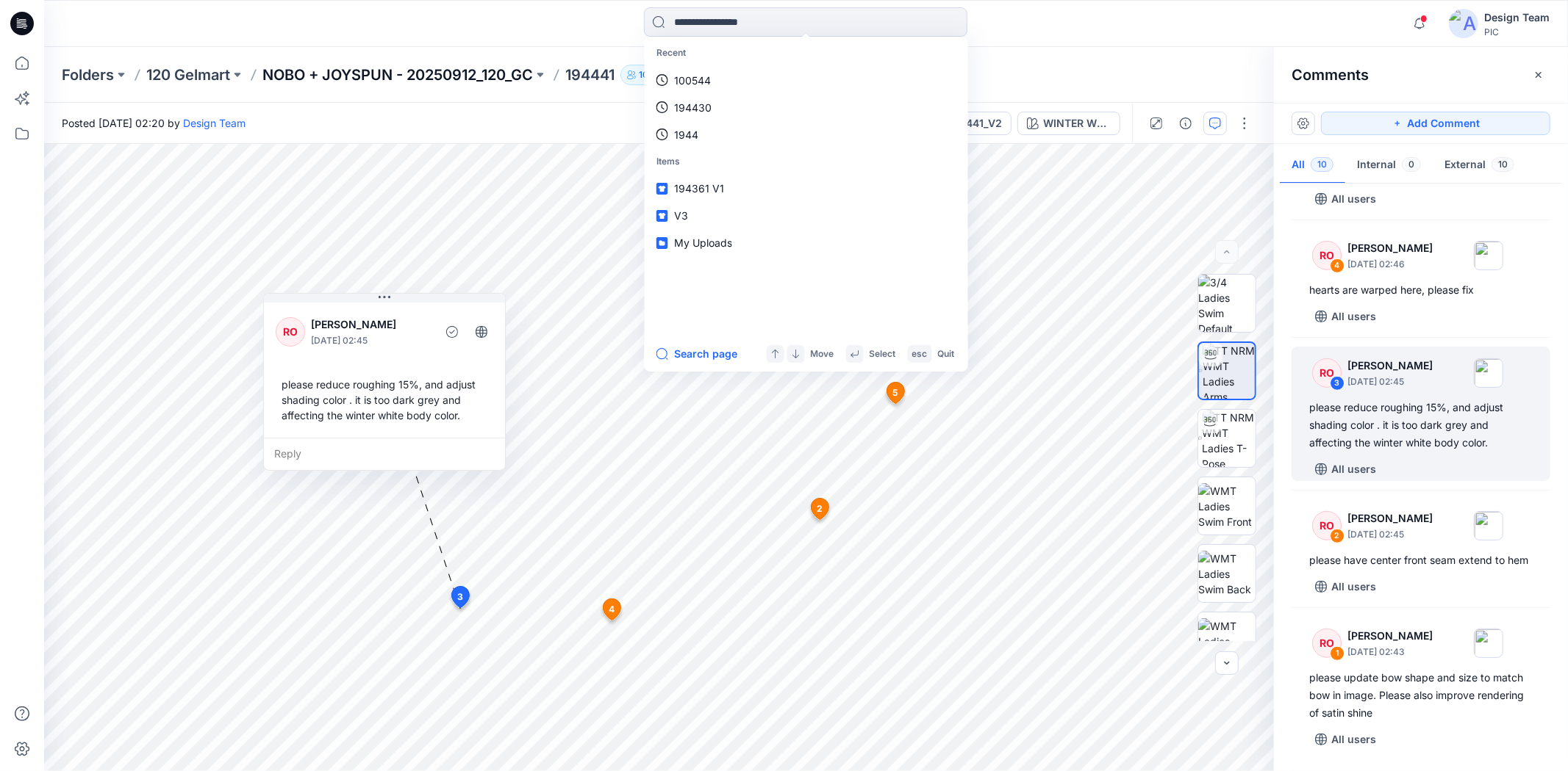
drag, startPoint x: 508, startPoint y: 31, endPoint x: 363, endPoint y: 66, distance: 149.2
click at [508, 31] on div "Recent 100544 194430 1944 Items 194361 V1 V3 My Uploads Search page Move Select…" at bounding box center [805, 23] width 762 height 32
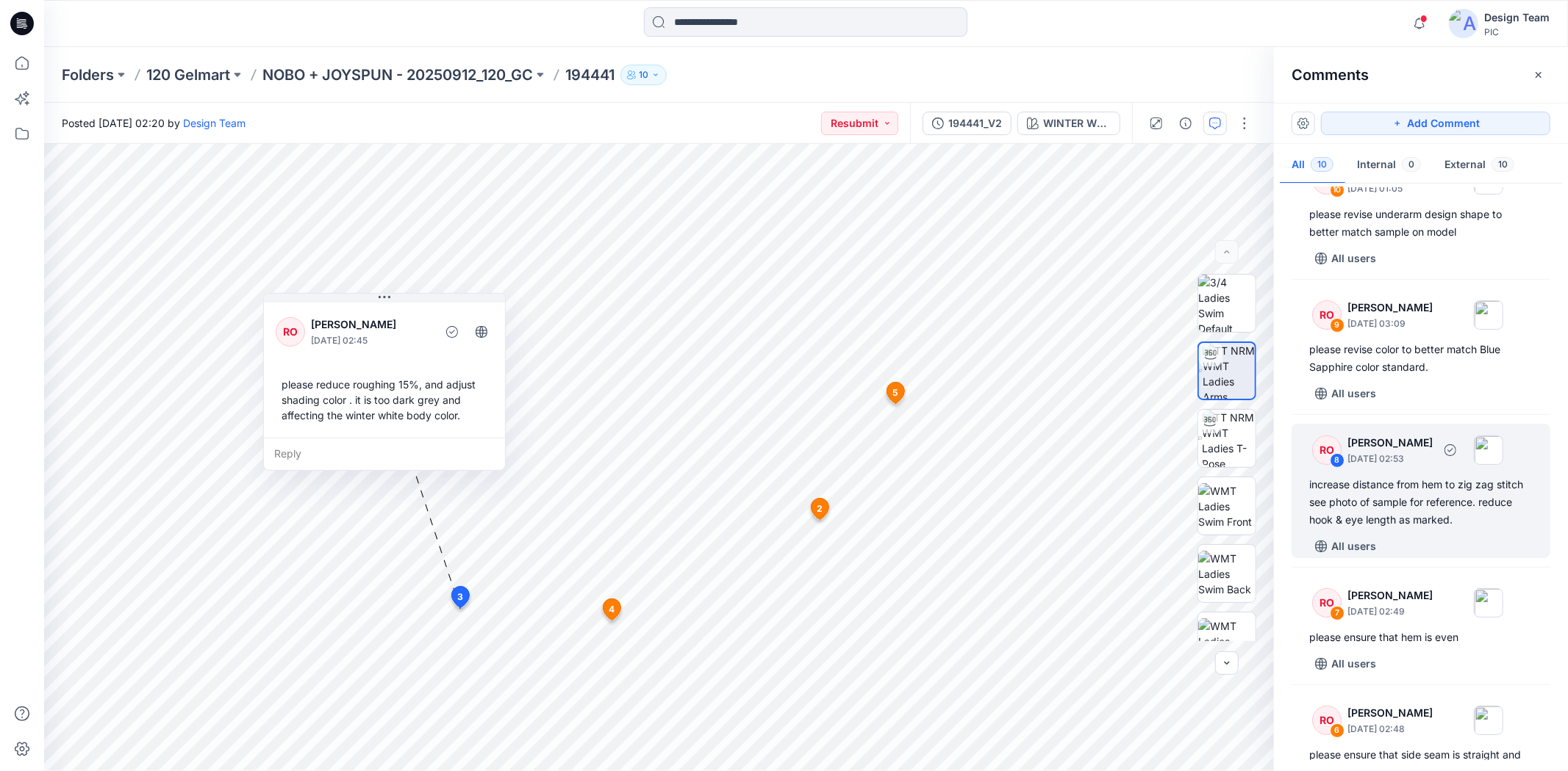
scroll to position [0, 0]
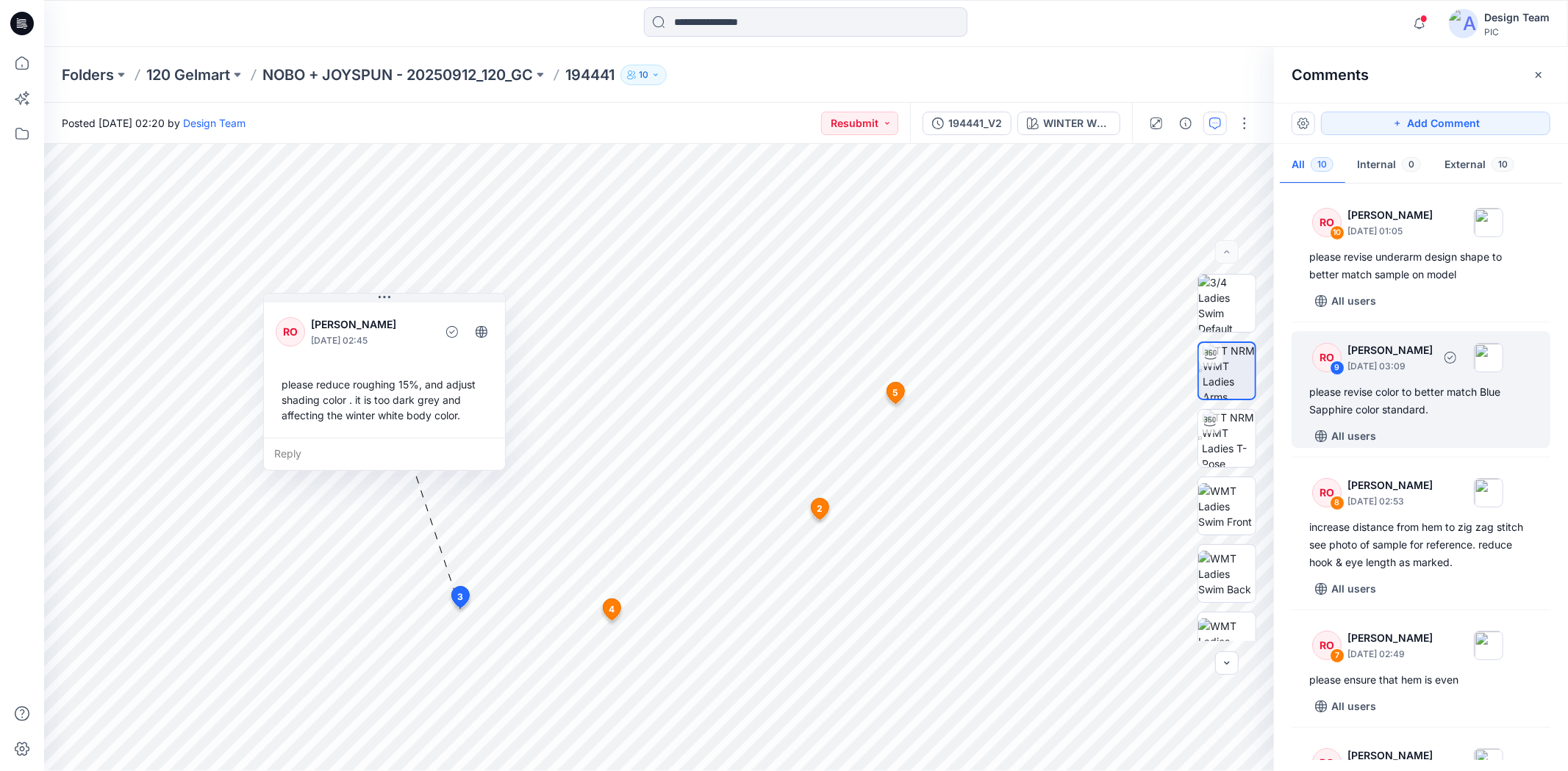
click at [1422, 415] on div "please revise color to better match Blue Sapphire color standard." at bounding box center [1420, 401] width 223 height 35
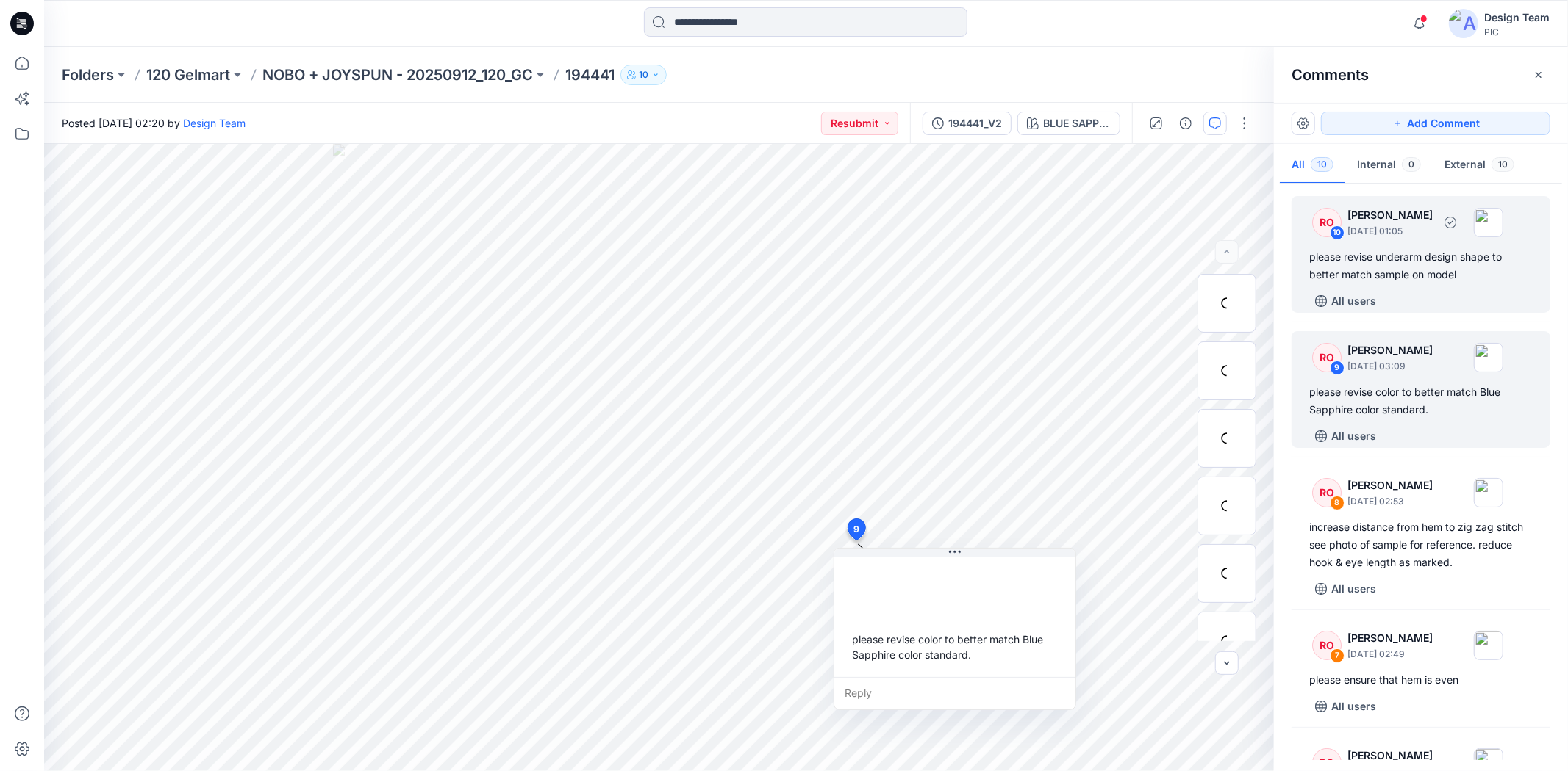
click at [1415, 281] on div "RO 10 Raquel Ortiz October 10, 2025 01:05 please revise underarm design shape t…" at bounding box center [1420, 254] width 258 height 117
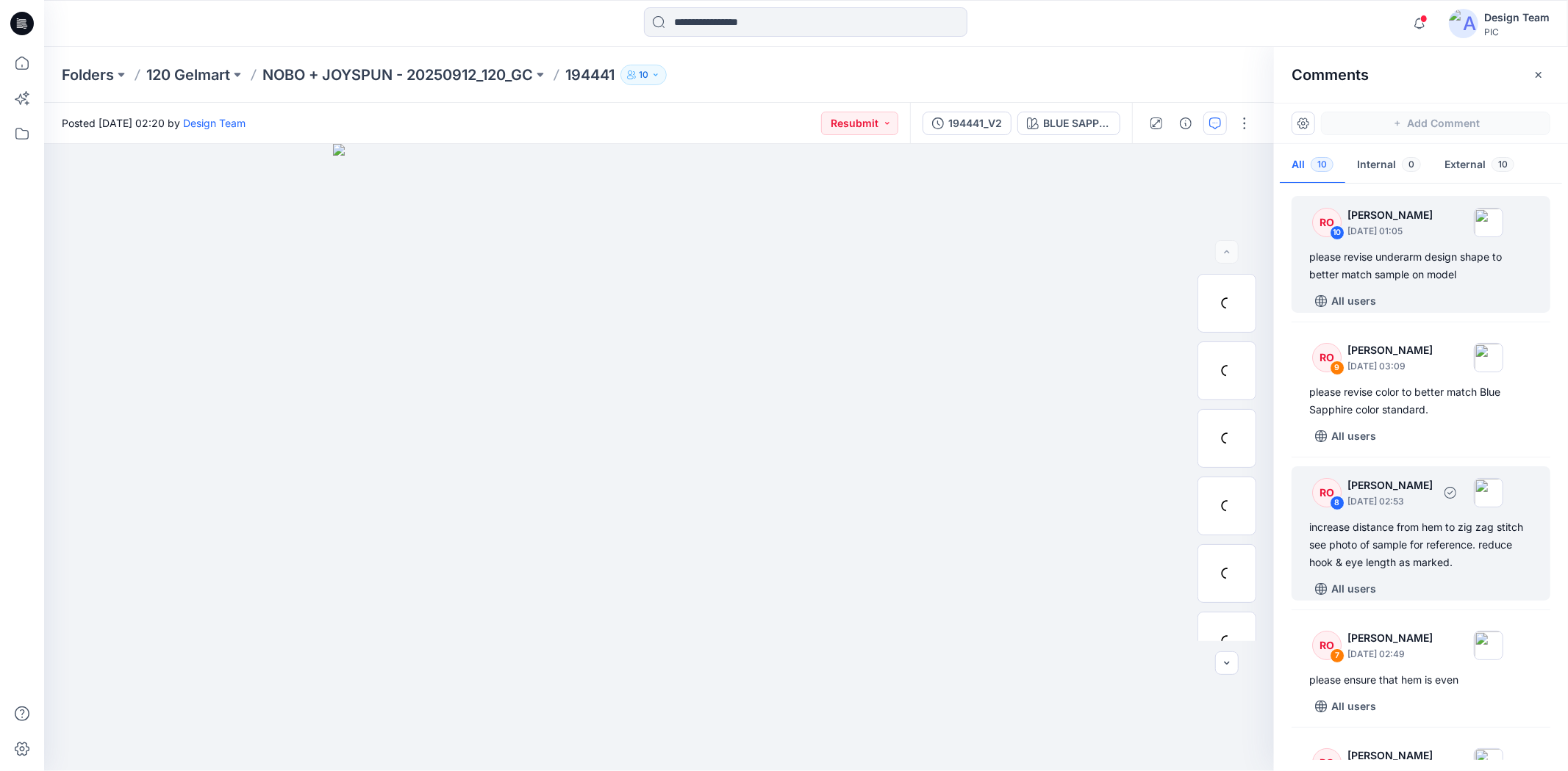
click at [1416, 524] on div "increase distance from hem to zig zag stitch see photo of sample for reference.…" at bounding box center [1420, 545] width 223 height 53
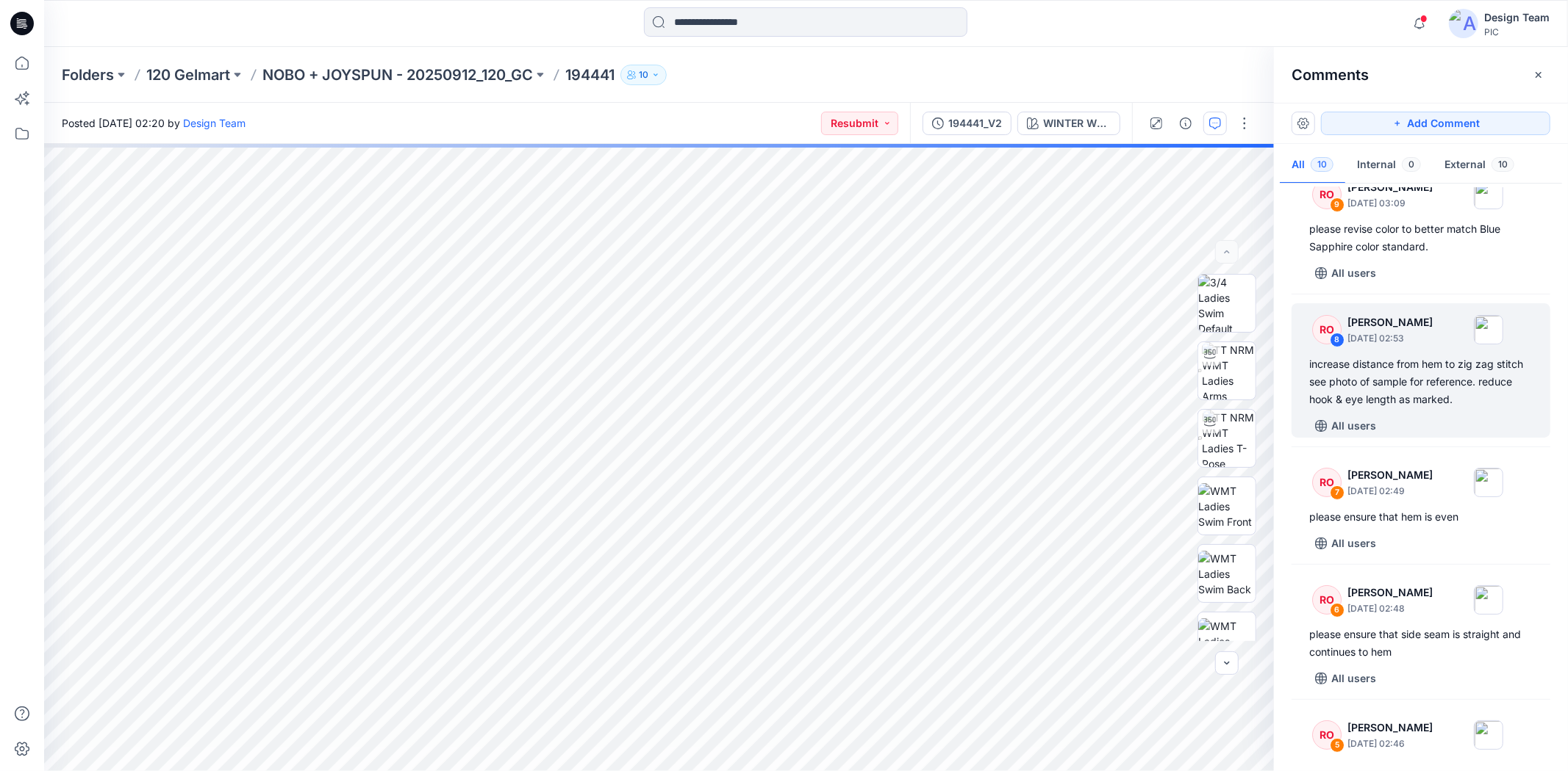
scroll to position [245, 0]
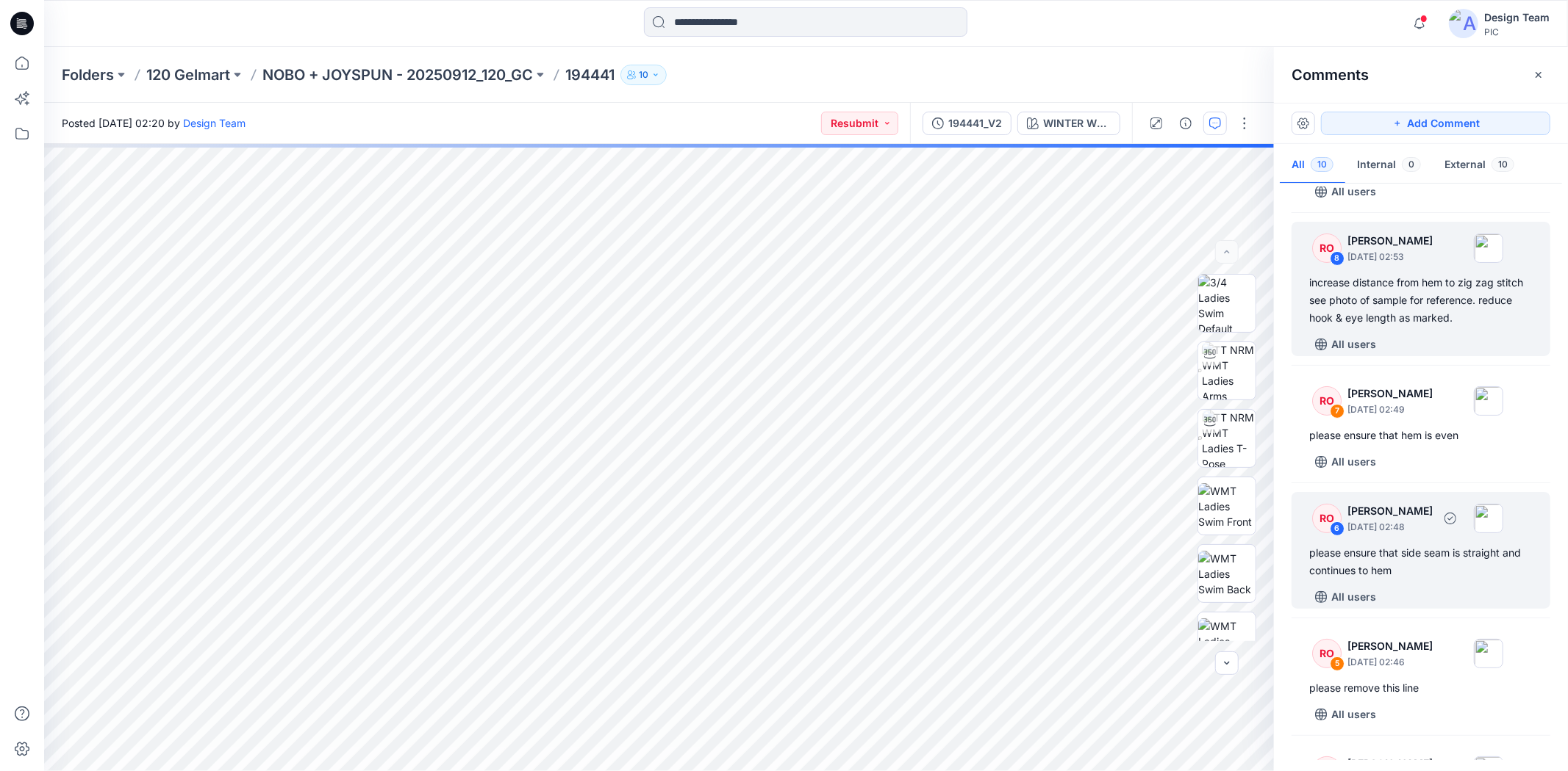
click at [1428, 544] on div "please ensure that side seam is straight and continues to hem" at bounding box center [1420, 561] width 223 height 35
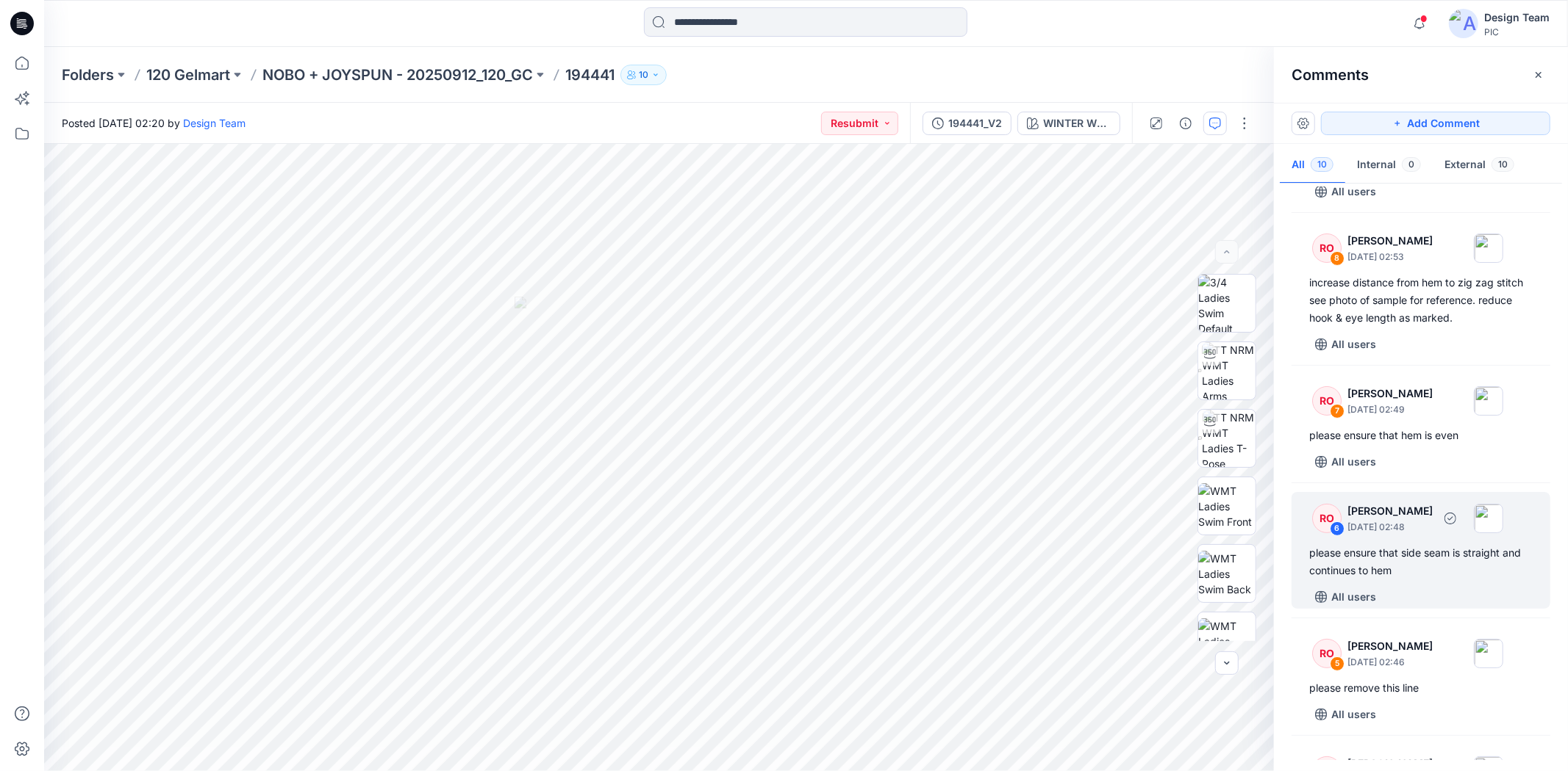
click at [1464, 533] on div "RO 6 Raquel Ortiz October 04, 2025 02:48" at bounding box center [1401, 518] width 203 height 40
click at [1503, 518] on img at bounding box center [1488, 519] width 29 height 29
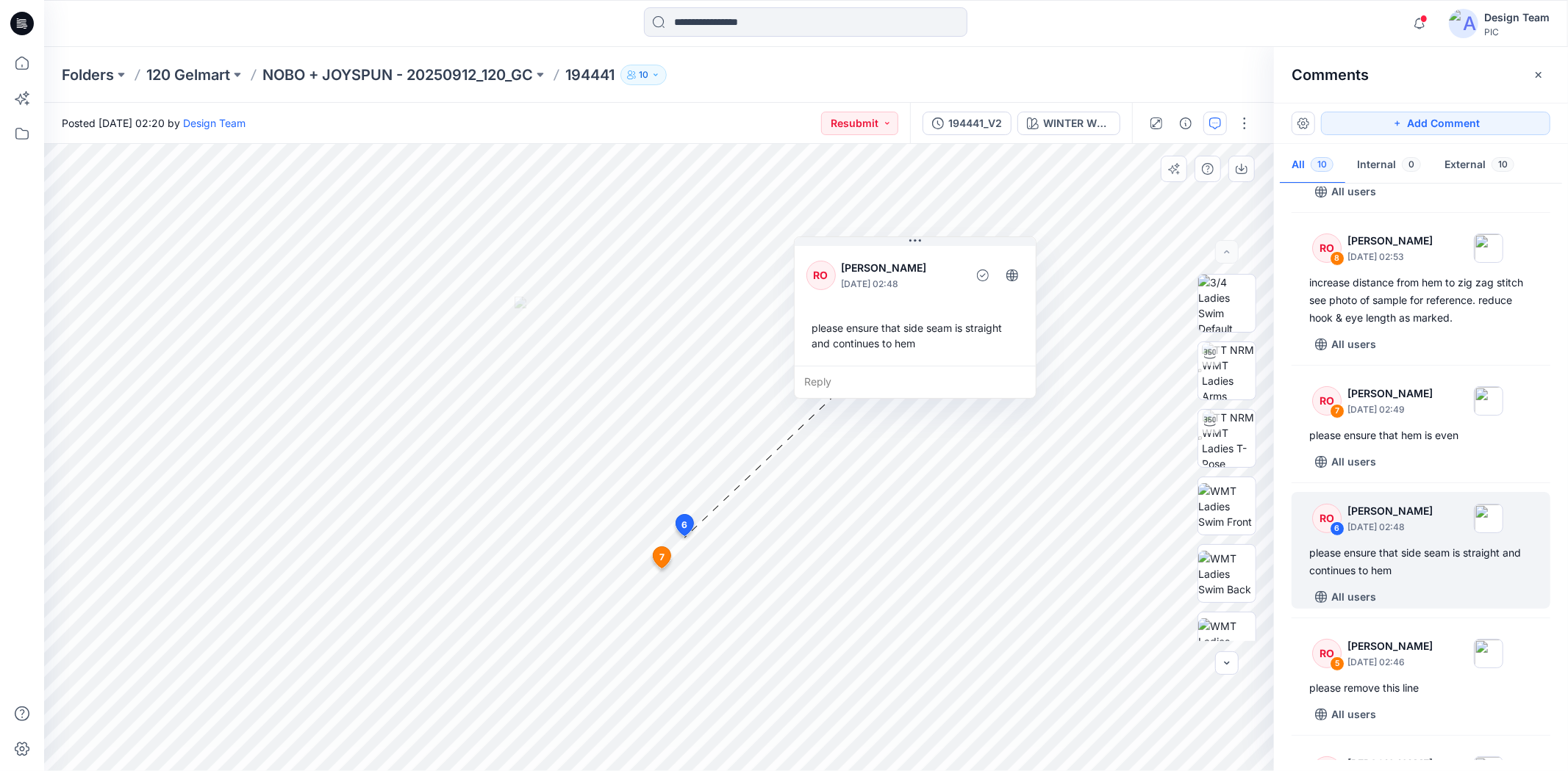
drag, startPoint x: 839, startPoint y: 422, endPoint x: 914, endPoint y: 336, distance: 114.1
click at [914, 336] on div "please ensure that side seam is straight and continues to hem" at bounding box center [915, 336] width 217 height 43
